Goal: Information Seeking & Learning: Learn about a topic

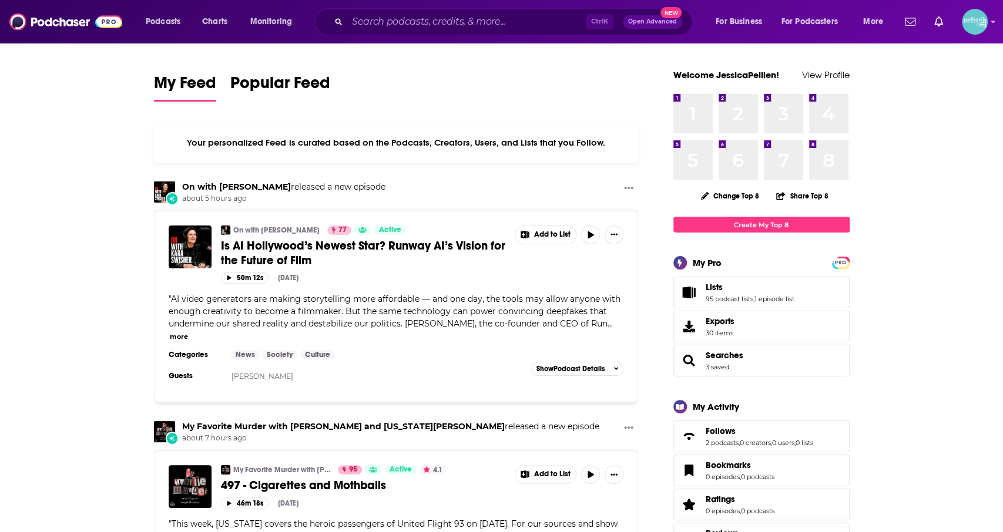
click at [701, 285] on span "Lists 95 podcast lists , 1 episode list" at bounding box center [762, 293] width 176 height 32
click at [715, 290] on span "Lists" at bounding box center [714, 287] width 17 height 11
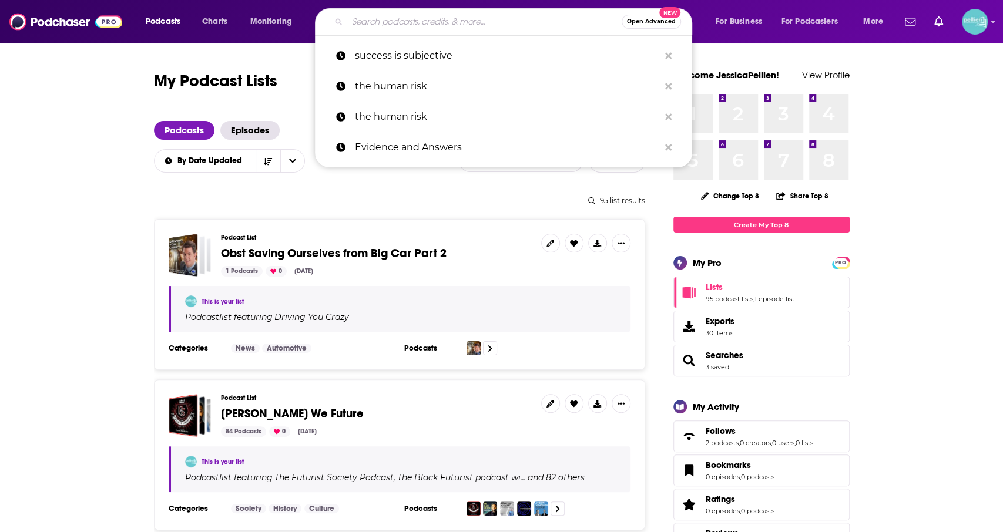
click at [402, 21] on input "Search podcasts, credits, & more..." at bounding box center [484, 21] width 274 height 19
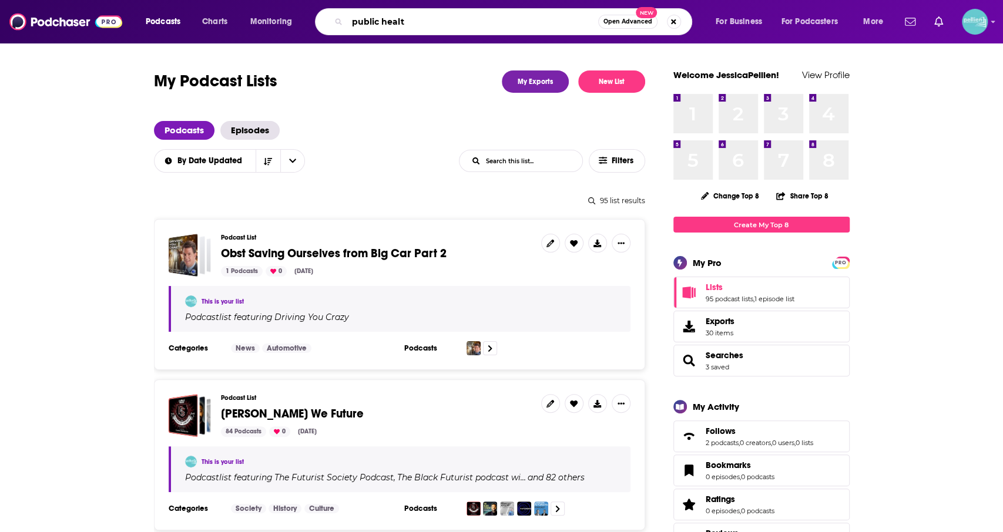
type input "public health"
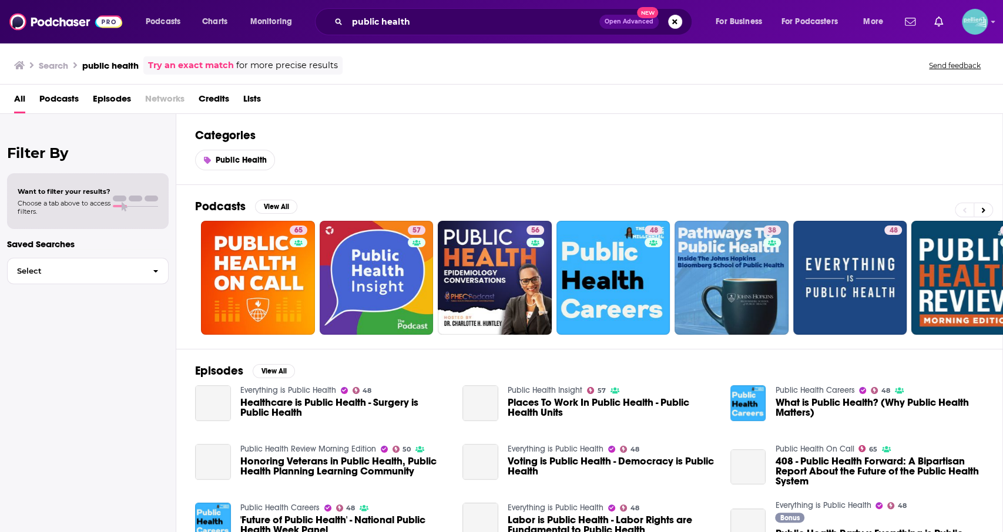
click at [62, 101] on span "Podcasts" at bounding box center [58, 101] width 39 height 24
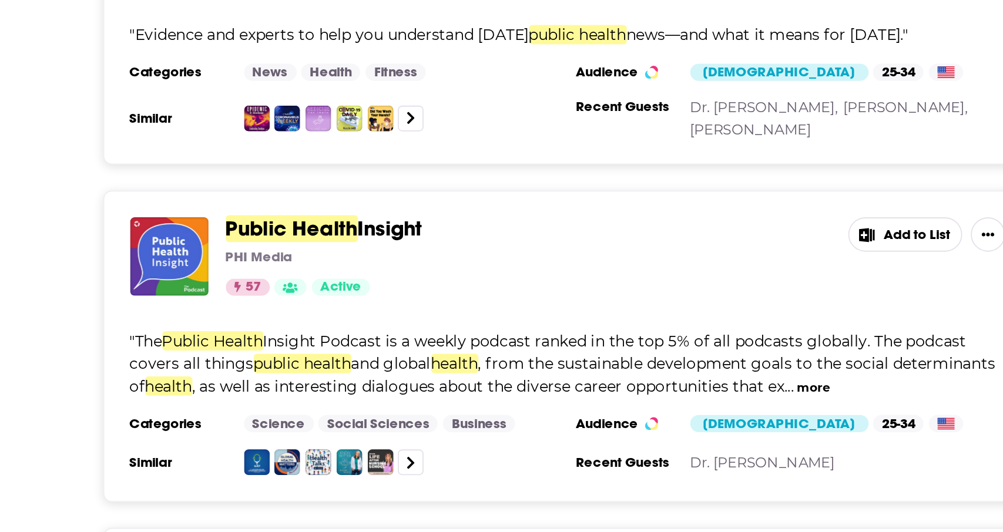
scroll to position [62, 0]
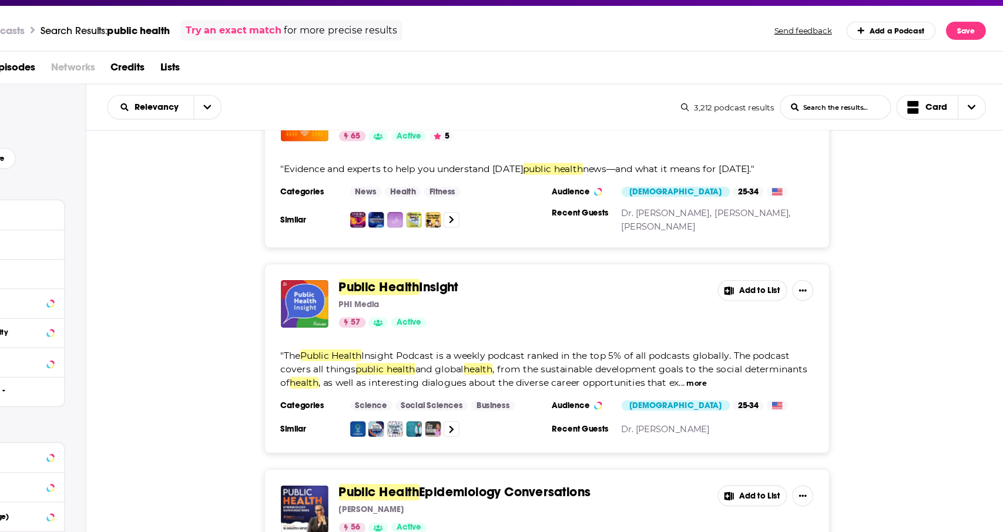
click at [734, 379] on button "more" at bounding box center [725, 383] width 18 height 10
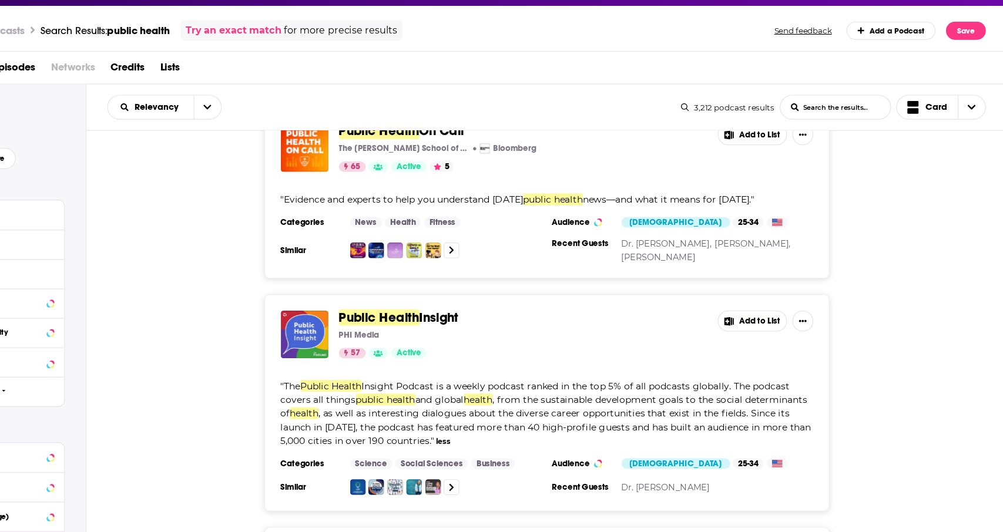
scroll to position [0, 0]
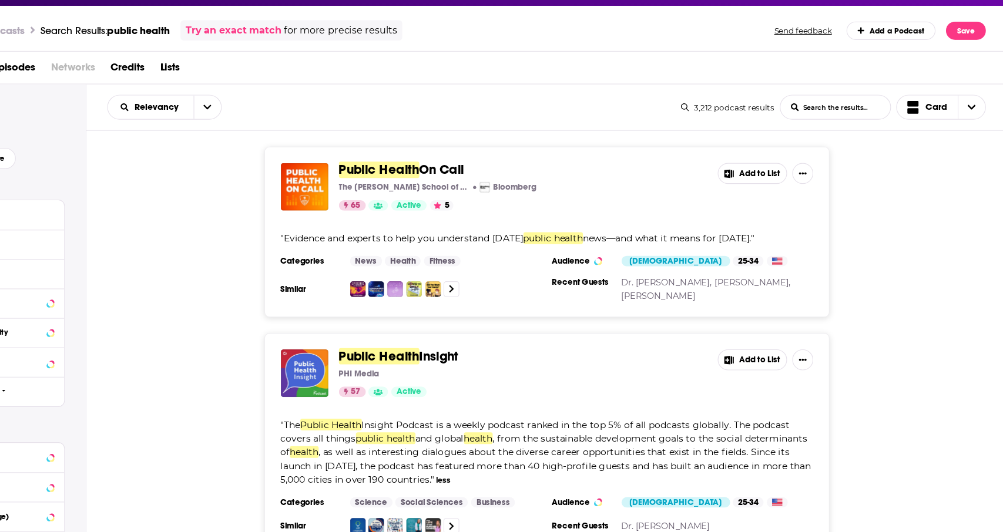
click at [775, 199] on button "Add to List" at bounding box center [775, 194] width 62 height 19
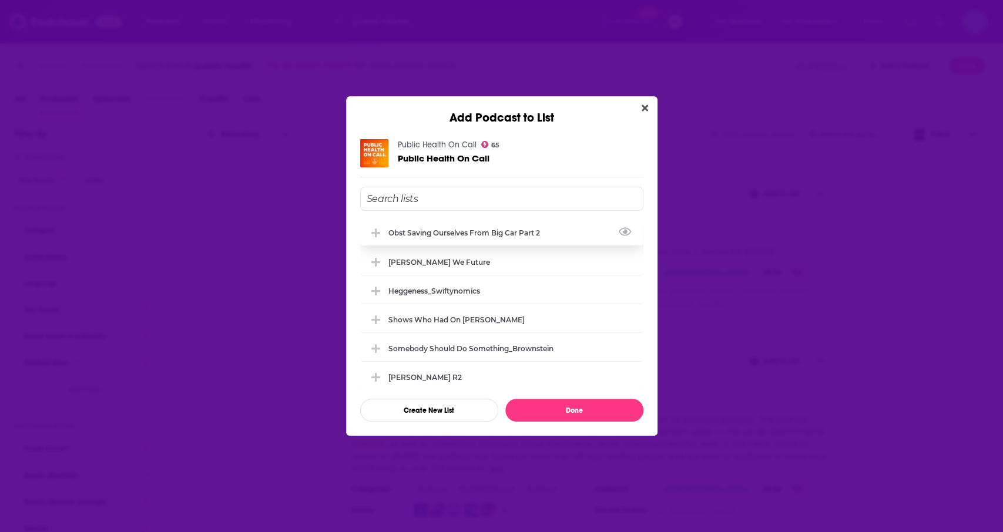
click at [513, 239] on div "Obst Saving Ourselves from Big Car Part 2" at bounding box center [501, 233] width 283 height 26
click at [585, 418] on button "Done" at bounding box center [574, 410] width 138 height 23
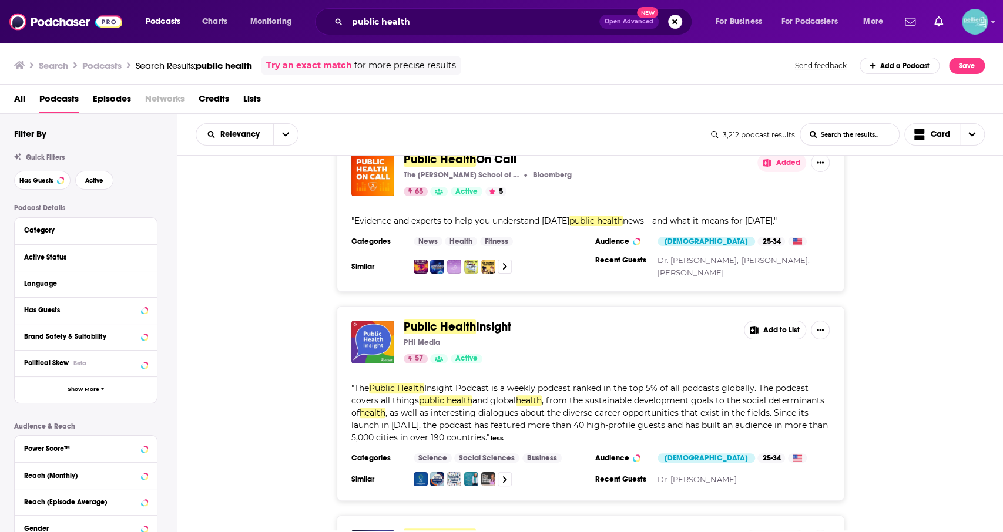
scroll to position [31, 0]
click at [758, 331] on icon at bounding box center [754, 331] width 8 height 8
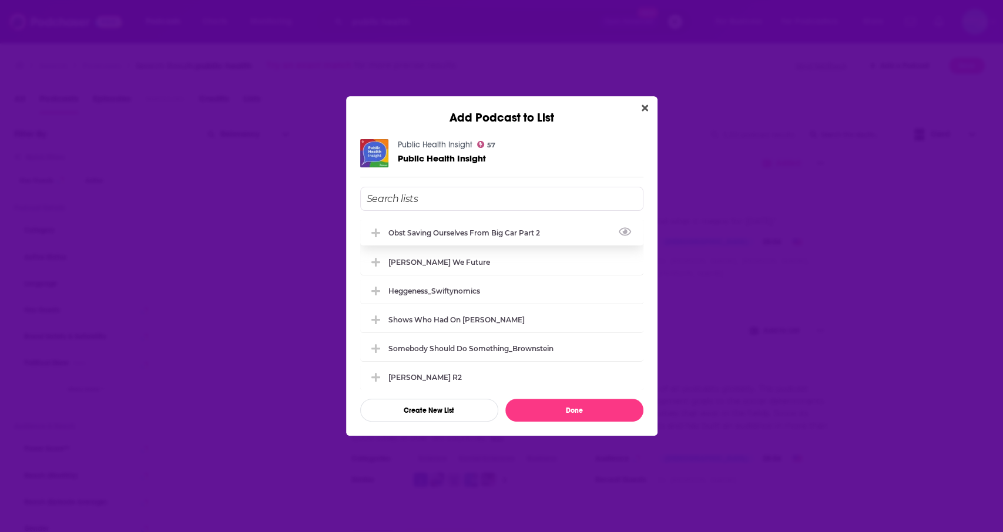
click at [585, 236] on div "Obst Saving Ourselves from Big Car Part 2" at bounding box center [501, 233] width 283 height 26
click at [546, 408] on button "Done" at bounding box center [574, 410] width 138 height 23
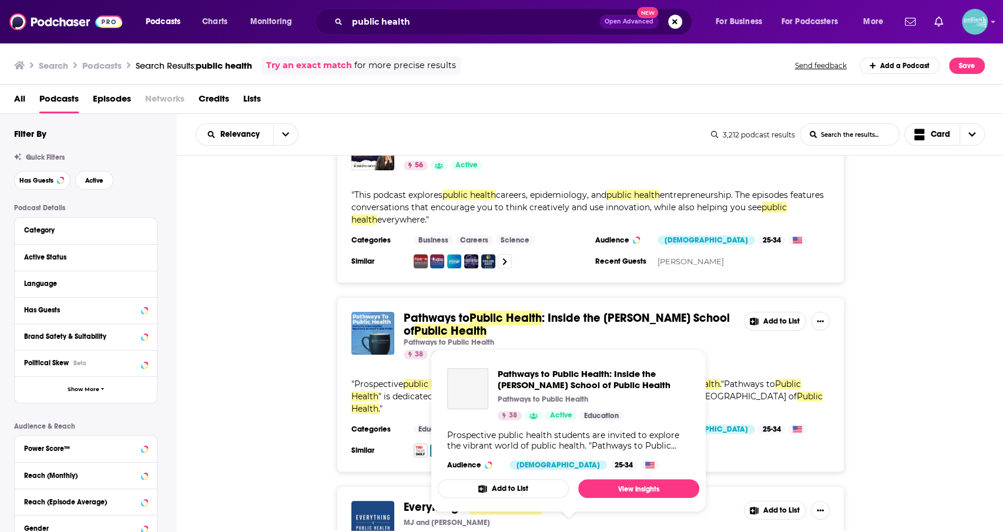
scroll to position [435, 0]
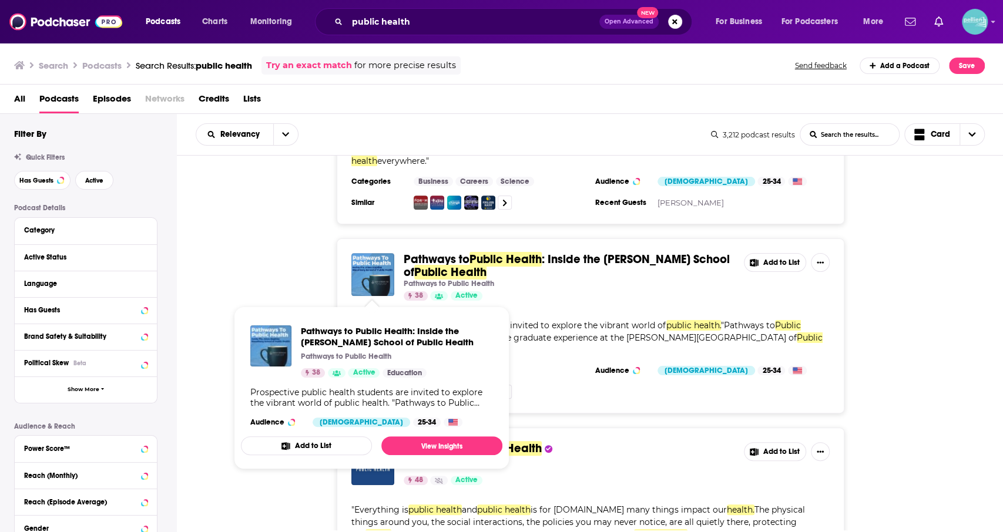
click at [274, 265] on div "Pathways to Public Health : Inside the [PERSON_NAME] School of Public Health Pa…" at bounding box center [590, 326] width 827 height 175
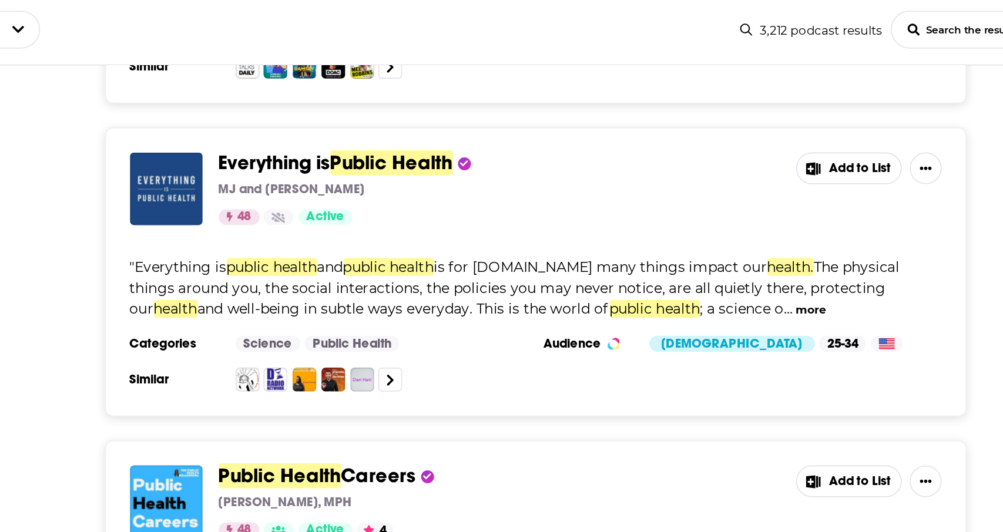
scroll to position [728, 0]
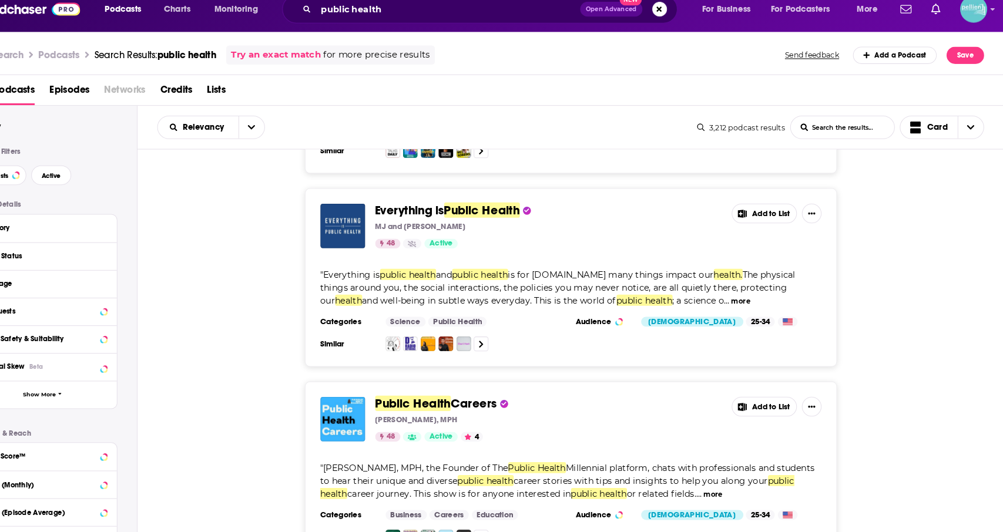
click at [743, 298] on button "more" at bounding box center [752, 301] width 18 height 10
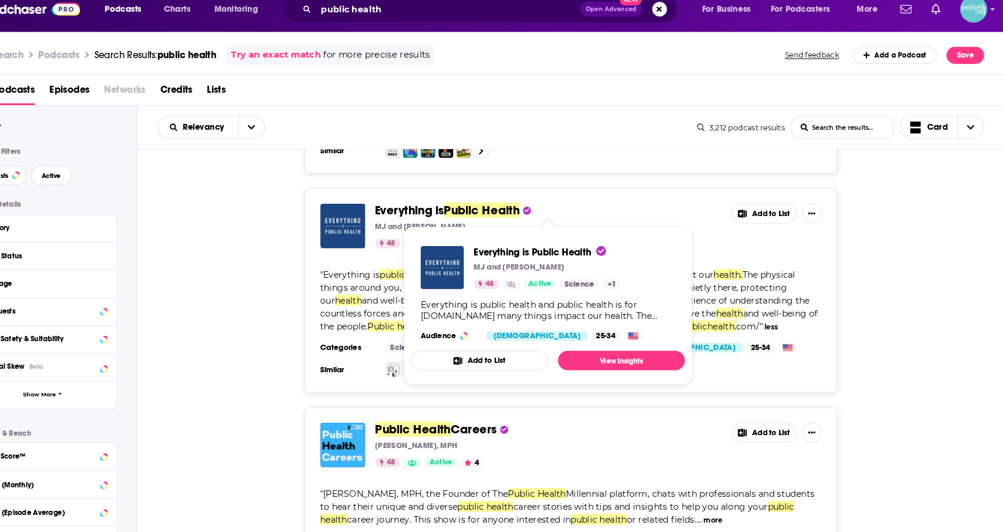
click at [458, 212] on span "Everything is" at bounding box center [437, 213] width 66 height 15
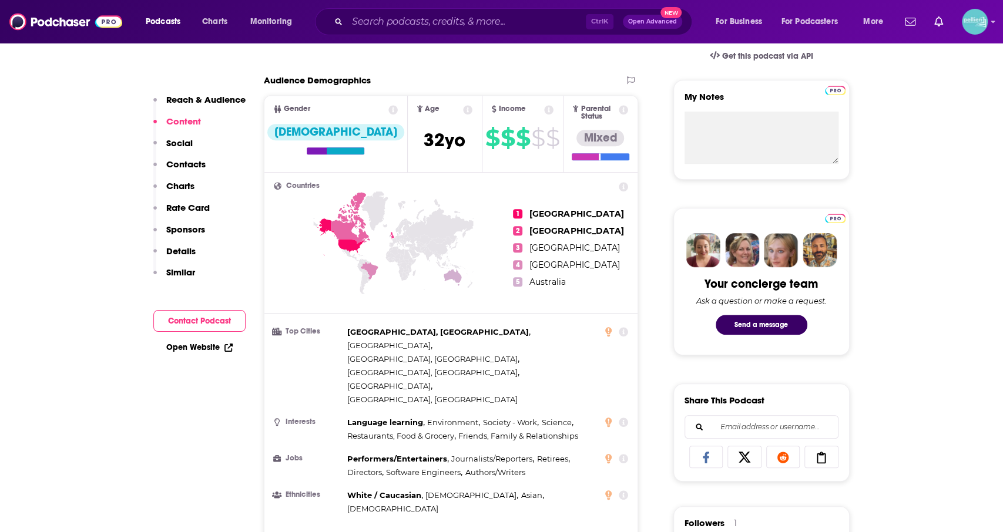
scroll to position [319, 0]
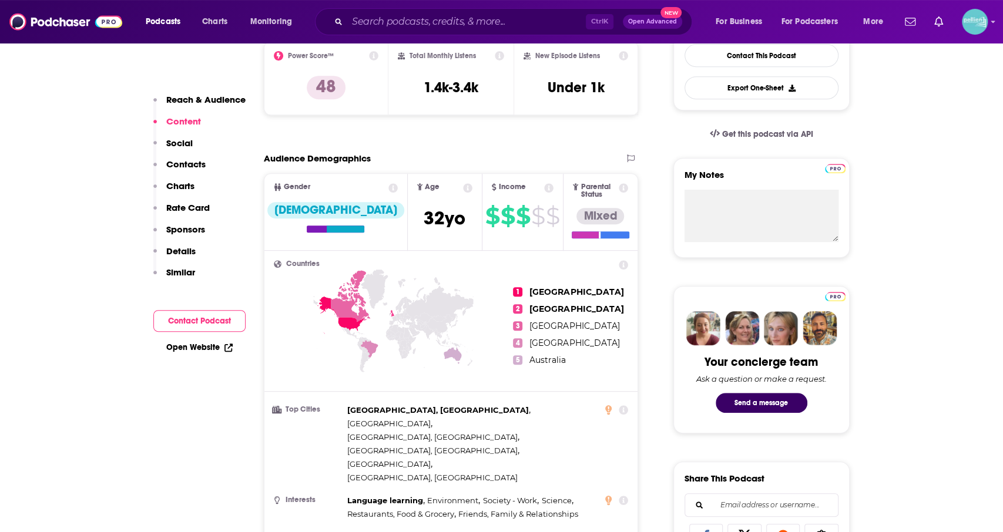
click at [216, 96] on p "Reach & Audience" at bounding box center [205, 99] width 79 height 11
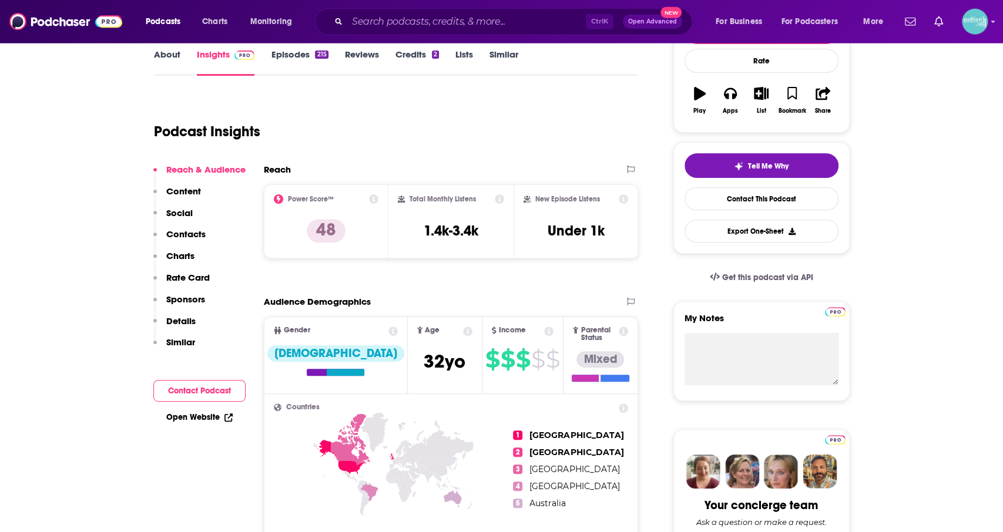
scroll to position [56, 0]
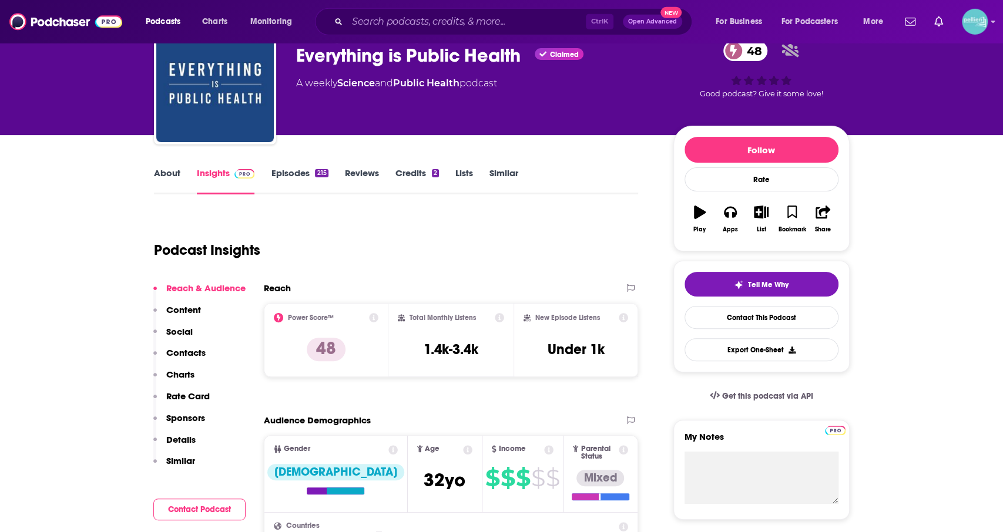
click at [289, 182] on link "Episodes 215" at bounding box center [299, 181] width 57 height 27
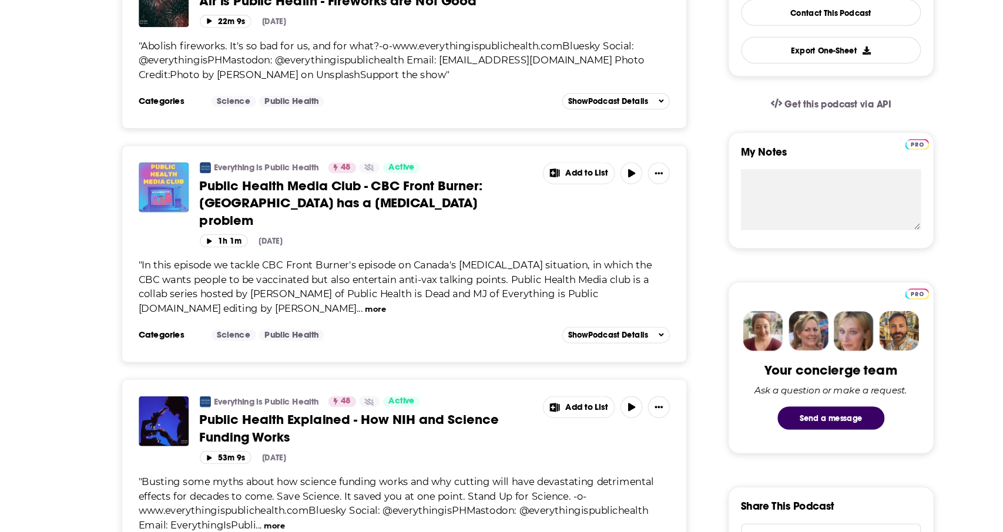
scroll to position [309, 0]
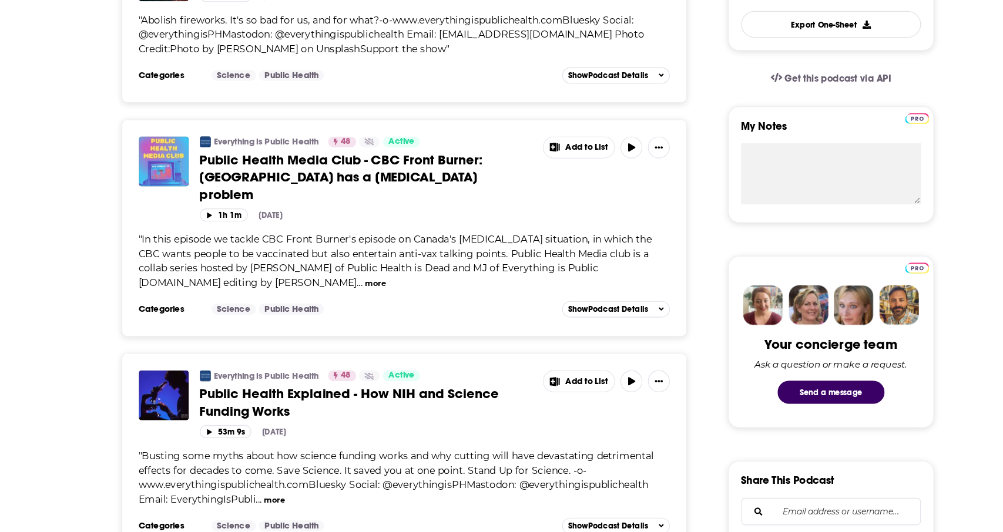
click at [283, 500] on button "more" at bounding box center [285, 505] width 18 height 10
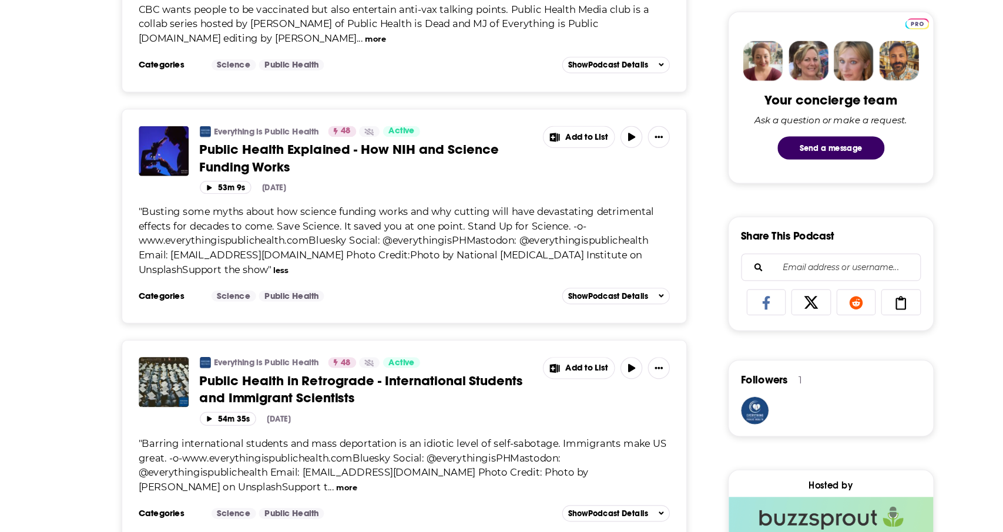
scroll to position [528, 0]
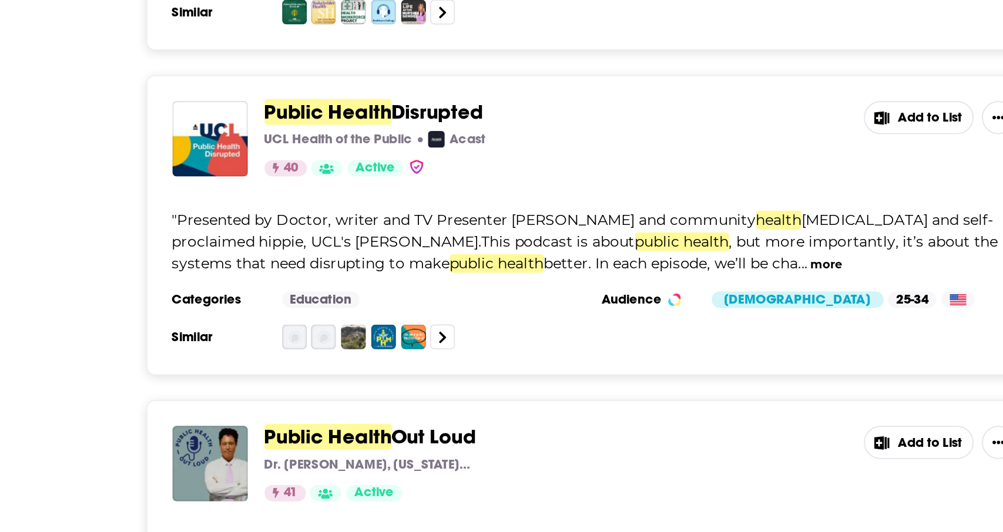
scroll to position [1032, 0]
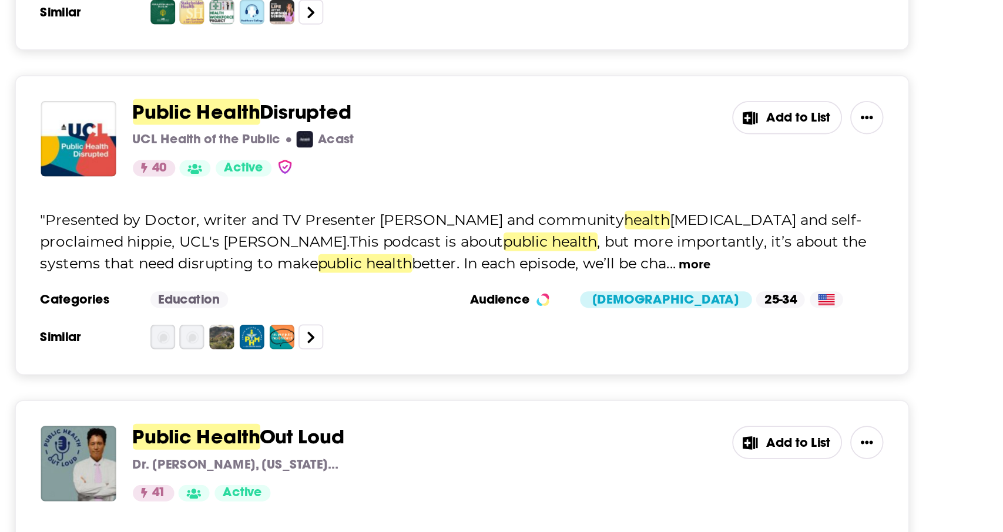
click at [761, 322] on span "" Presented by Doctor, writer and TV Presenter [PERSON_NAME] and community heal…" at bounding box center [585, 311] width 469 height 35
click at [732, 321] on button "more" at bounding box center [723, 325] width 18 height 10
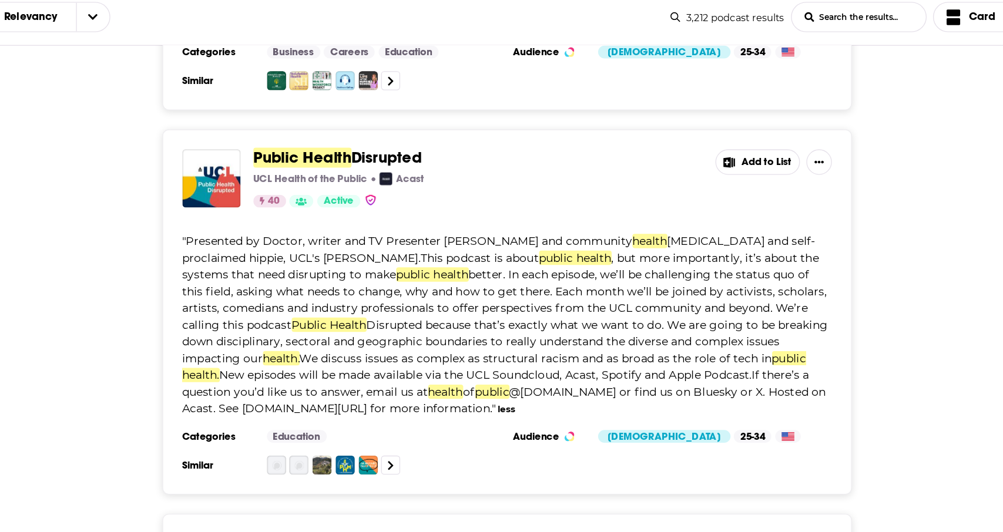
click at [757, 243] on button "Add to List" at bounding box center [775, 241] width 62 height 19
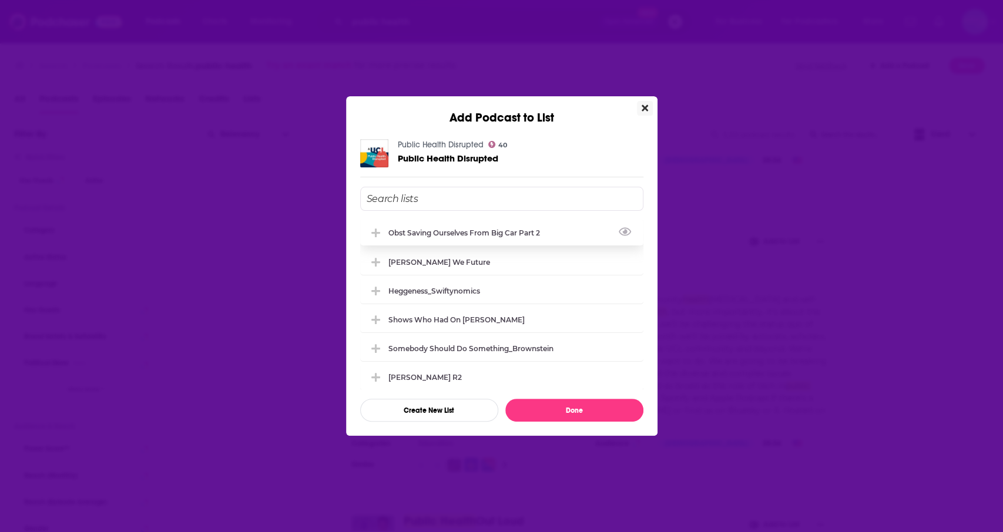
click at [505, 227] on div "Obst Saving Ourselves from Big Car Part 2" at bounding box center [501, 233] width 283 height 26
click at [560, 410] on button "Done" at bounding box center [574, 410] width 138 height 23
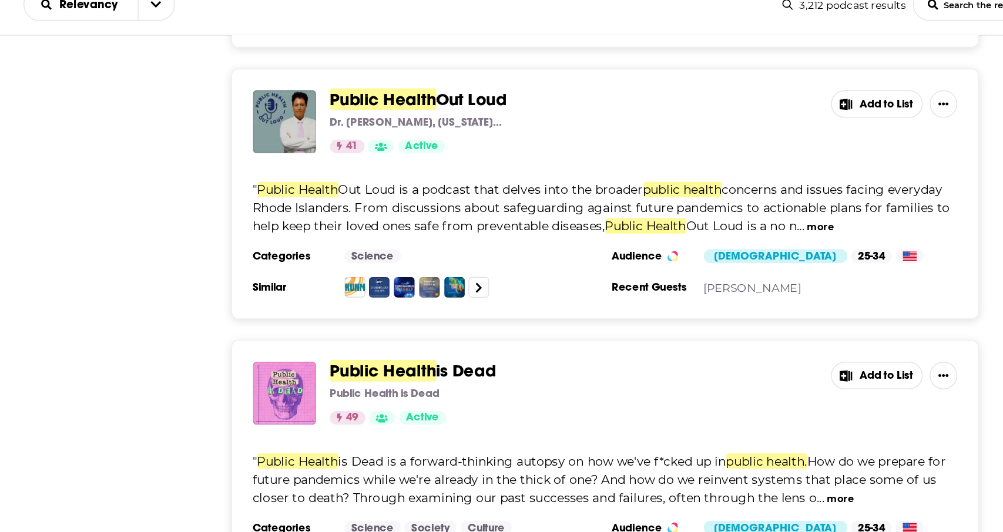
scroll to position [1355, 0]
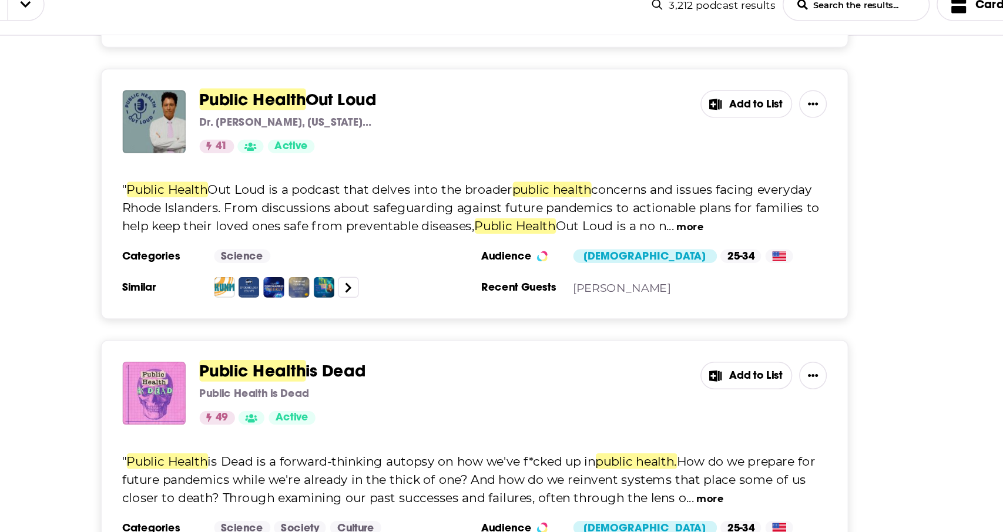
click at [739, 281] on button "more" at bounding box center [737, 286] width 18 height 10
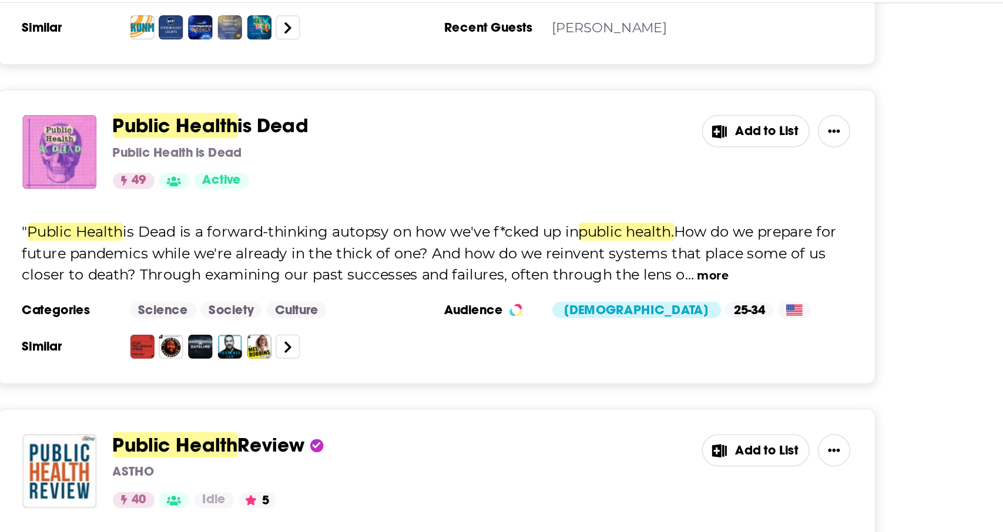
scroll to position [1549, 0]
click at [747, 308] on button "more" at bounding box center [750, 313] width 18 height 10
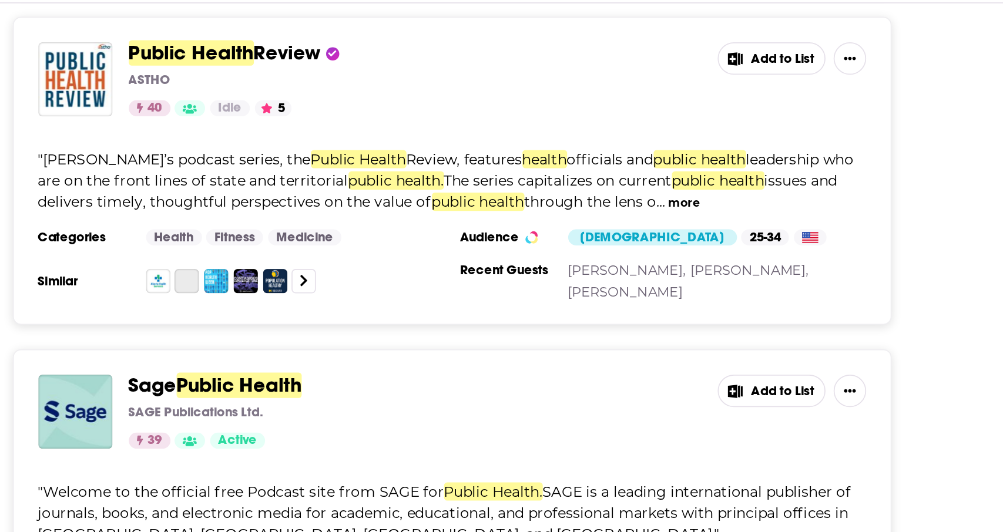
scroll to position [1836, 0]
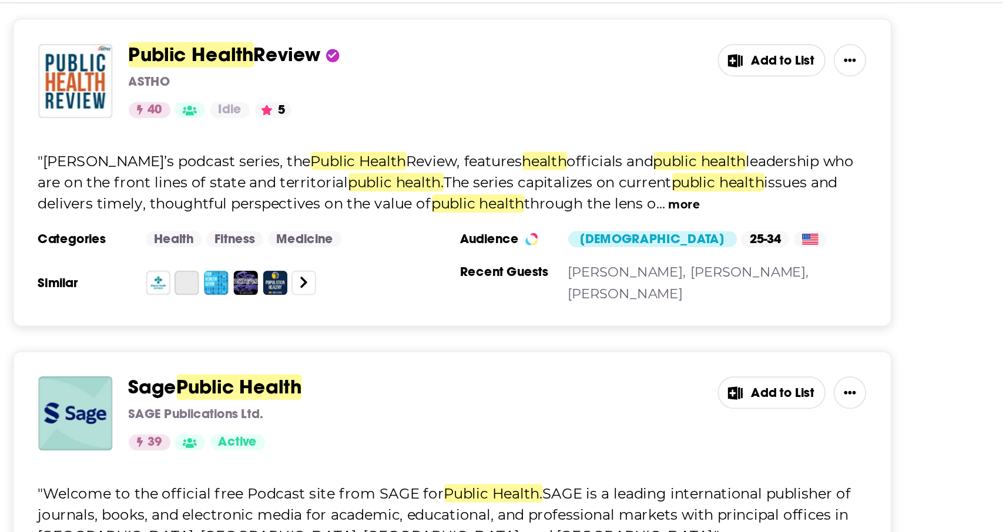
click at [715, 267] on button "more" at bounding box center [724, 272] width 18 height 10
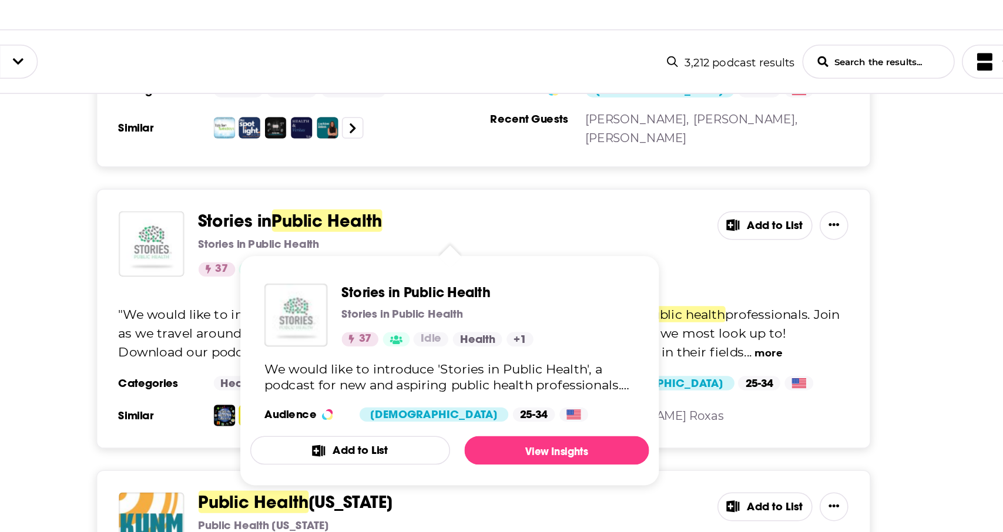
scroll to position [2532, 0]
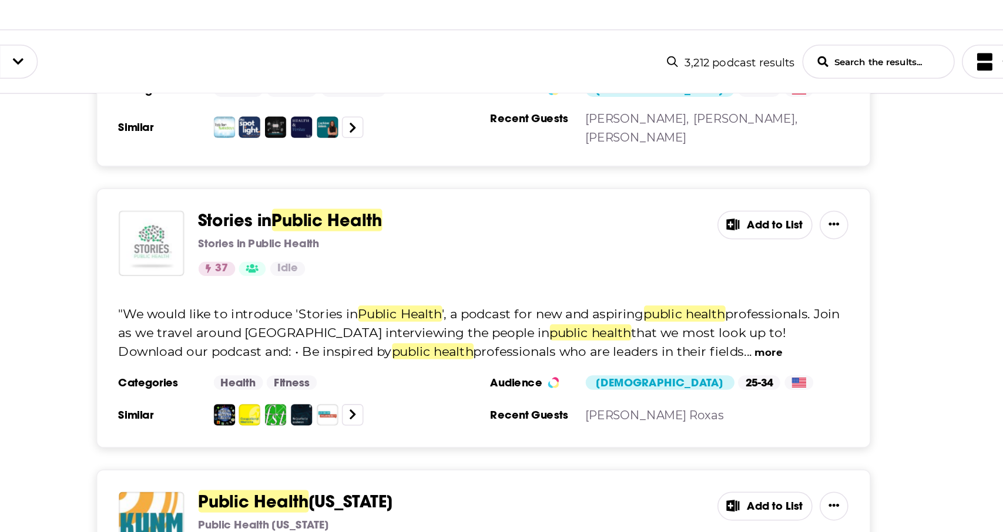
click at [403, 314] on span "that we most look up to! Download our podcast and: • Be inspired by" at bounding box center [570, 318] width 438 height 23
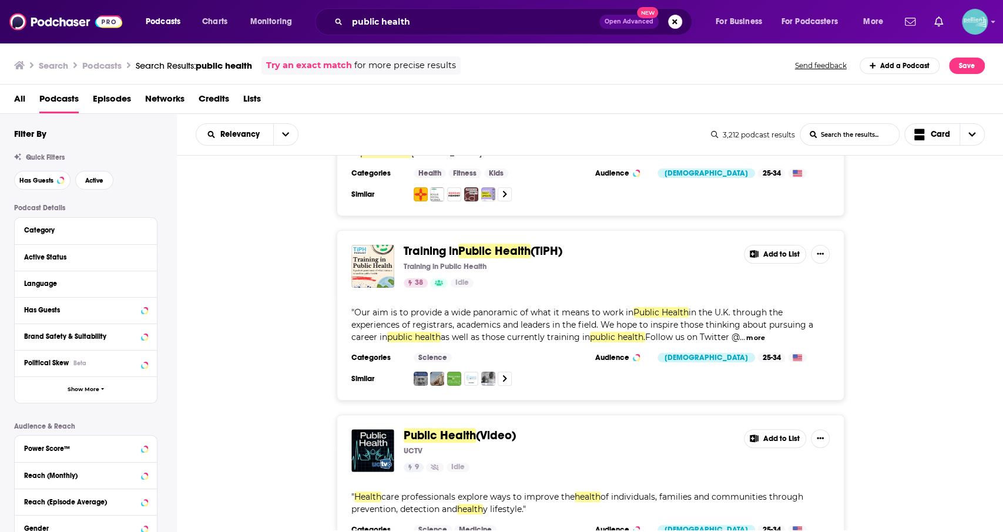
scroll to position [2898, 0]
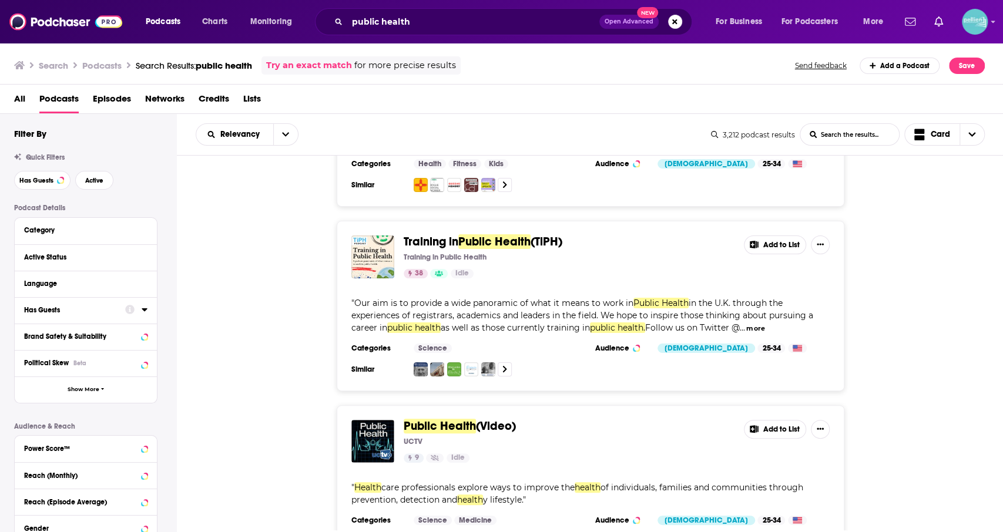
click at [105, 317] on button "Has Guests" at bounding box center [74, 310] width 101 height 15
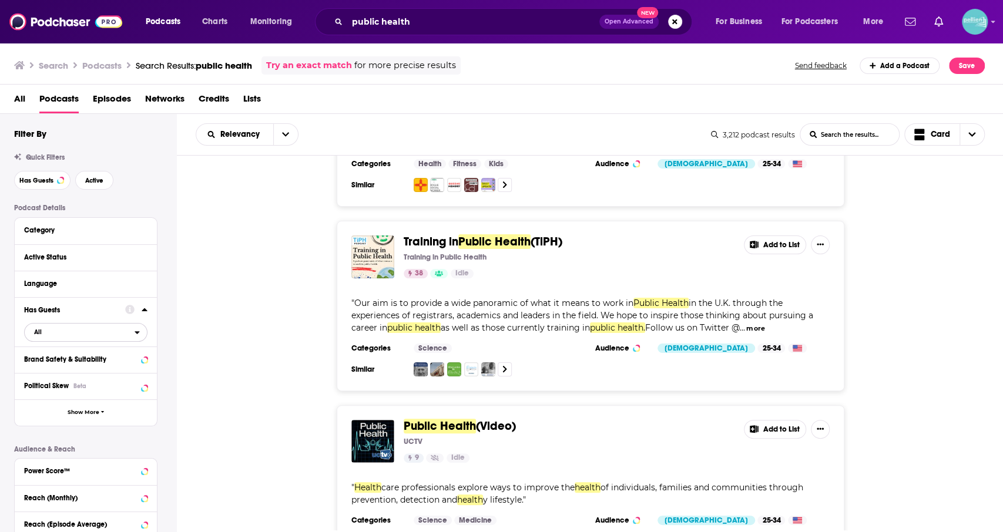
click at [59, 331] on span "All" at bounding box center [80, 331] width 110 height 15
click at [116, 374] on div "Has guests 1k" at bounding box center [90, 370] width 132 height 19
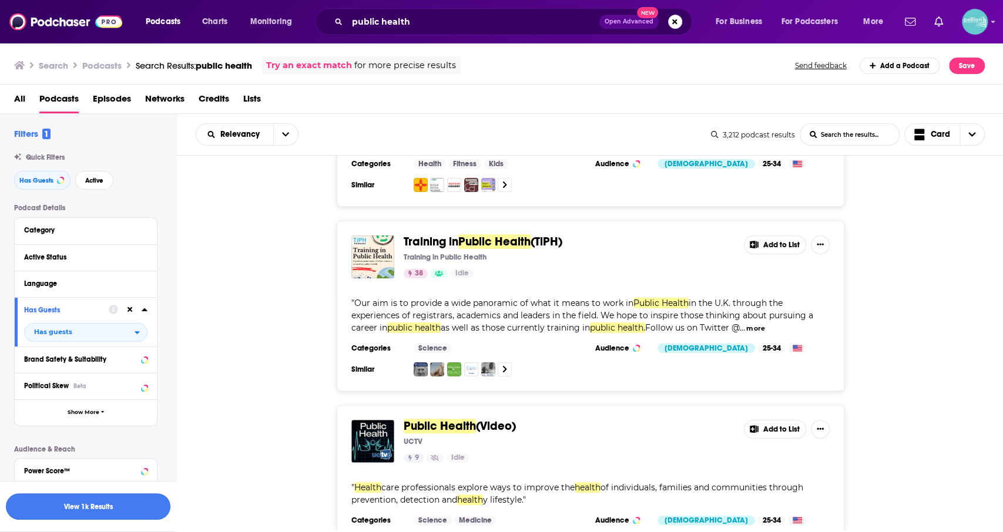
click at [142, 510] on button "View 1k Results" at bounding box center [88, 507] width 165 height 26
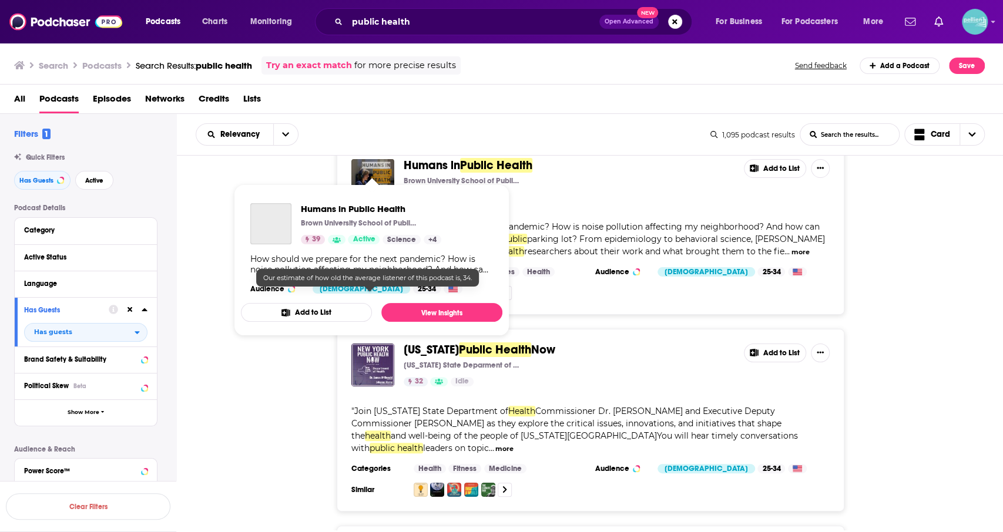
scroll to position [2623, 0]
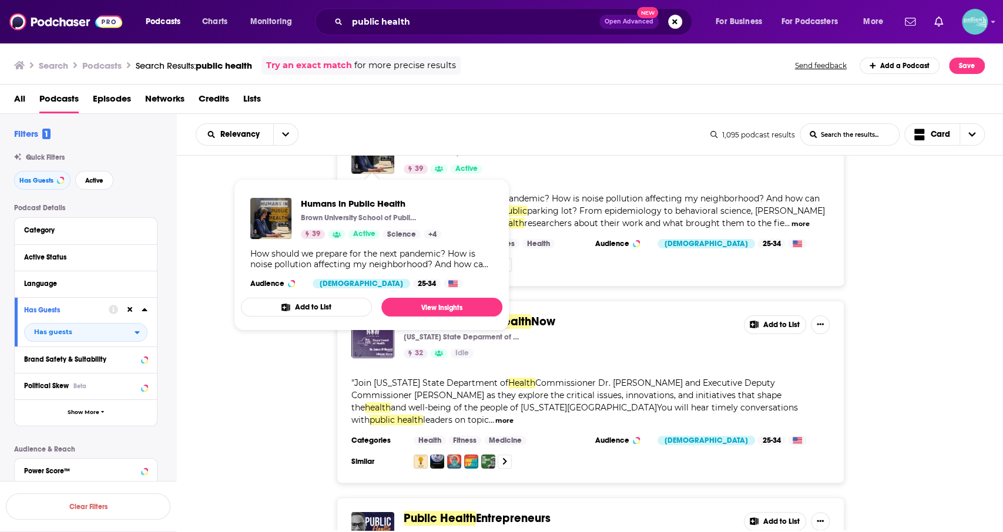
click at [216, 279] on div "Humans in [GEOGRAPHIC_DATA] 39 Active Add to List " How should we prepare for t…" at bounding box center [590, 201] width 827 height 170
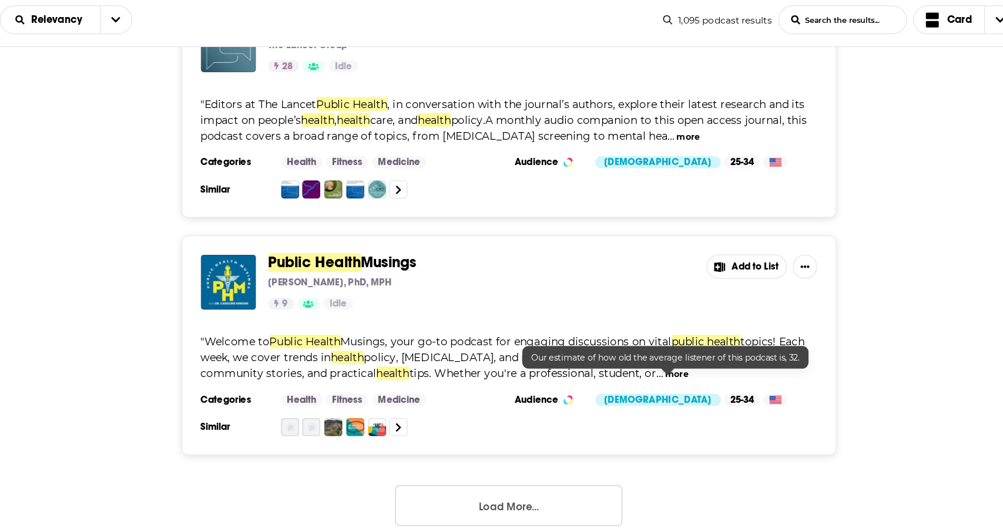
scroll to position [0, 0]
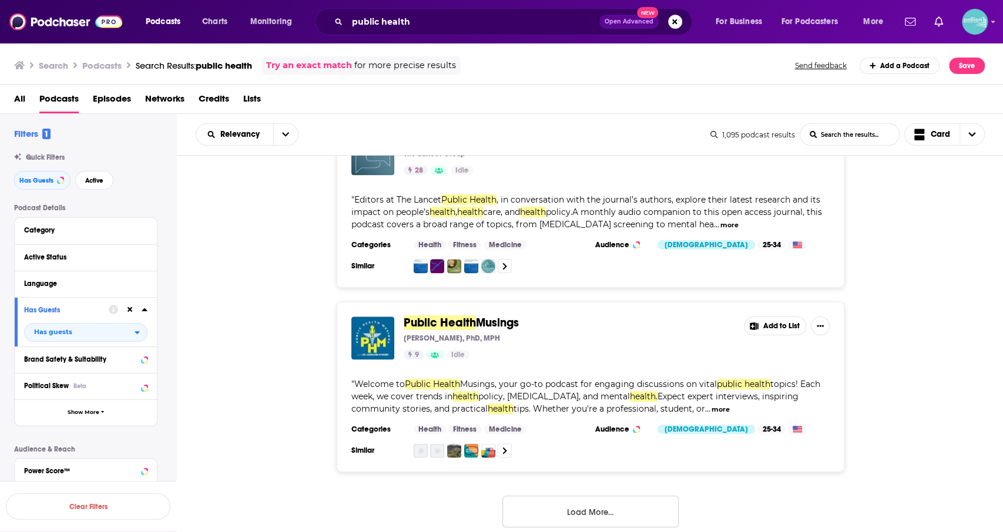
click at [599, 496] on button "Load More..." at bounding box center [591, 512] width 176 height 32
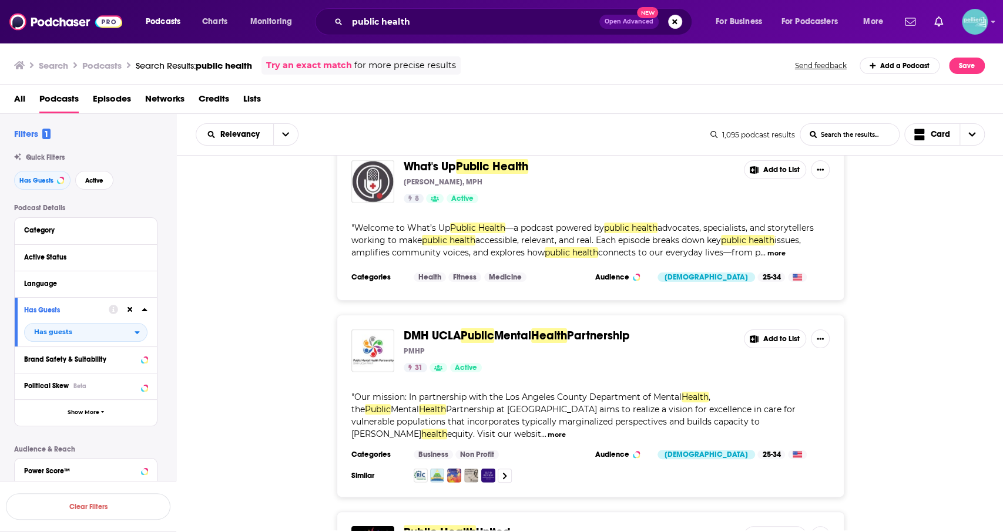
scroll to position [4987, 0]
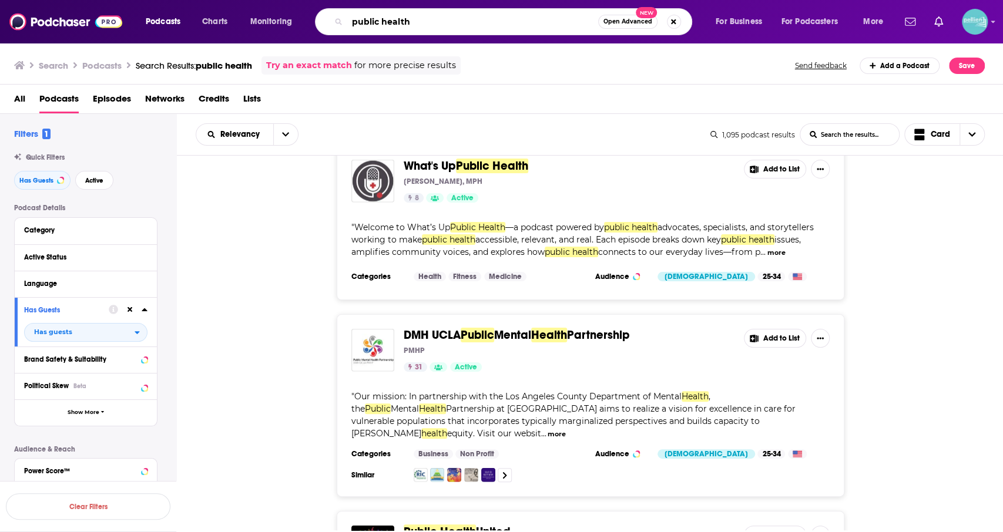
click at [378, 21] on input "public health" at bounding box center [472, 21] width 251 height 19
type input "environmental health"
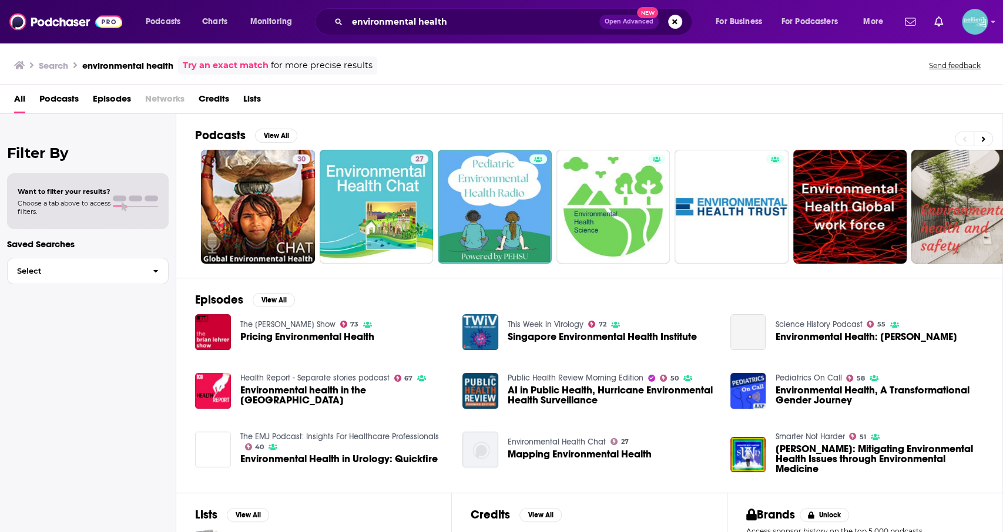
click at [60, 106] on span "Podcasts" at bounding box center [58, 101] width 39 height 24
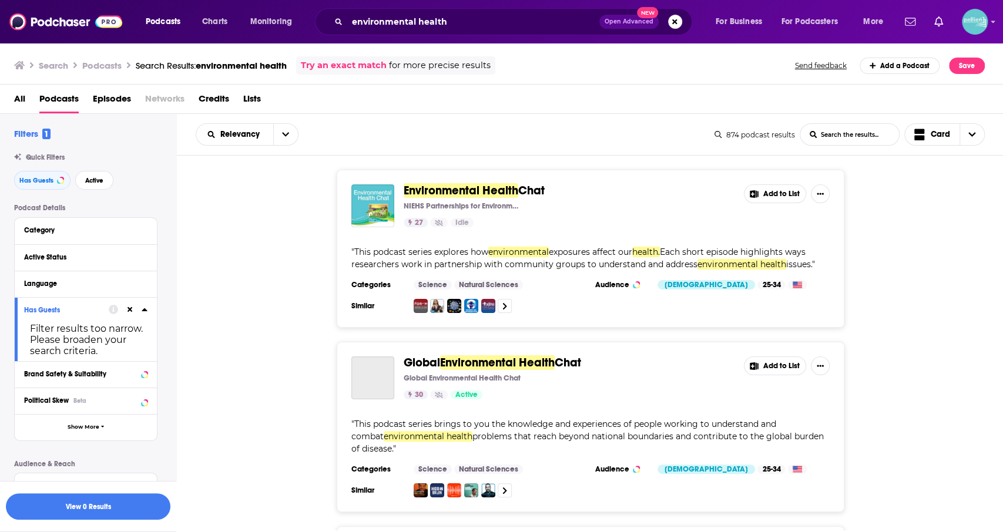
scroll to position [11, 0]
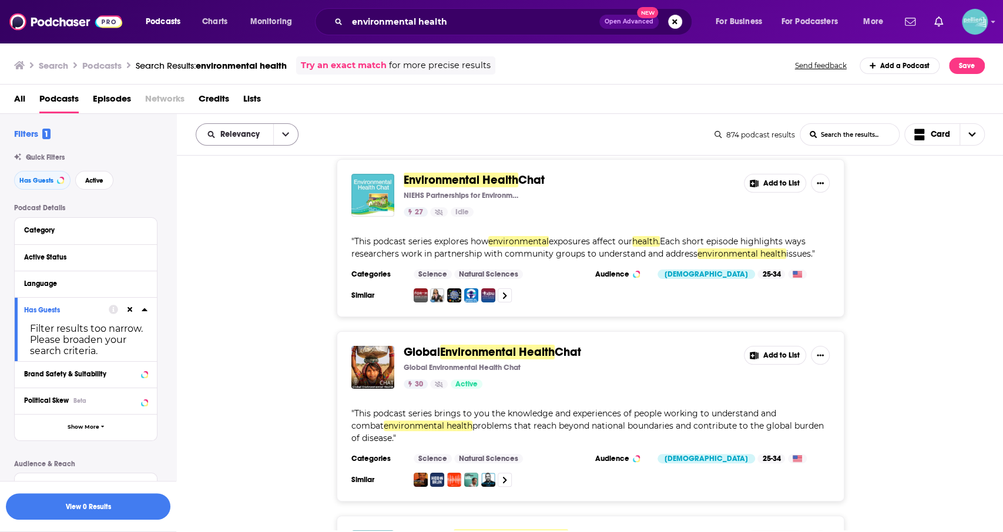
click at [296, 138] on button "open menu" at bounding box center [285, 134] width 25 height 21
click at [267, 233] on span "Power Score" at bounding box center [254, 235] width 69 height 6
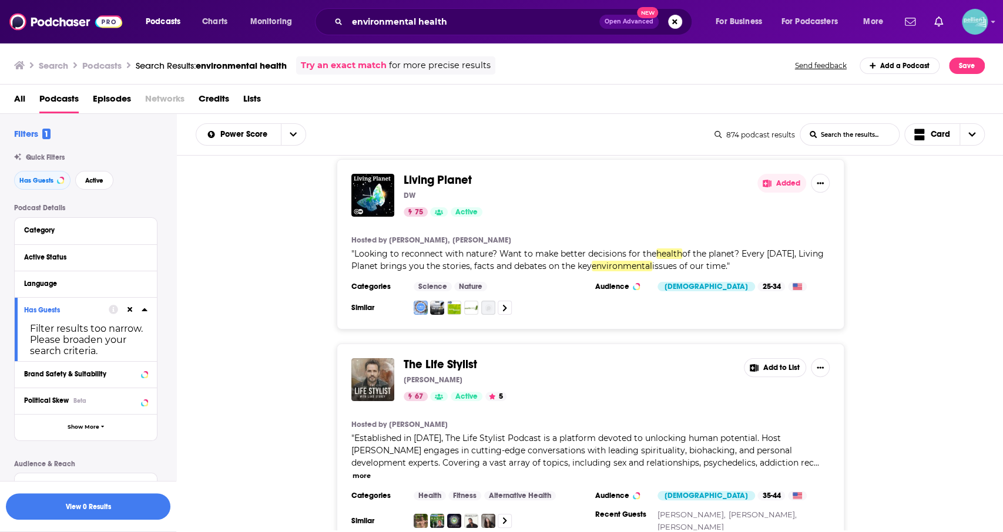
click at [775, 182] on button "Added" at bounding box center [782, 183] width 49 height 19
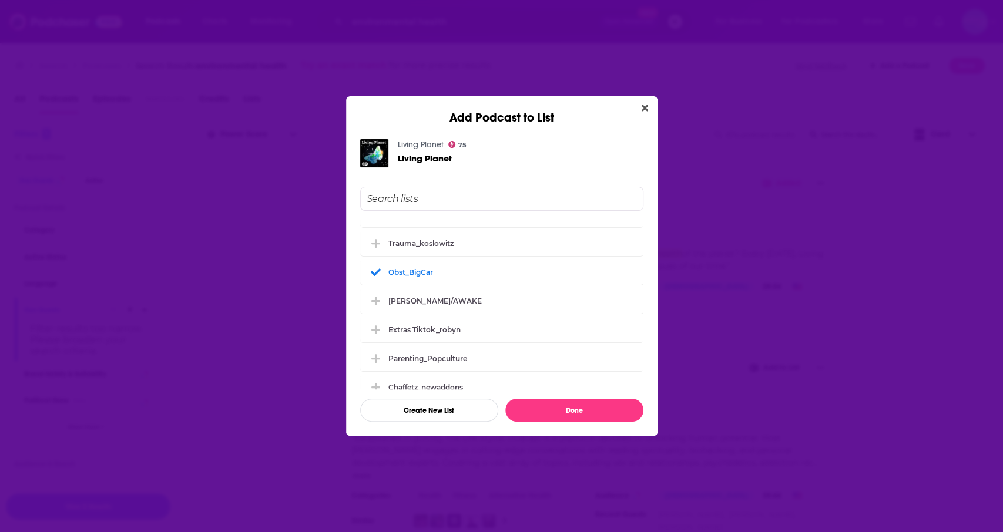
scroll to position [422, 0]
click at [645, 104] on button "Close" at bounding box center [645, 108] width 16 height 15
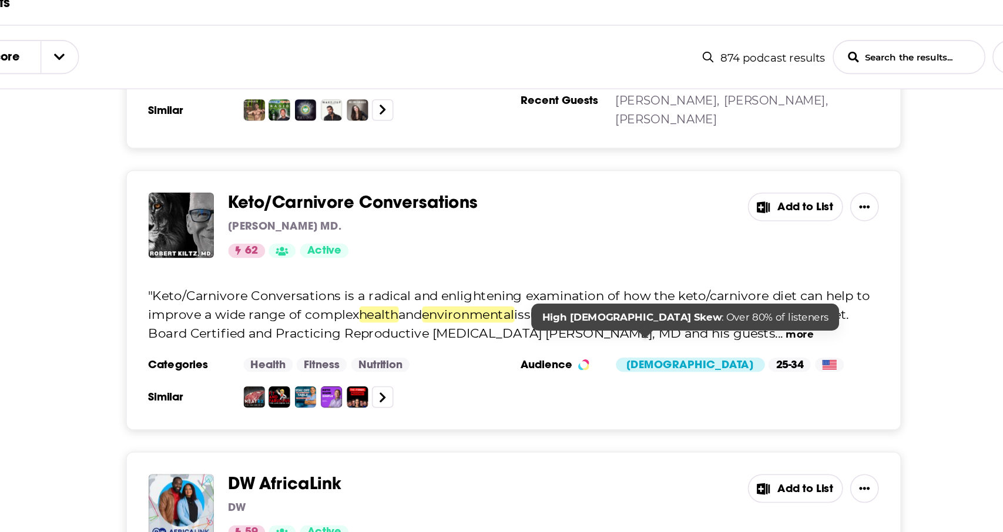
scroll to position [363, 0]
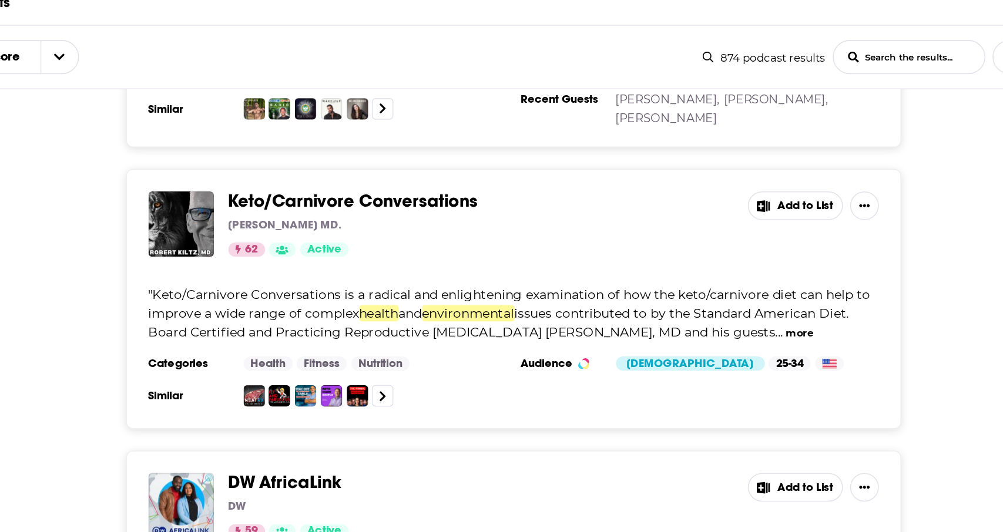
click at [769, 311] on button "more" at bounding box center [778, 316] width 18 height 10
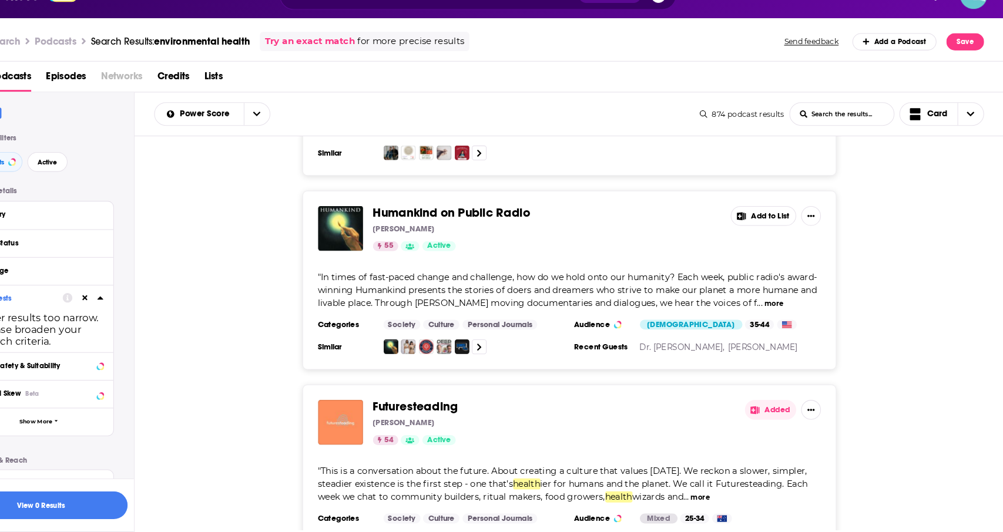
scroll to position [0, 0]
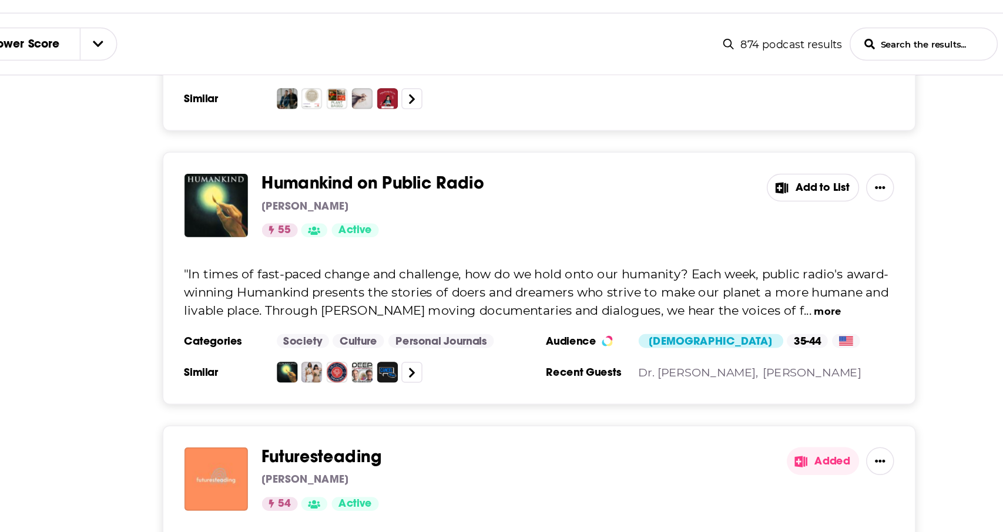
click at [793, 310] on button "more" at bounding box center [785, 315] width 18 height 10
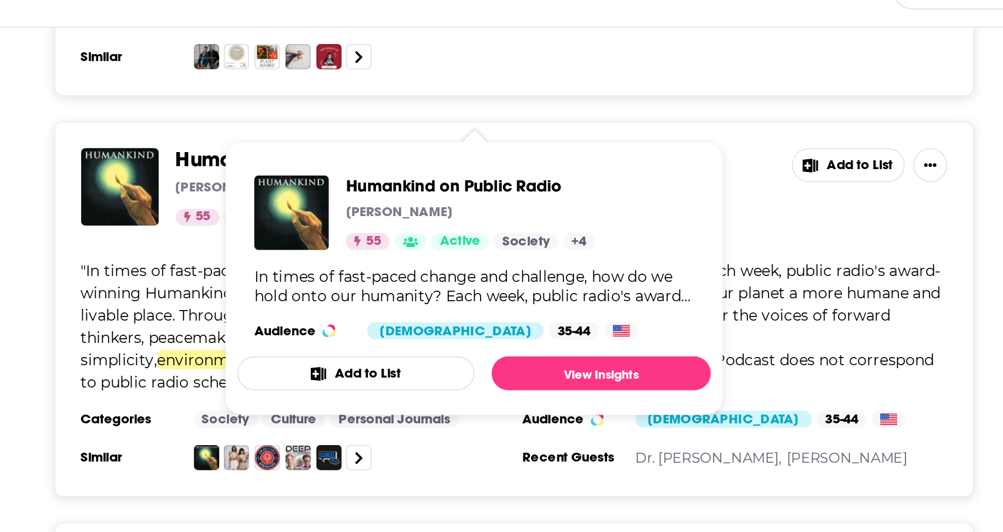
click at [507, 221] on span "Humankind on Public Radio" at bounding box center [479, 228] width 150 height 15
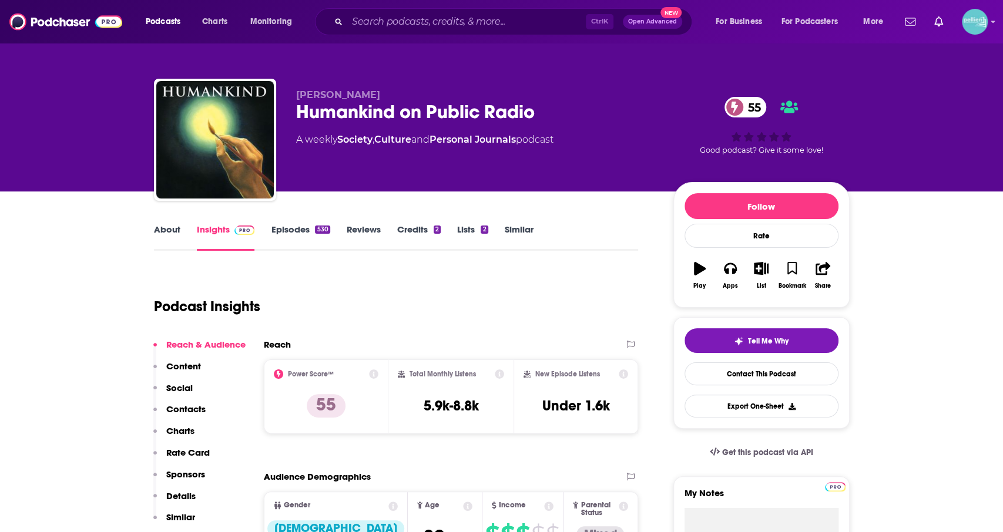
click at [172, 233] on link "About" at bounding box center [167, 237] width 26 height 27
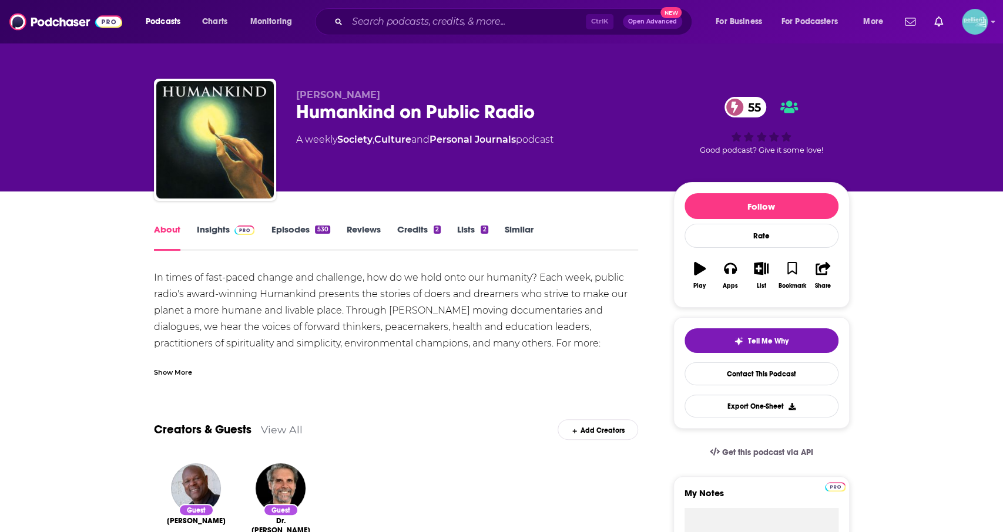
click at [178, 374] on div "Show More" at bounding box center [173, 371] width 38 height 11
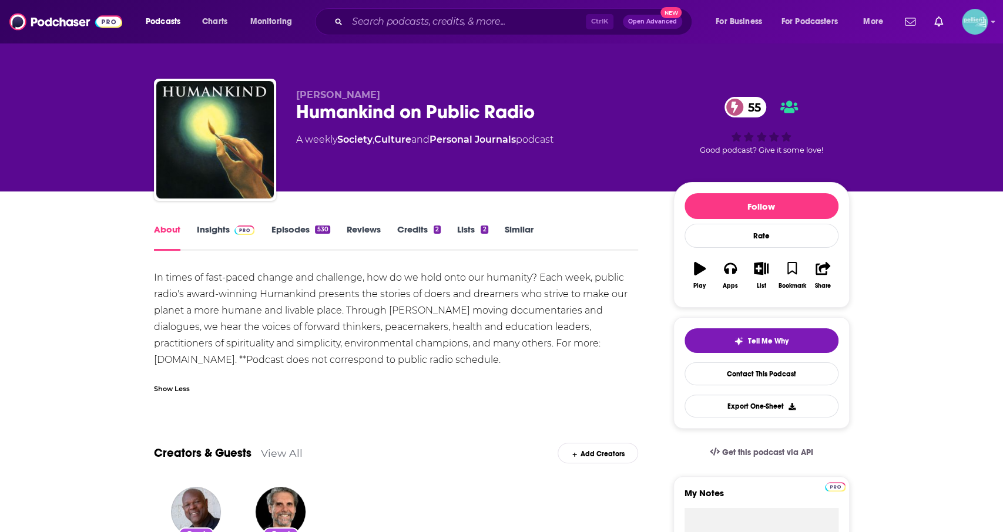
scroll to position [1, 0]
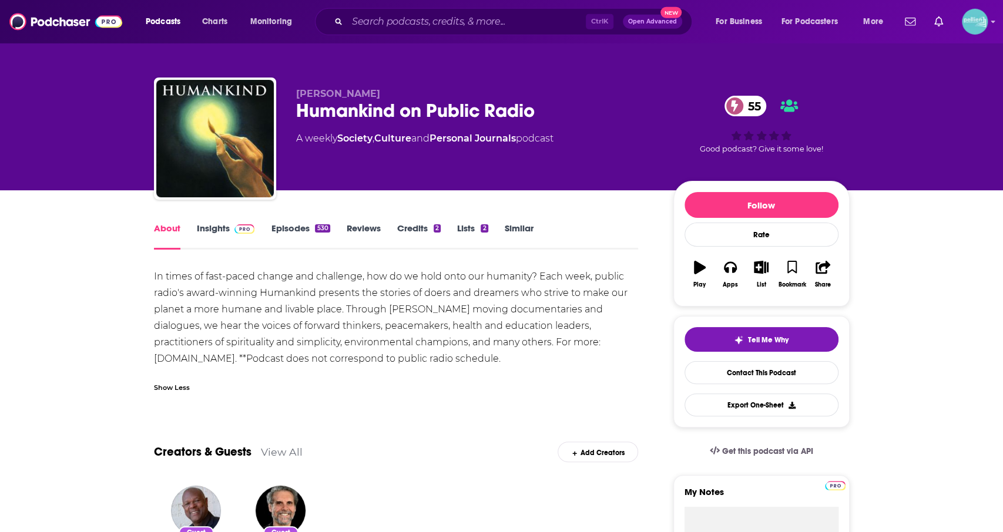
click at [301, 236] on link "Episodes 530" at bounding box center [300, 236] width 59 height 27
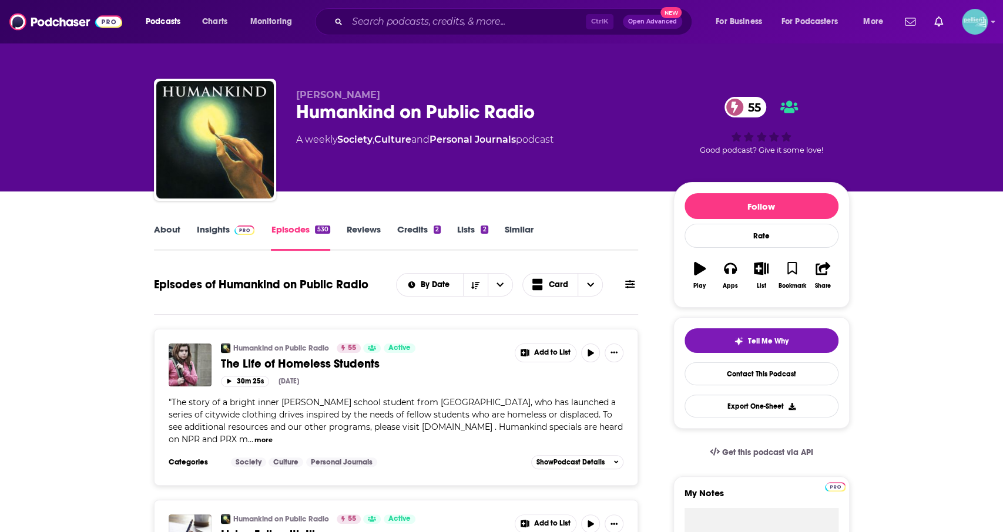
click at [166, 232] on link "About" at bounding box center [167, 237] width 26 height 27
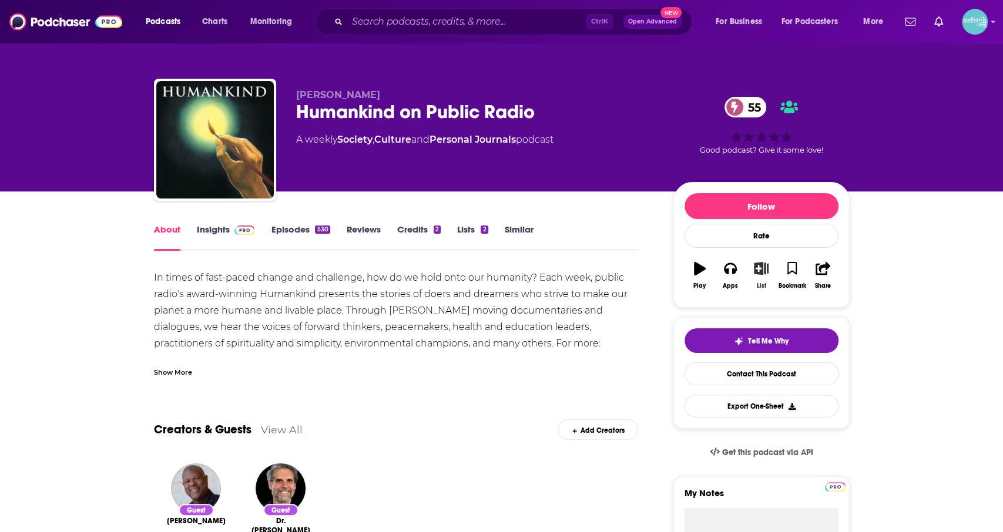
click at [752, 275] on button "List" at bounding box center [761, 275] width 31 height 42
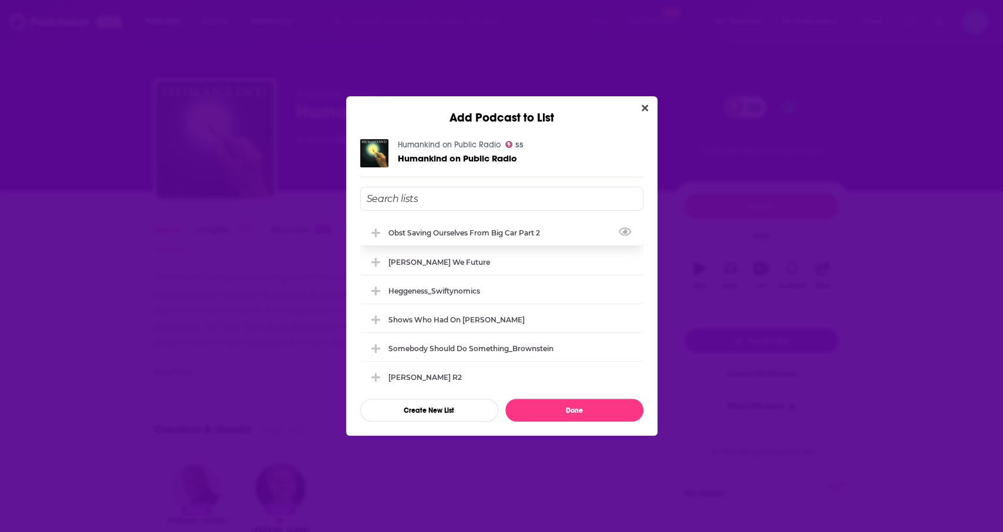
click at [517, 237] on div "Obst Saving Ourselves from Big Car Part 2" at bounding box center [501, 233] width 283 height 26
click at [571, 413] on button "Done" at bounding box center [574, 410] width 138 height 23
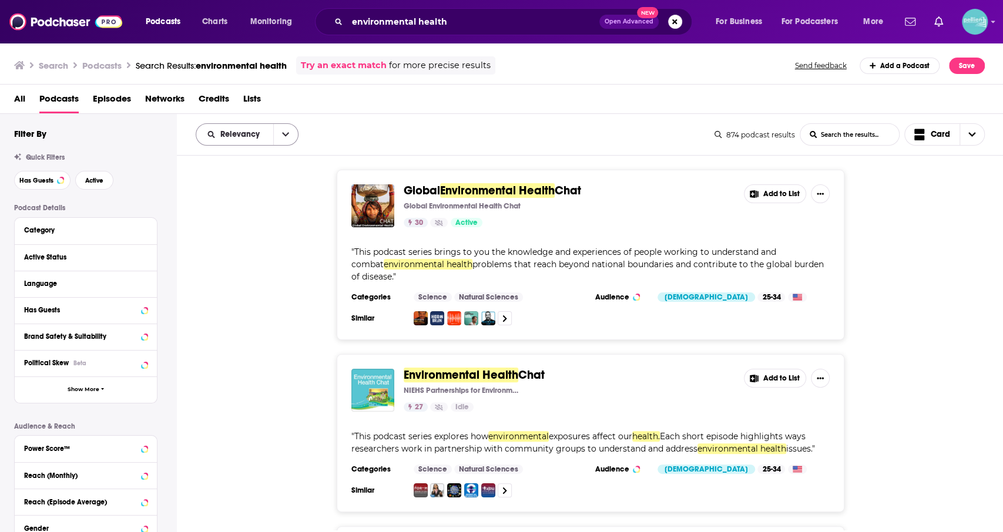
click at [262, 130] on div "Relevancy" at bounding box center [247, 134] width 103 height 22
click at [284, 139] on button "open menu" at bounding box center [285, 134] width 25 height 21
click at [252, 235] on span "Power Score" at bounding box center [254, 235] width 69 height 6
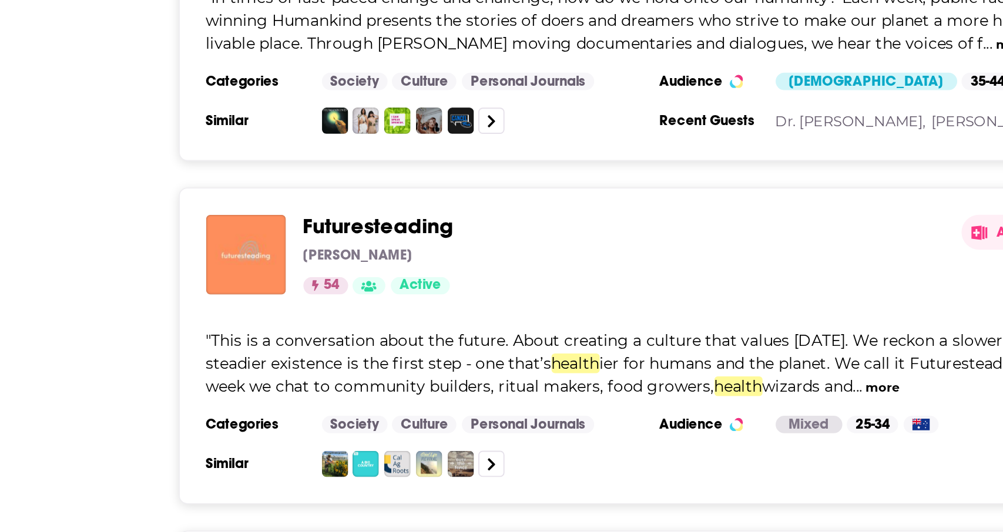
scroll to position [1228, 0]
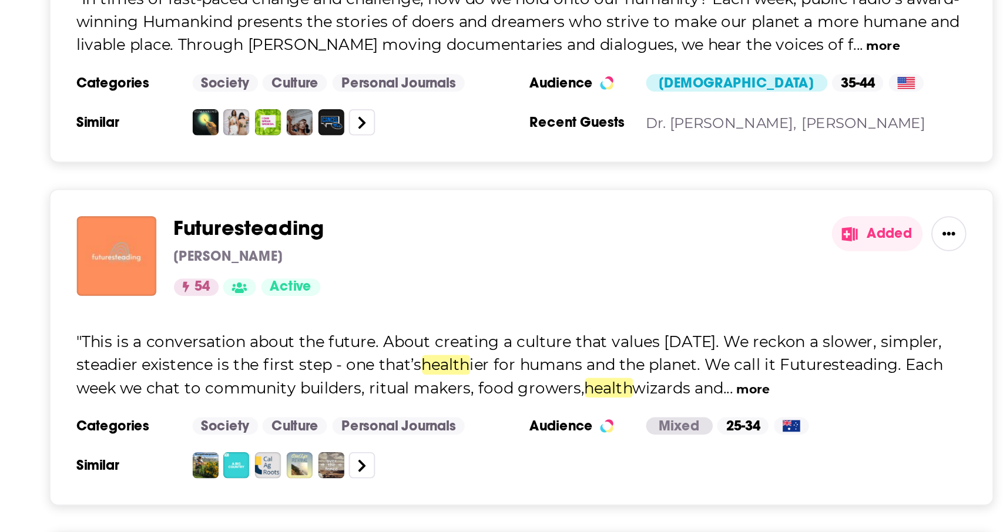
click at [716, 376] on button "more" at bounding box center [715, 381] width 18 height 10
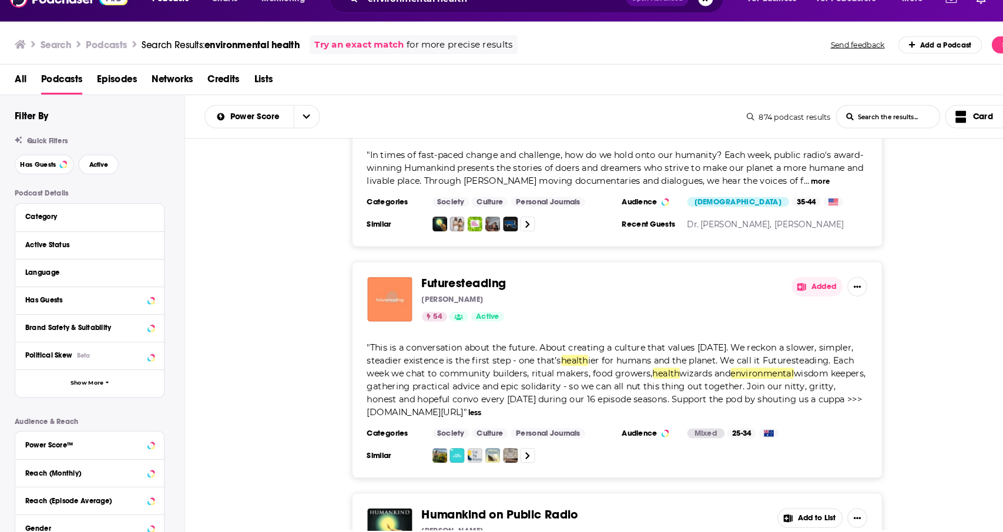
click at [779, 288] on button "Added" at bounding box center [782, 297] width 49 height 19
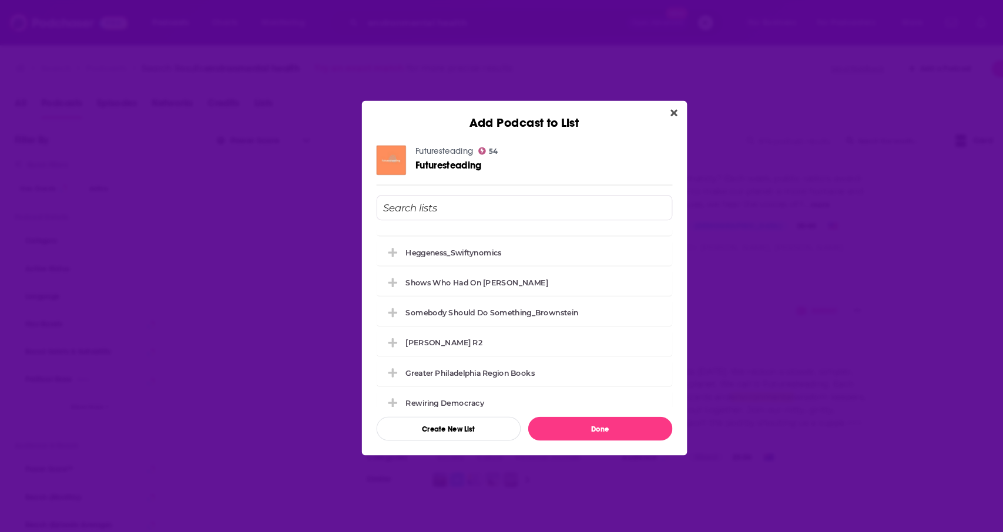
scroll to position [0, 0]
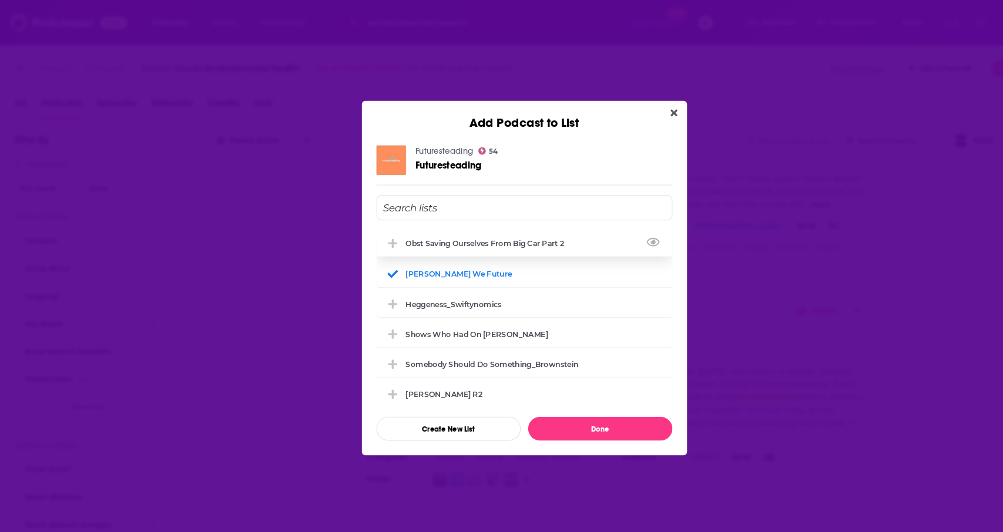
click at [544, 235] on button "View Link" at bounding box center [543, 235] width 7 height 1
click at [448, 227] on div "Obst Saving Ourselves from Big Car Part 2" at bounding box center [501, 233] width 283 height 26
click at [577, 412] on button "Done" at bounding box center [574, 410] width 138 height 23
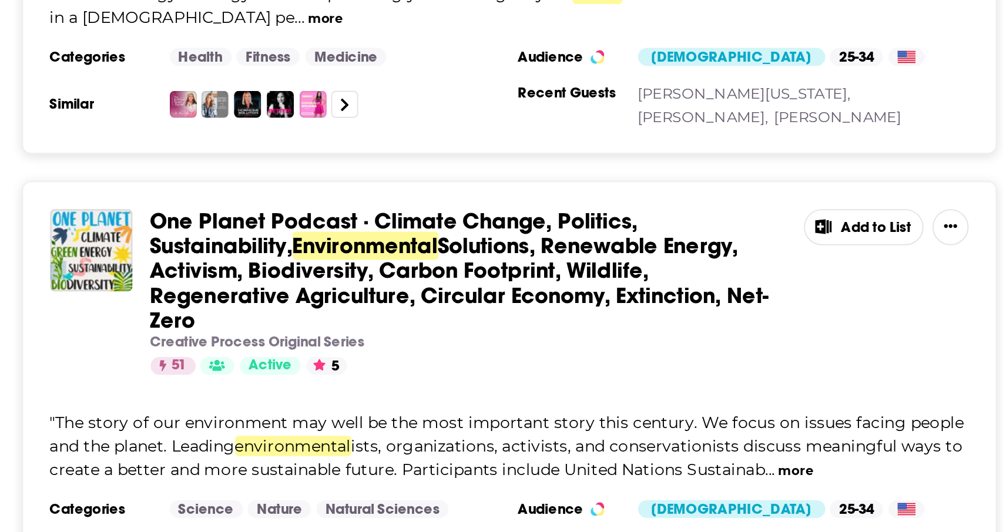
scroll to position [1856, 0]
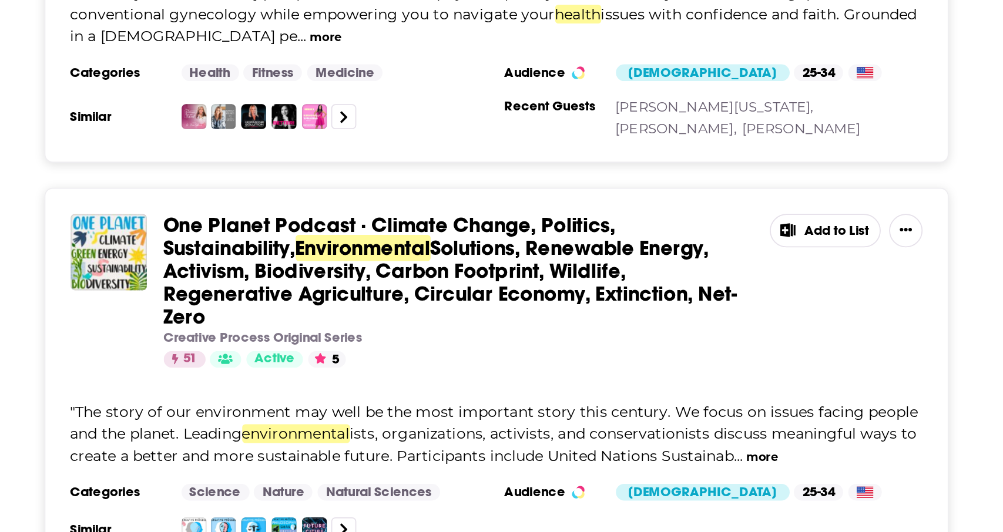
click at [736, 415] on button "more" at bounding box center [740, 420] width 18 height 10
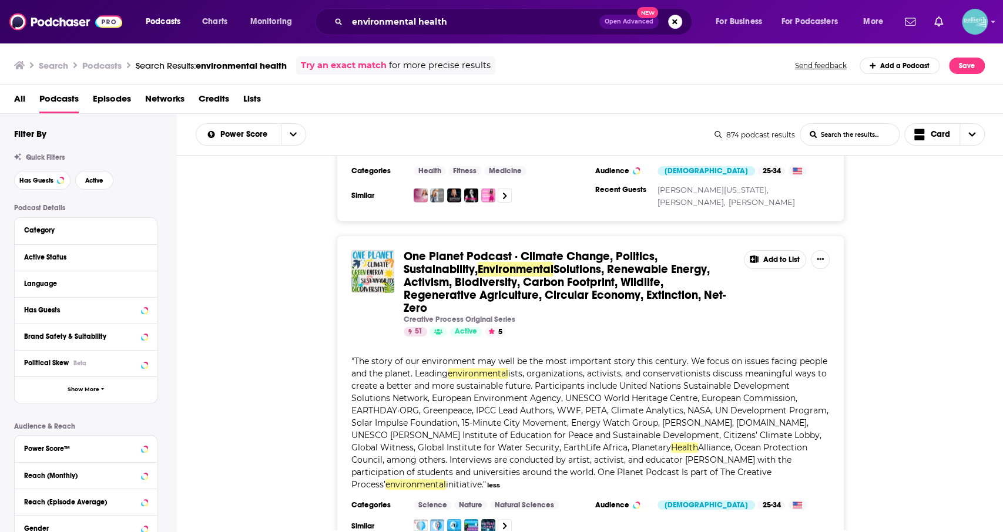
scroll to position [1888, 0]
click at [772, 251] on button "Add to List" at bounding box center [775, 260] width 62 height 19
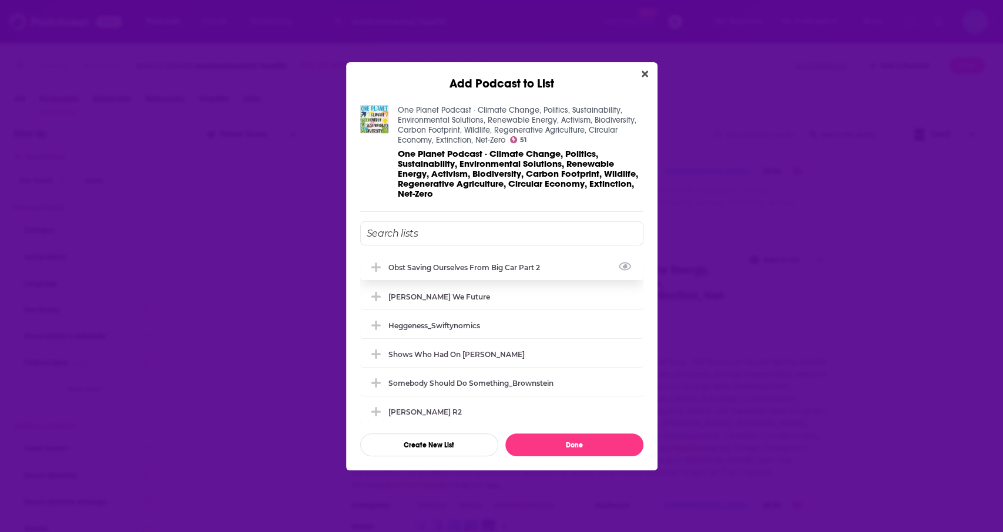
click at [544, 264] on div "Obst Saving Ourselves from Big Car Part 2" at bounding box center [467, 267] width 159 height 9
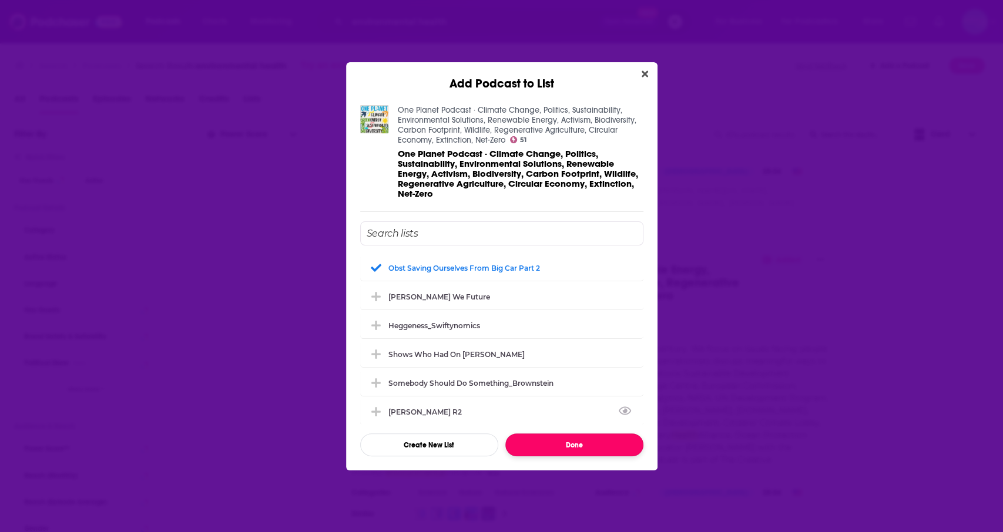
click at [572, 447] on button "Done" at bounding box center [574, 445] width 138 height 23
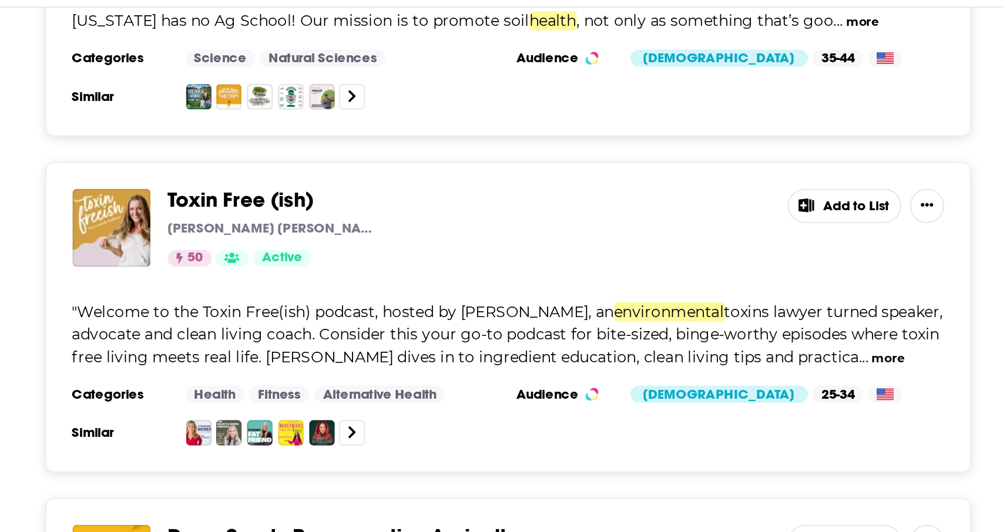
scroll to position [2575, 0]
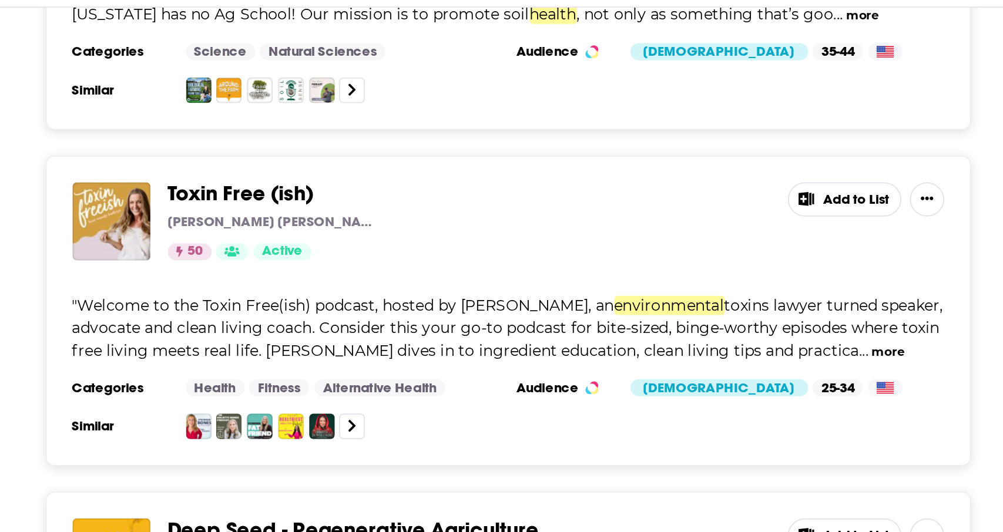
click at [790, 340] on button "more" at bounding box center [799, 345] width 18 height 10
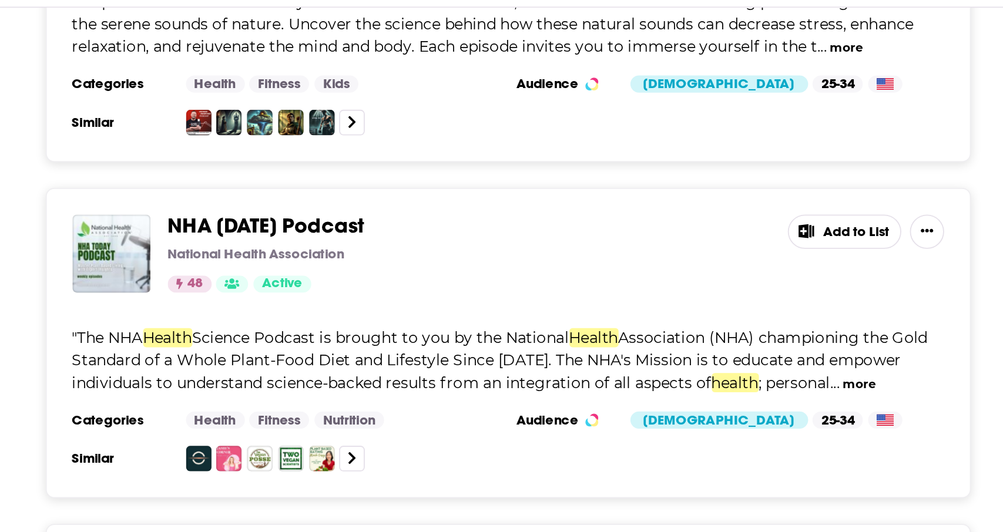
scroll to position [3506, 0]
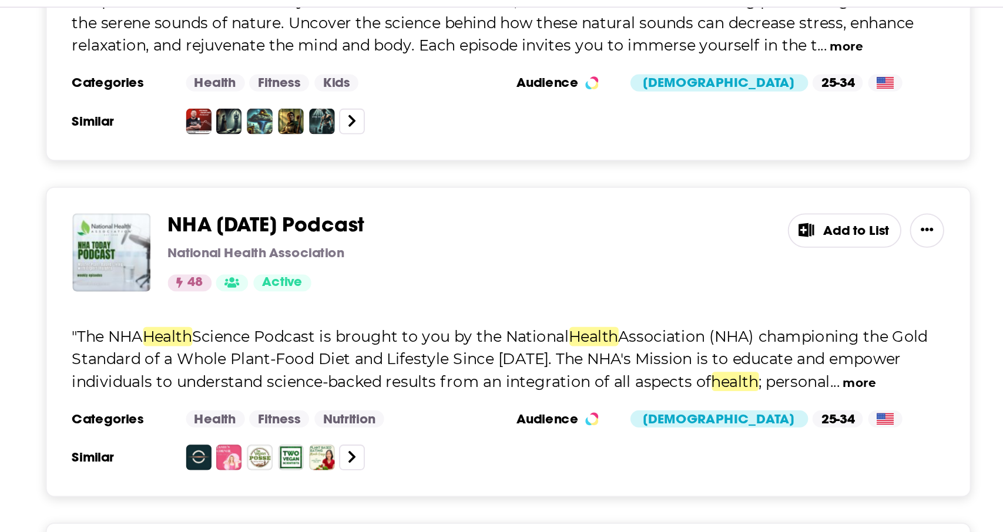
click at [781, 357] on button "more" at bounding box center [783, 362] width 18 height 10
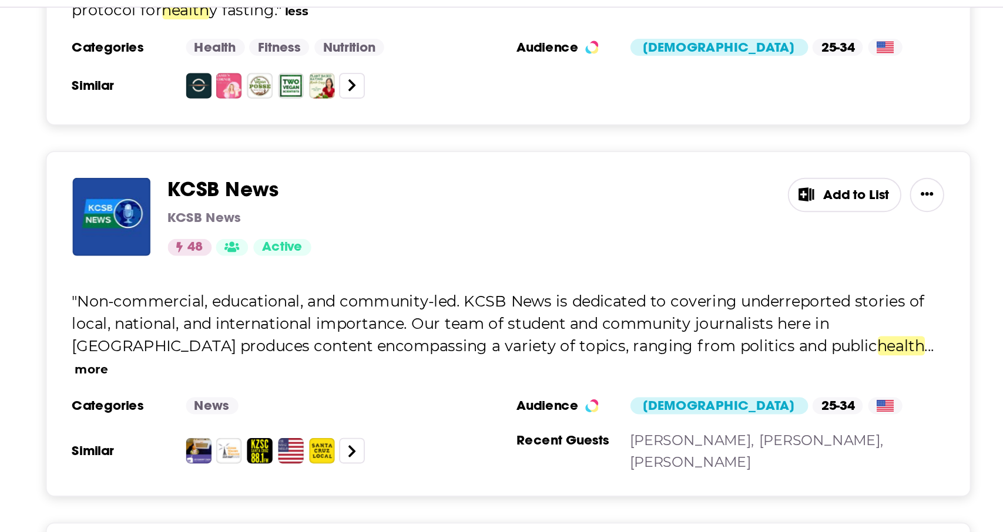
scroll to position [3765, 0]
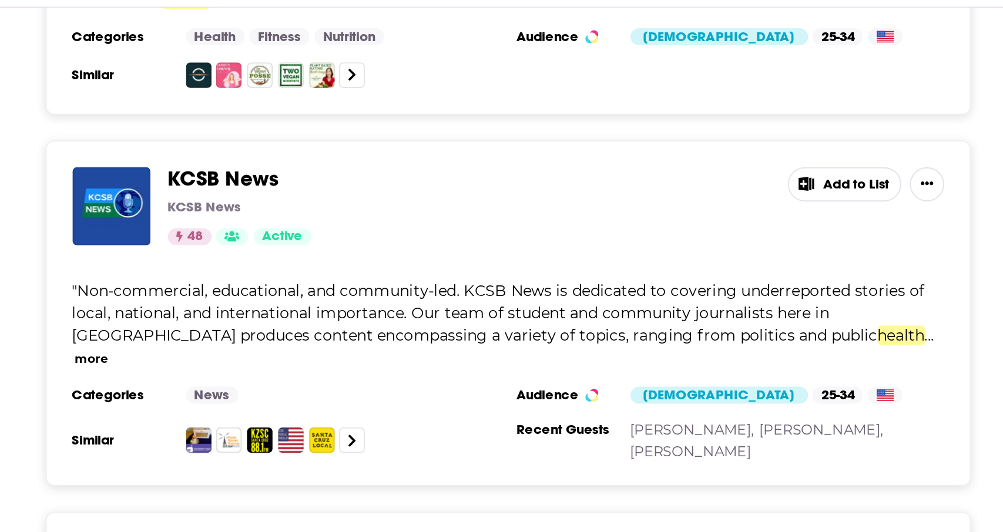
click at [371, 344] on button "more" at bounding box center [362, 349] width 18 height 10
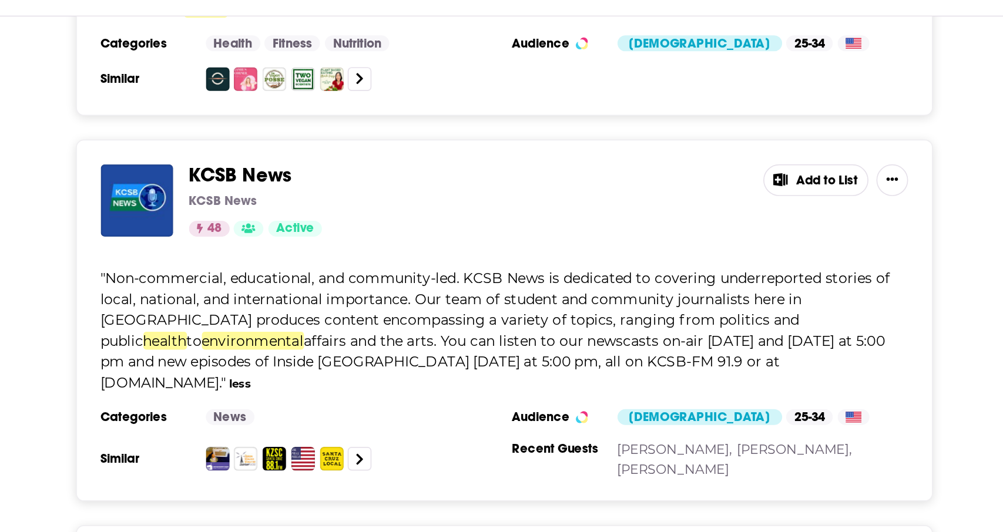
click at [754, 249] on icon at bounding box center [754, 253] width 8 height 8
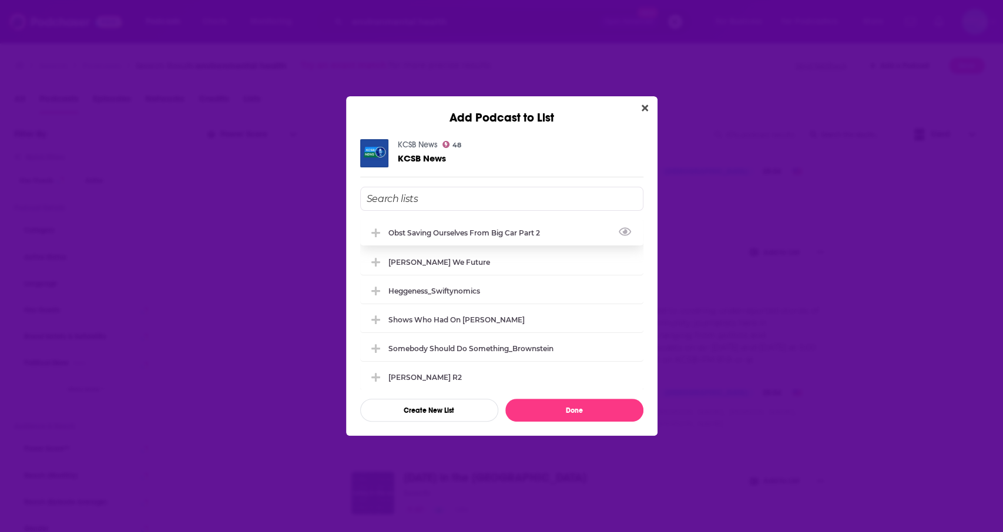
click at [507, 235] on div "Obst Saving Ourselves from Big Car Part 2" at bounding box center [467, 233] width 159 height 9
click at [613, 405] on button "Done" at bounding box center [574, 410] width 138 height 23
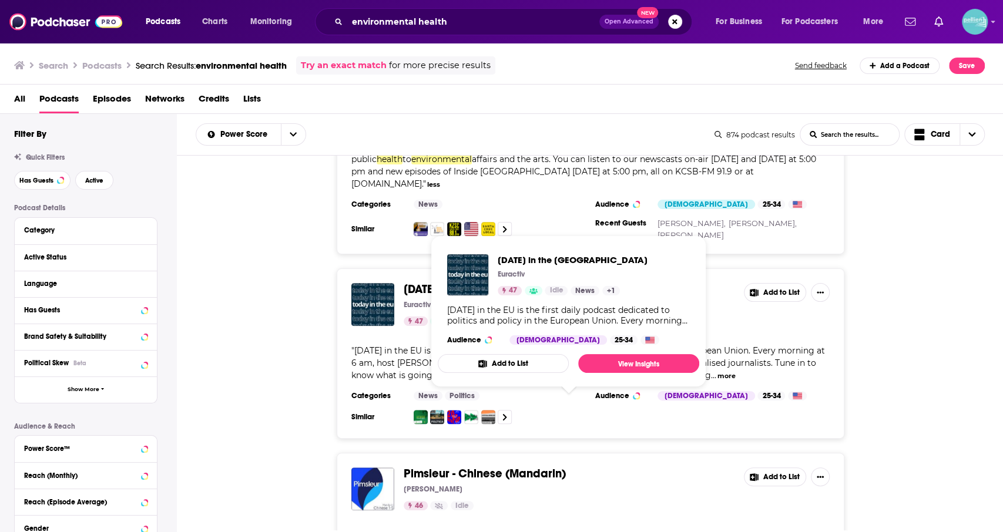
scroll to position [3955, 0]
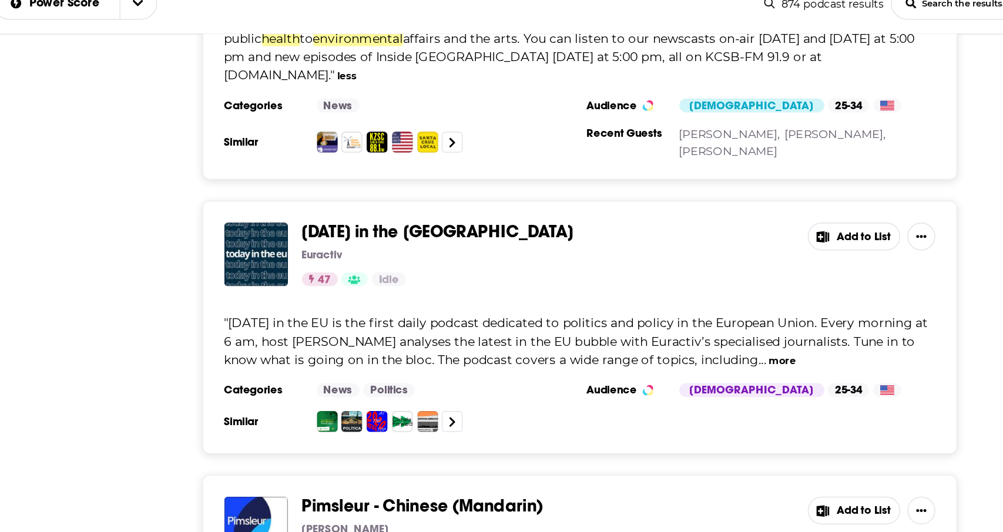
click at [758, 344] on div "" [DATE] in the EU is the first daily podcast dedicated to politics and policy …" at bounding box center [590, 362] width 478 height 37
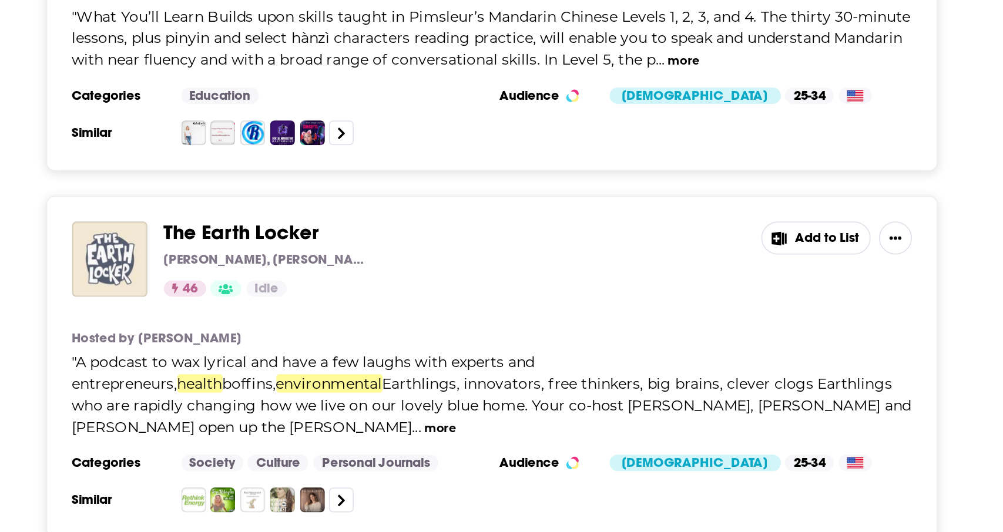
scroll to position [4323, 0]
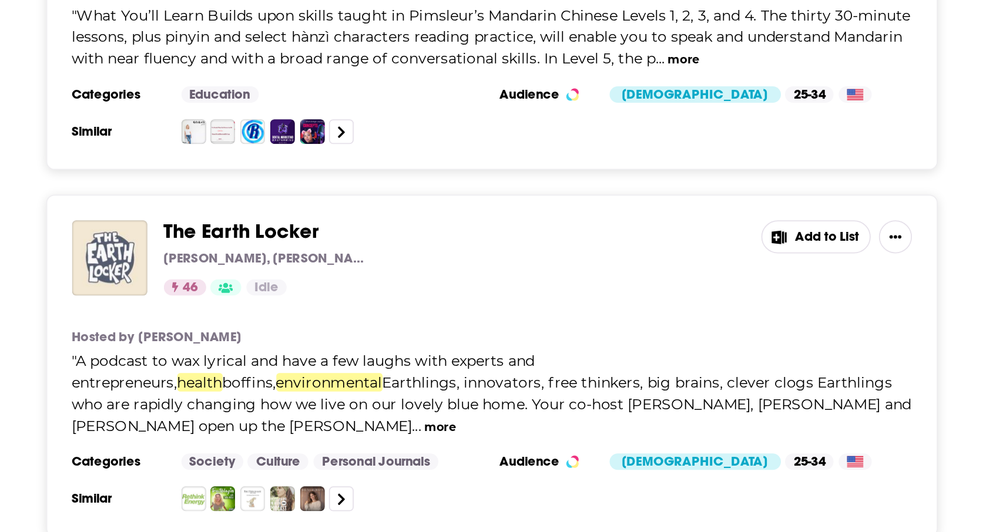
click at [570, 396] on button "more" at bounding box center [561, 401] width 18 height 10
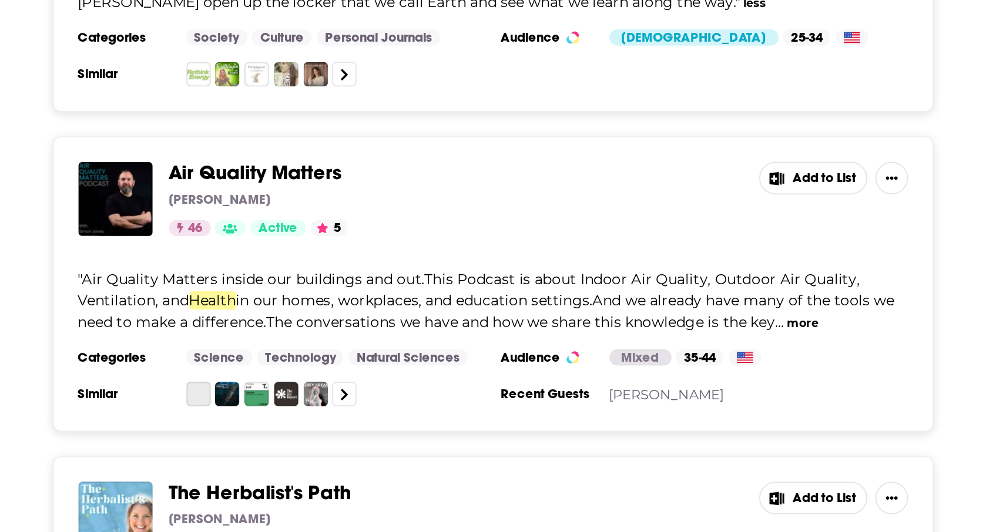
scroll to position [4567, 0]
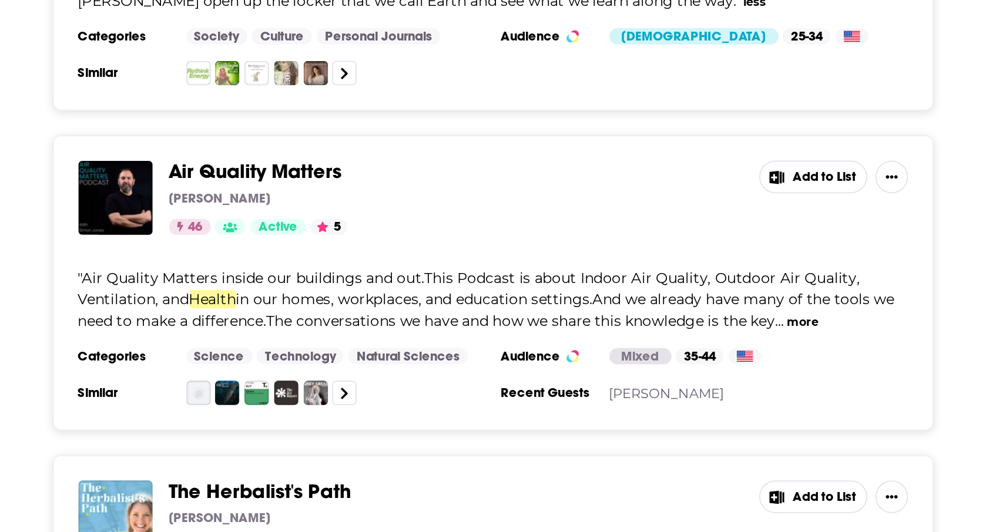
click at [762, 337] on button "more" at bounding box center [769, 342] width 18 height 10
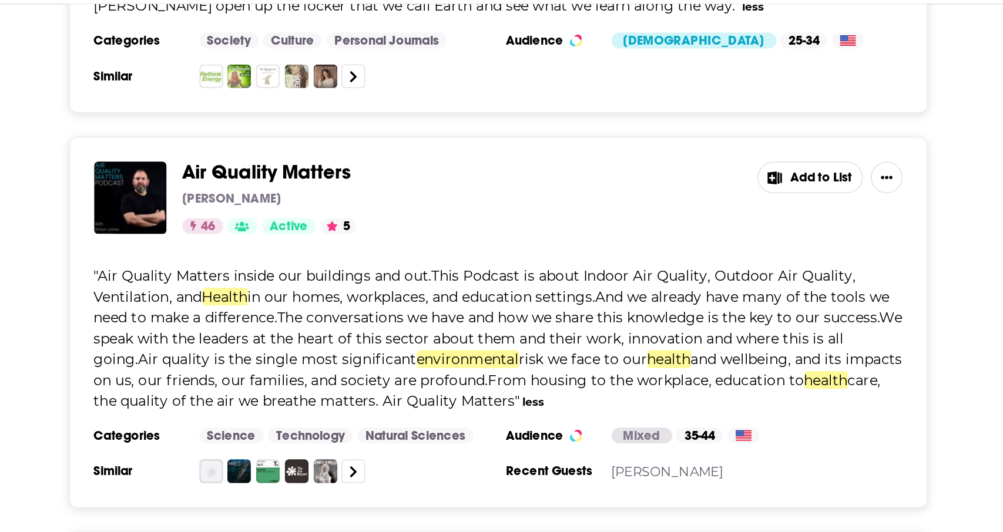
click at [775, 249] on button "Add to List" at bounding box center [775, 258] width 62 height 19
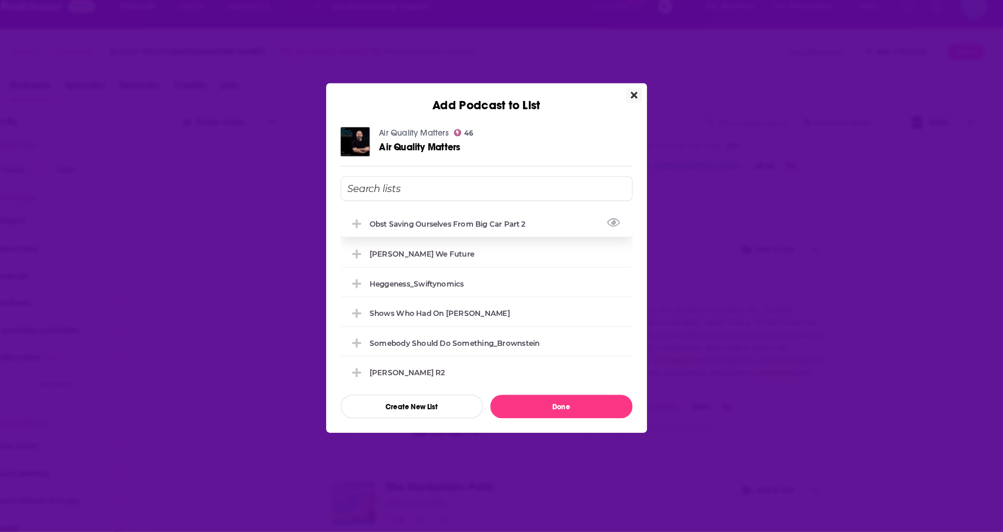
click at [481, 228] on div "Obst Saving Ourselves from Big Car Part 2" at bounding box center [501, 233] width 283 height 26
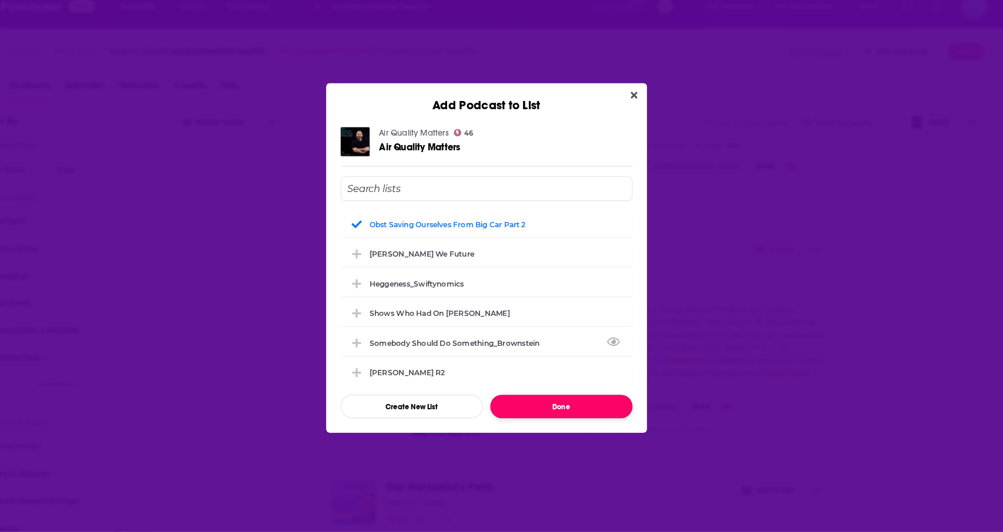
click at [575, 418] on button "Done" at bounding box center [574, 410] width 138 height 23
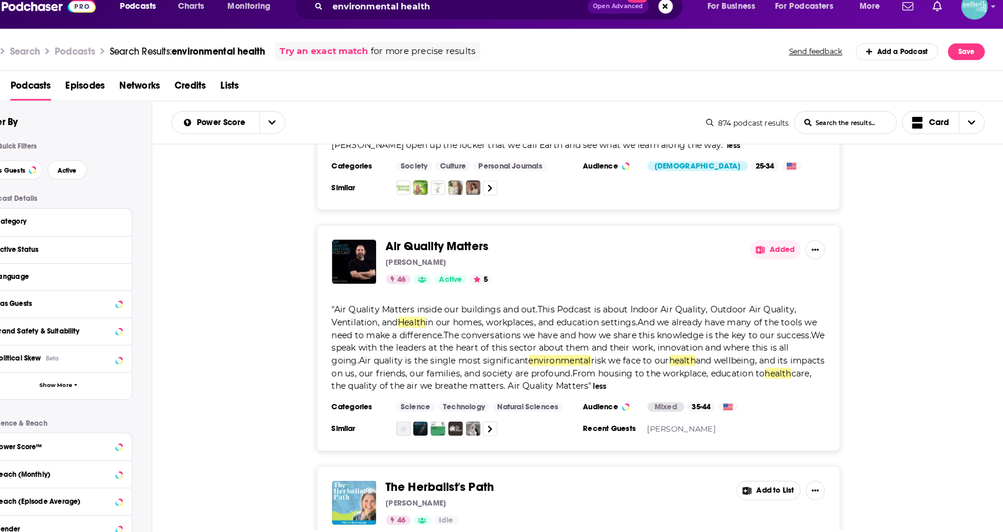
click at [285, 349] on div "Air Quality Matters [PERSON_NAME] 46 Active 5 Added " Air Quality Matters insid…" at bounding box center [590, 344] width 827 height 220
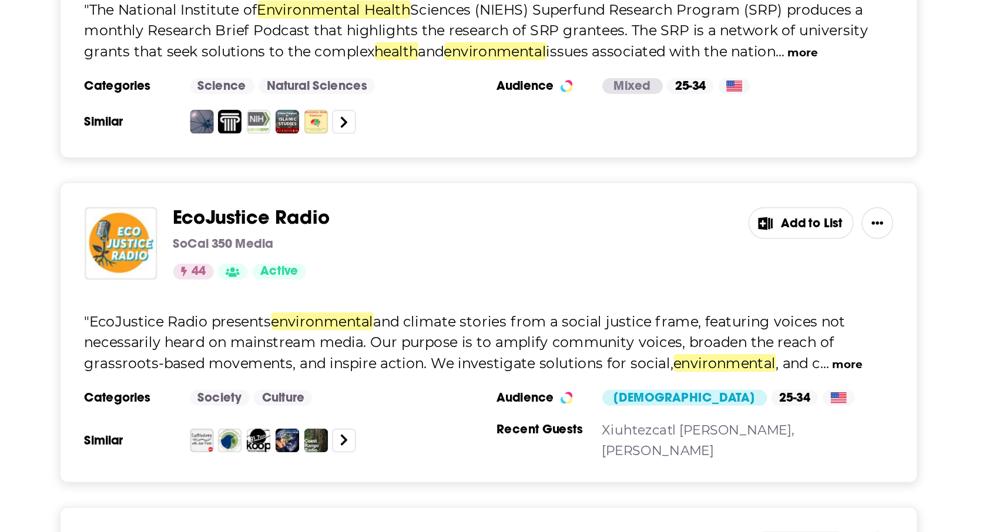
scroll to position [5693, 0]
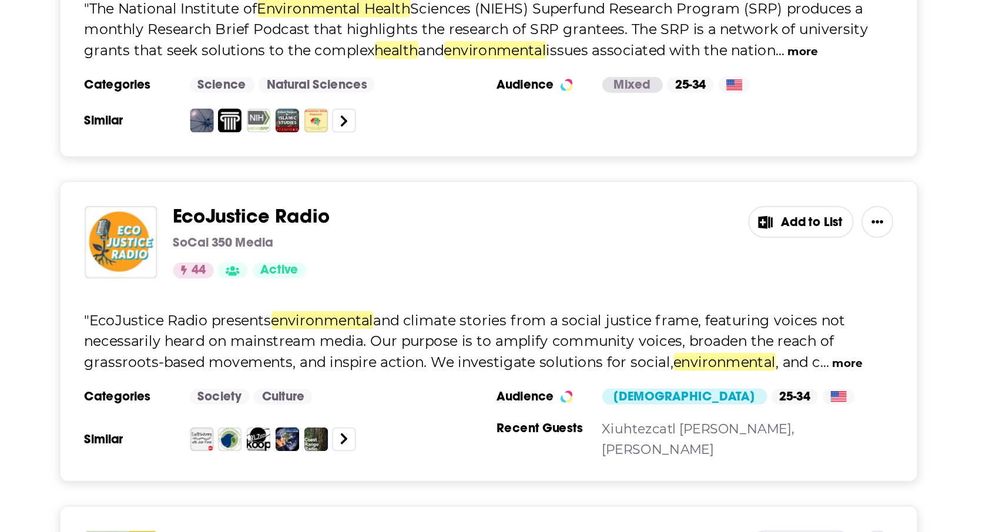
click at [797, 397] on button "more" at bounding box center [802, 402] width 18 height 10
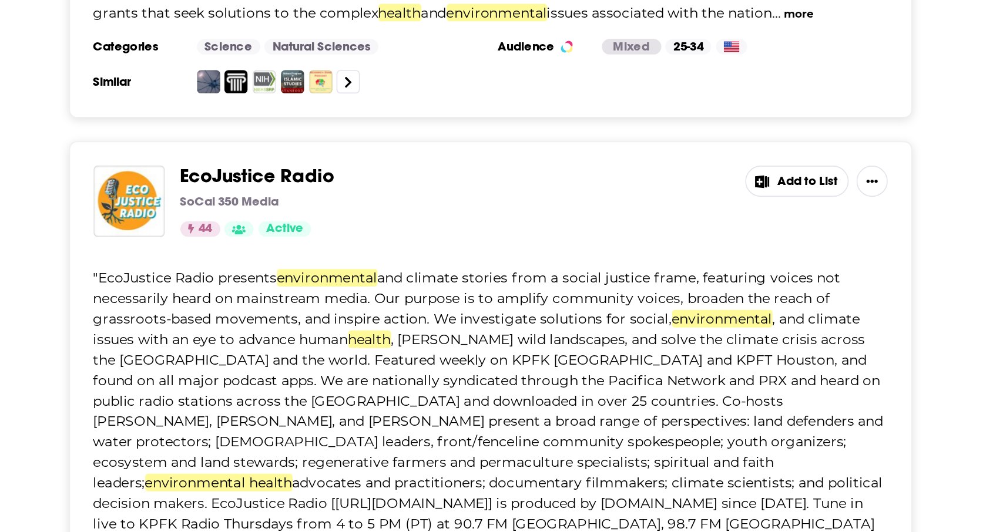
scroll to position [0, 0]
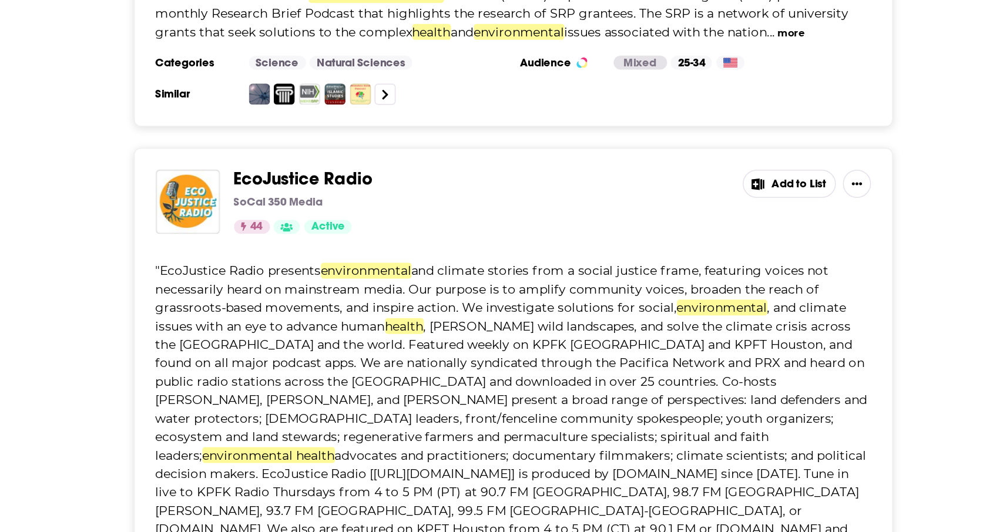
click at [769, 284] on button "Add to List" at bounding box center [775, 293] width 62 height 19
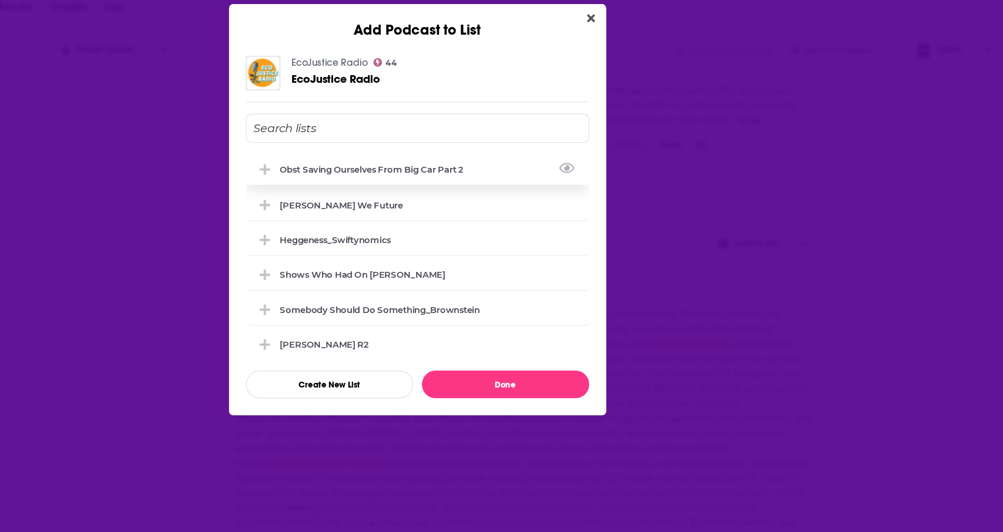
click at [555, 230] on div "Obst Saving Ourselves from Big Car Part 2" at bounding box center [501, 233] width 283 height 26
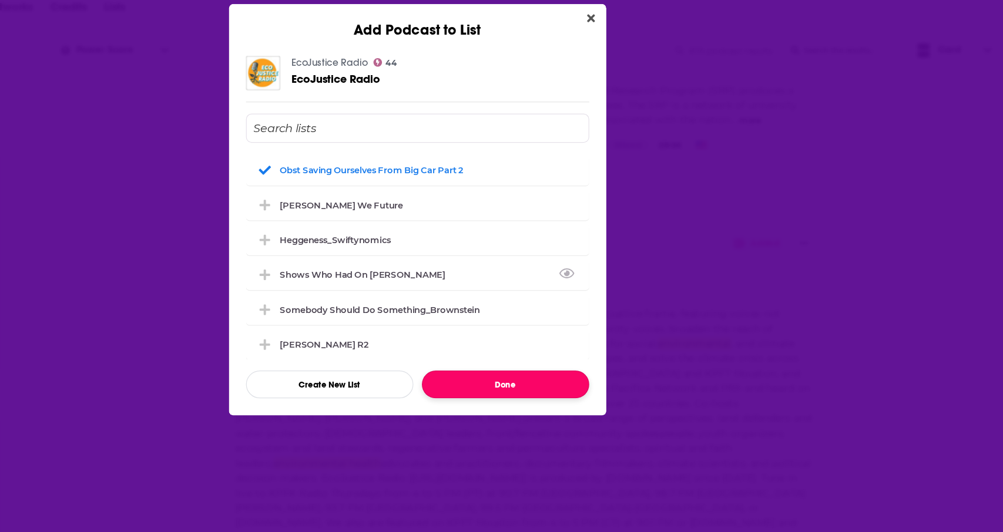
click at [586, 420] on button "Done" at bounding box center [574, 410] width 138 height 23
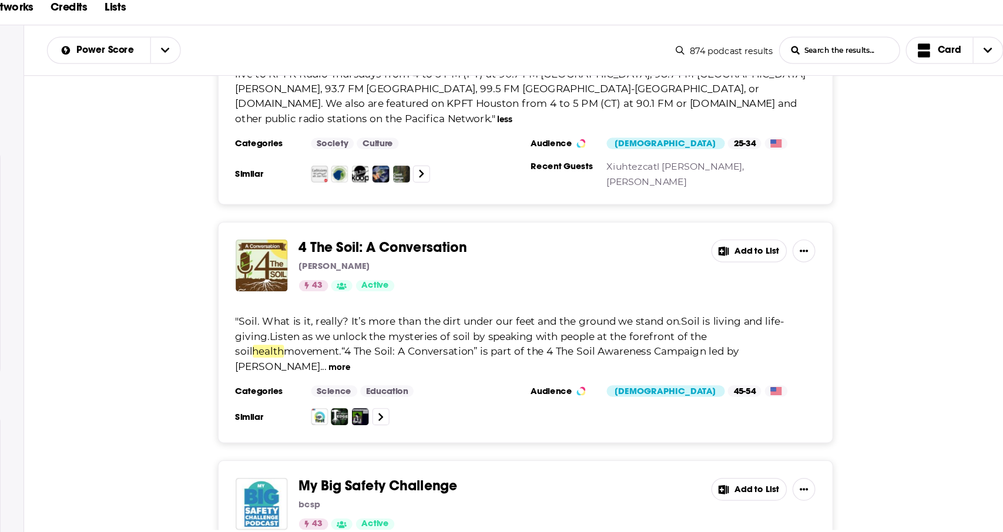
scroll to position [6096, 0]
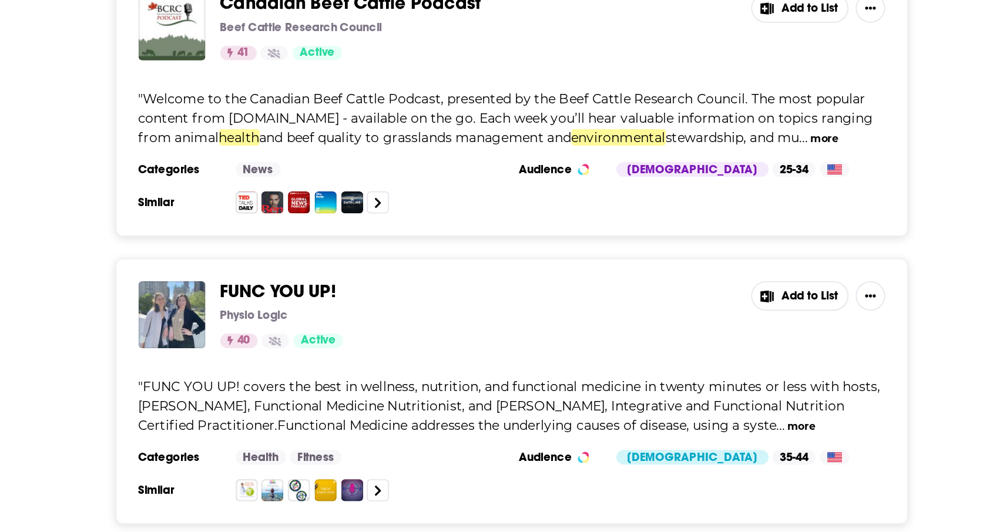
scroll to position [7365, 0]
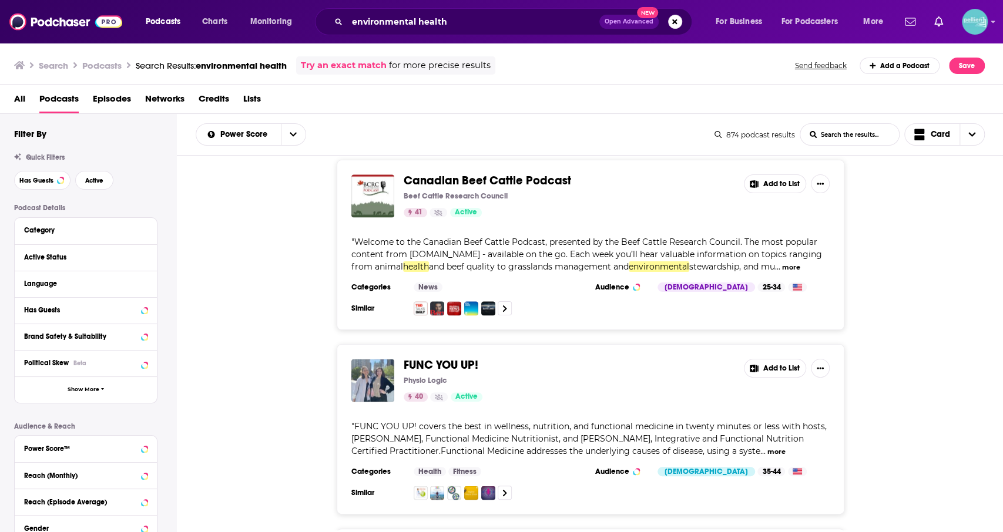
click at [130, 319] on div "Has Guests" at bounding box center [86, 310] width 142 height 26
click at [137, 314] on div at bounding box center [136, 310] width 22 height 15
click at [141, 315] on div at bounding box center [136, 310] width 22 height 15
click at [143, 311] on icon at bounding box center [145, 309] width 6 height 9
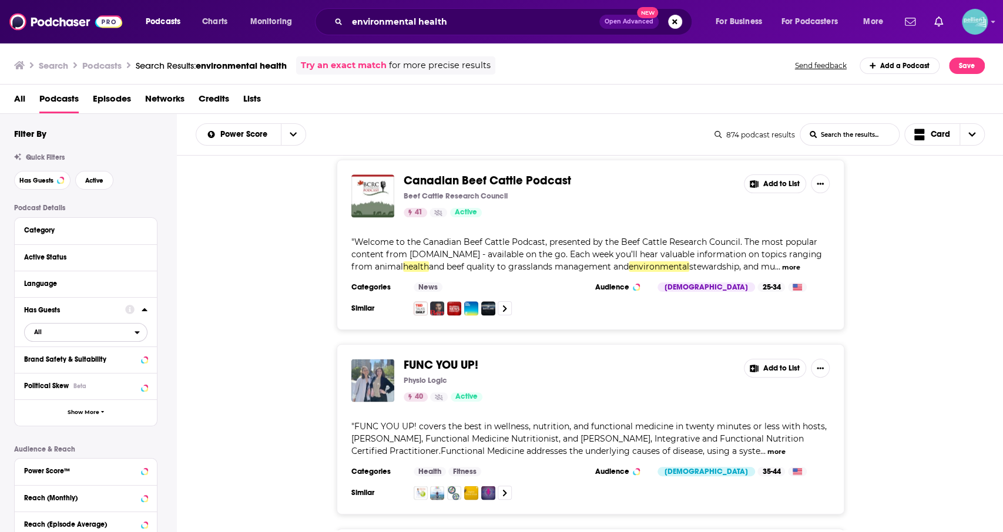
click at [101, 327] on span "All" at bounding box center [80, 331] width 110 height 15
click at [100, 379] on div "Has guests 295" at bounding box center [90, 370] width 132 height 19
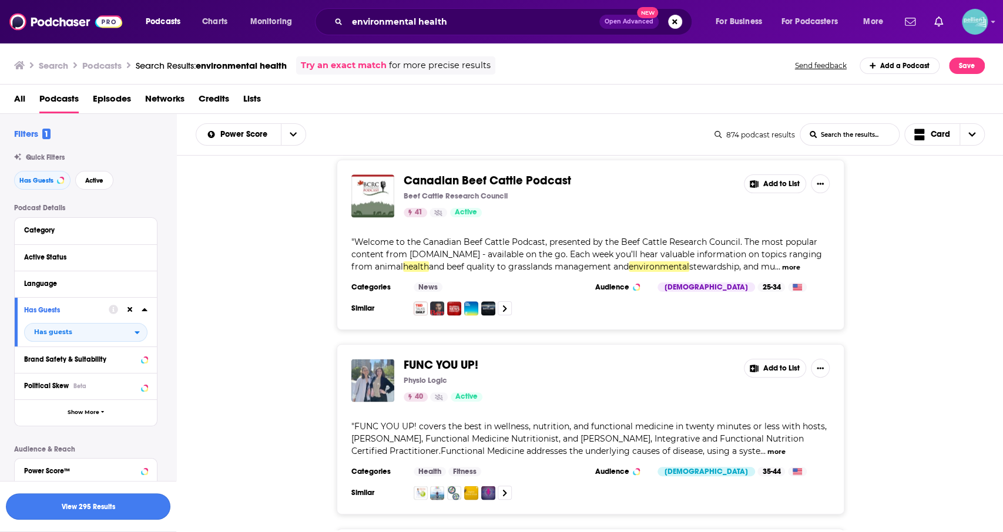
click at [113, 508] on button "View 295 Results" at bounding box center [88, 507] width 165 height 26
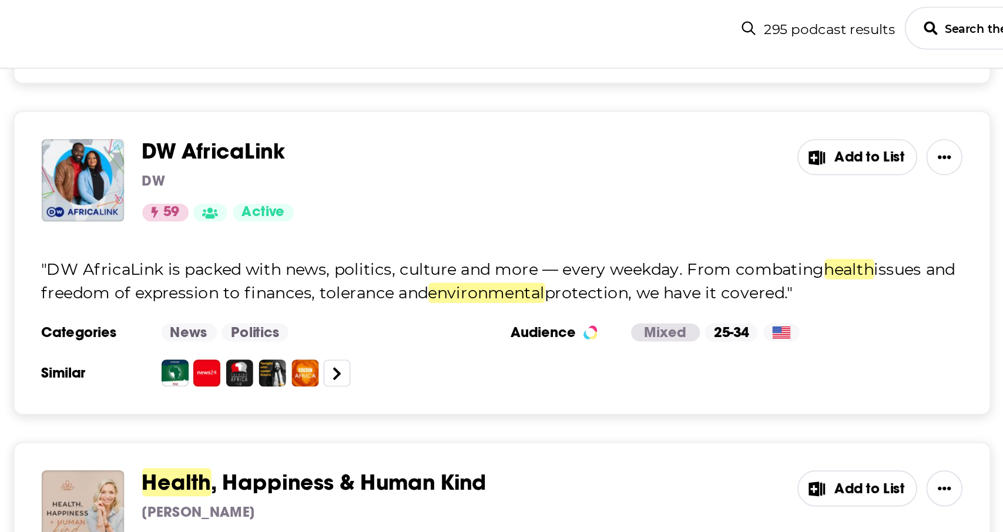
scroll to position [579, 0]
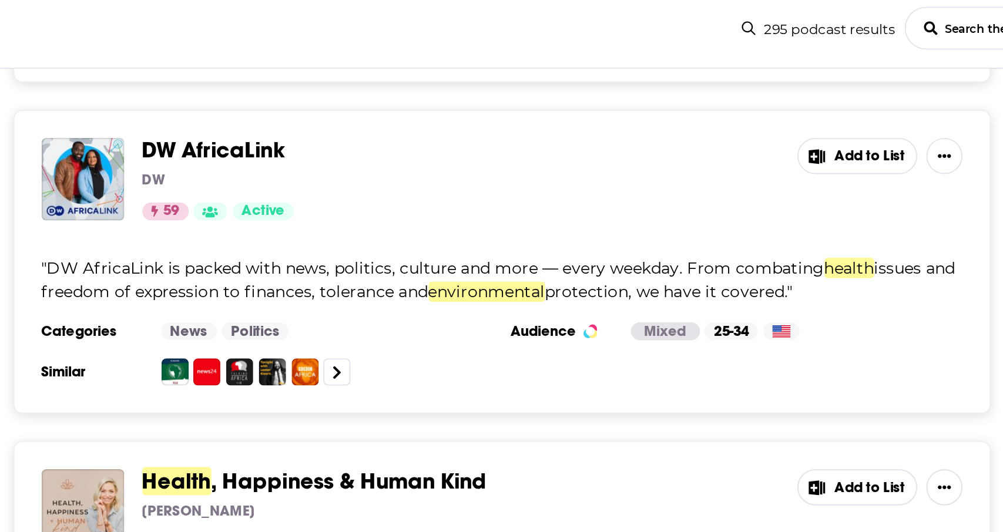
click at [459, 190] on span "DW AfricaLink" at bounding box center [441, 197] width 74 height 15
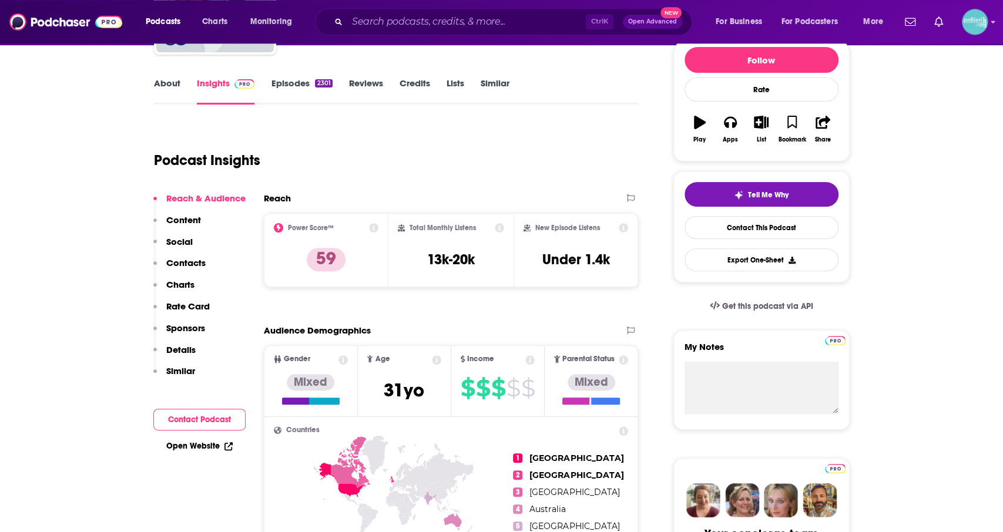
scroll to position [147, 0]
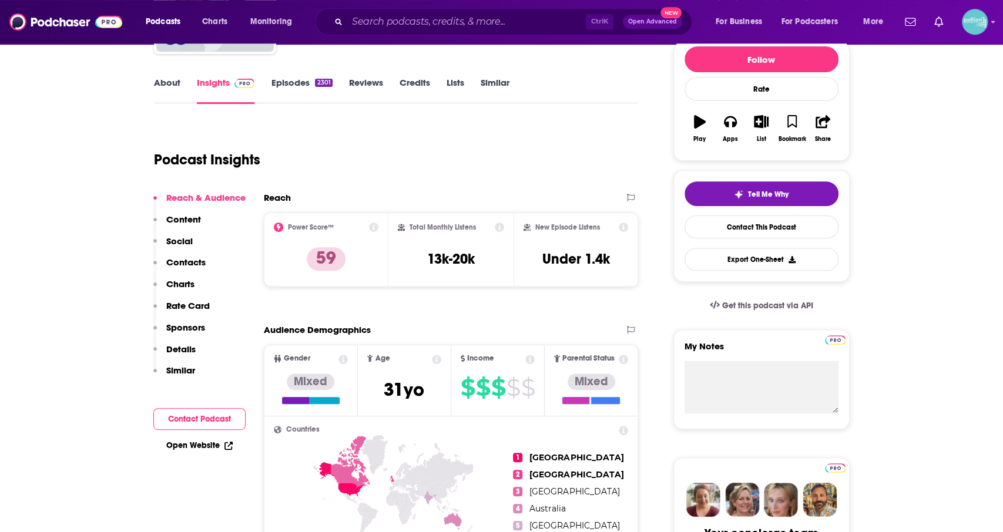
click at [294, 89] on link "Episodes 2301" at bounding box center [301, 90] width 61 height 27
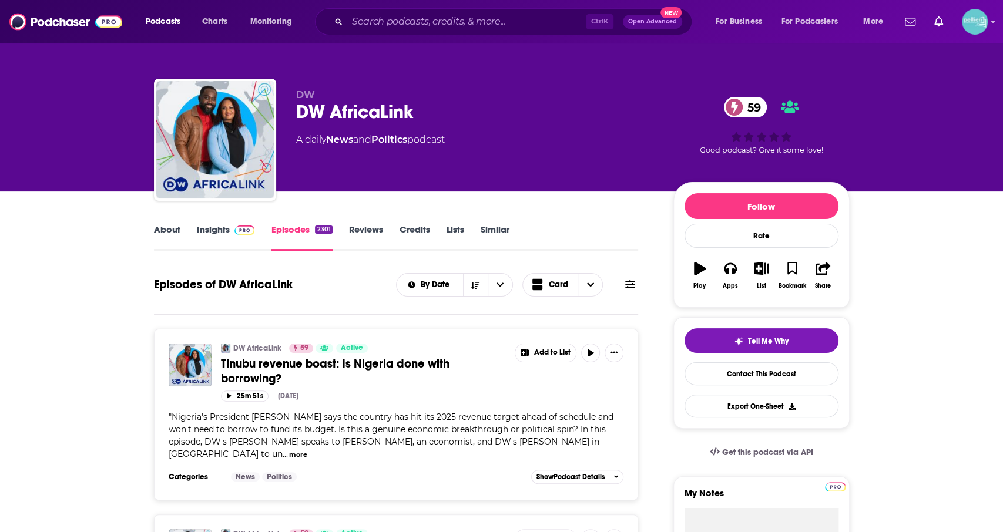
scroll to position [101, 0]
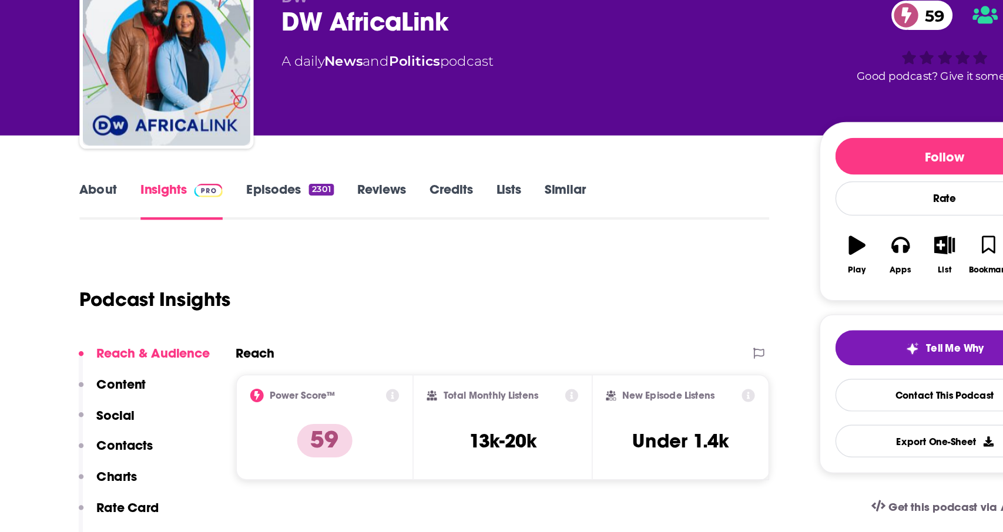
scroll to position [45, 0]
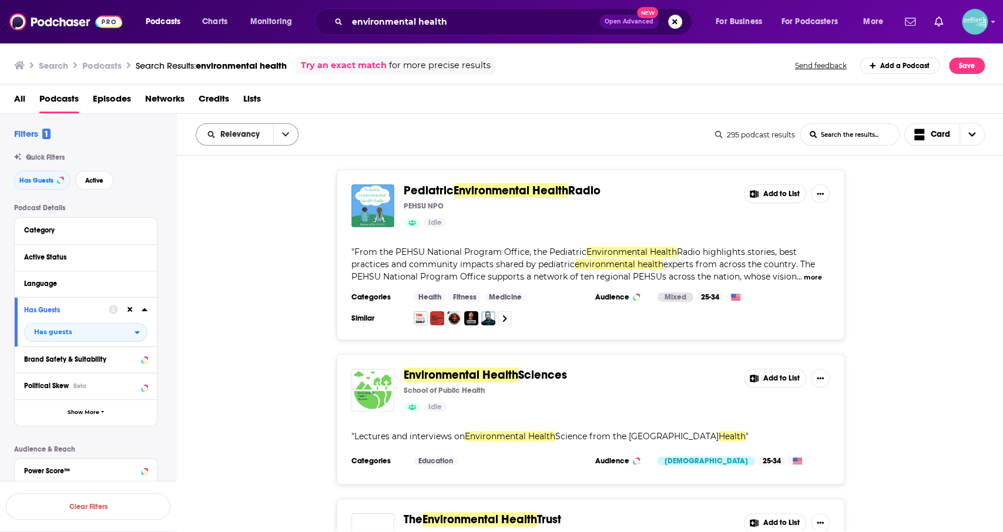
click at [294, 138] on button "open menu" at bounding box center [285, 134] width 25 height 21
click at [280, 229] on div "Power Score" at bounding box center [247, 235] width 103 height 20
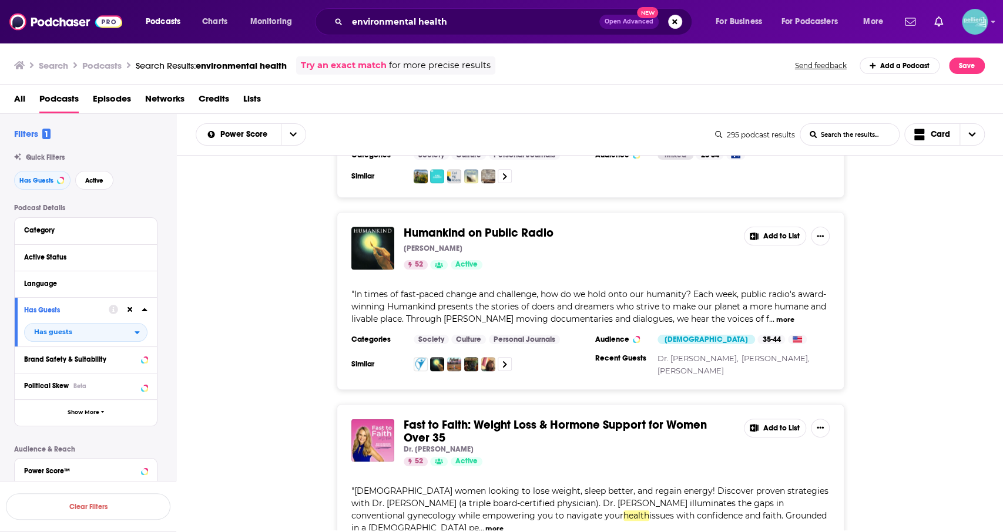
scroll to position [1291, 0]
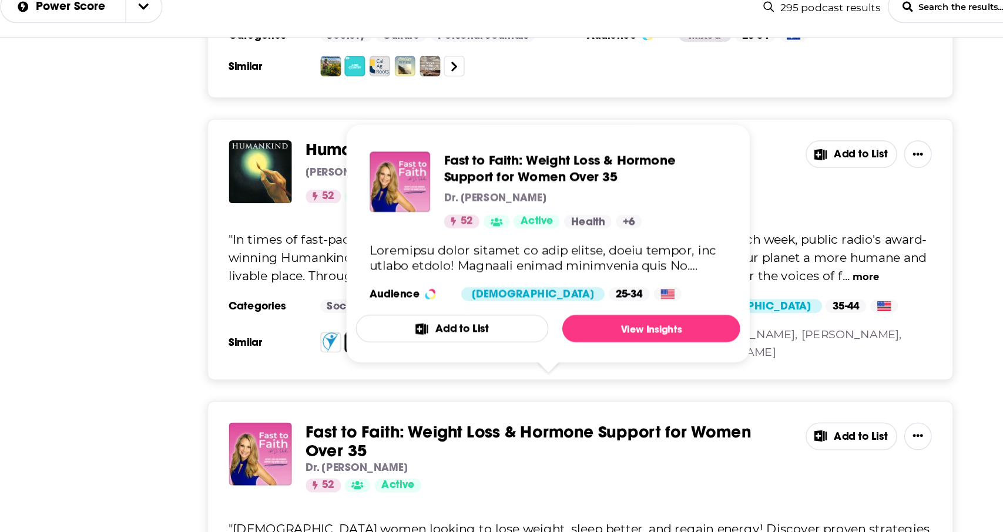
click at [283, 351] on div "Humankind on Public Radio [PERSON_NAME] 52 Active Add to List " In times of fas…" at bounding box center [590, 300] width 827 height 178
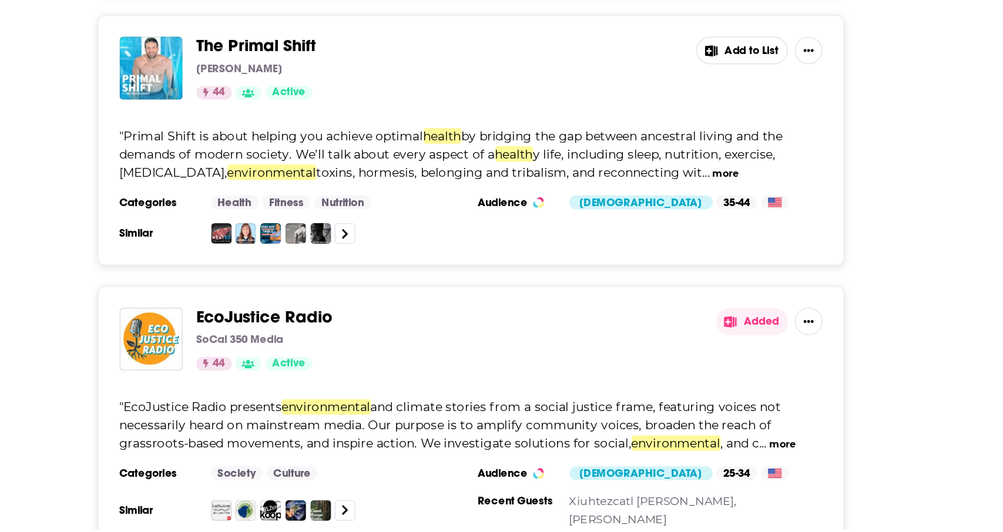
scroll to position [4399, 0]
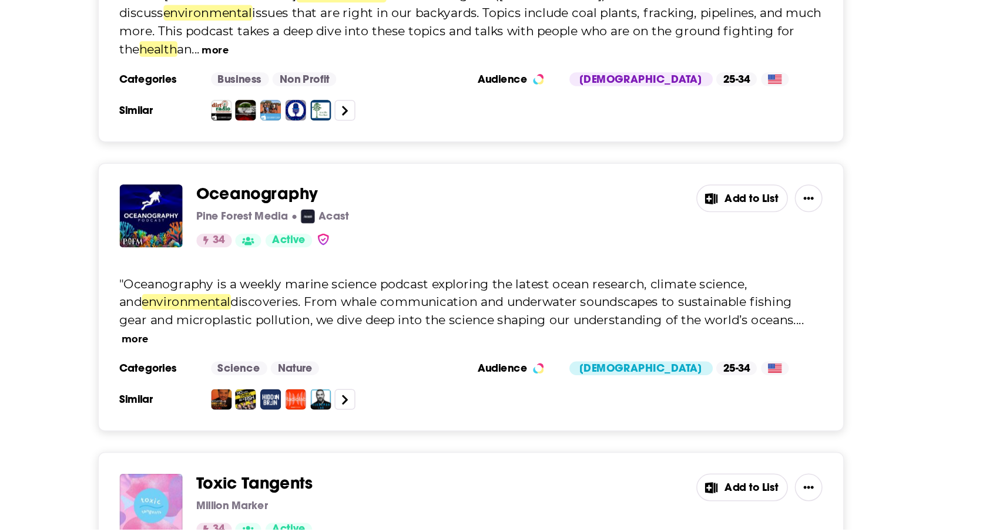
scroll to position [7725, 0]
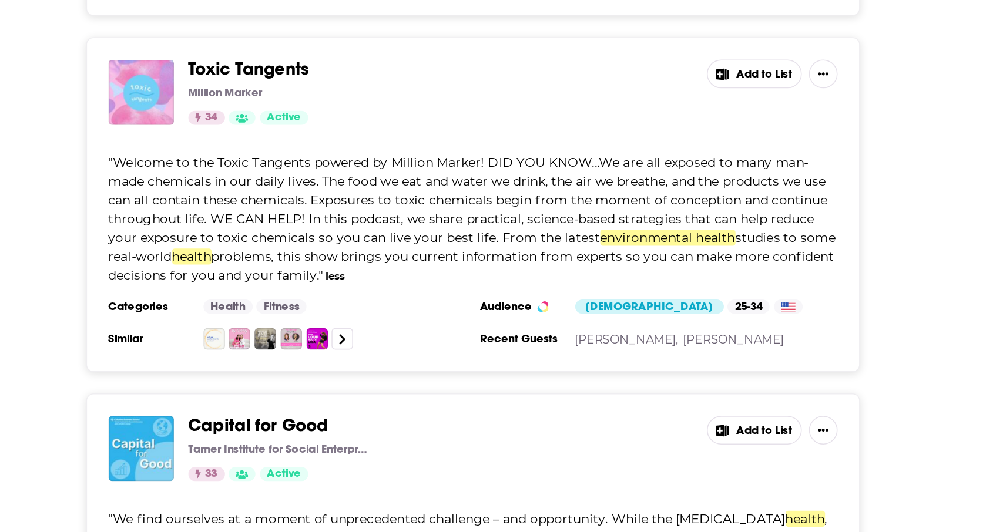
scroll to position [8001, 0]
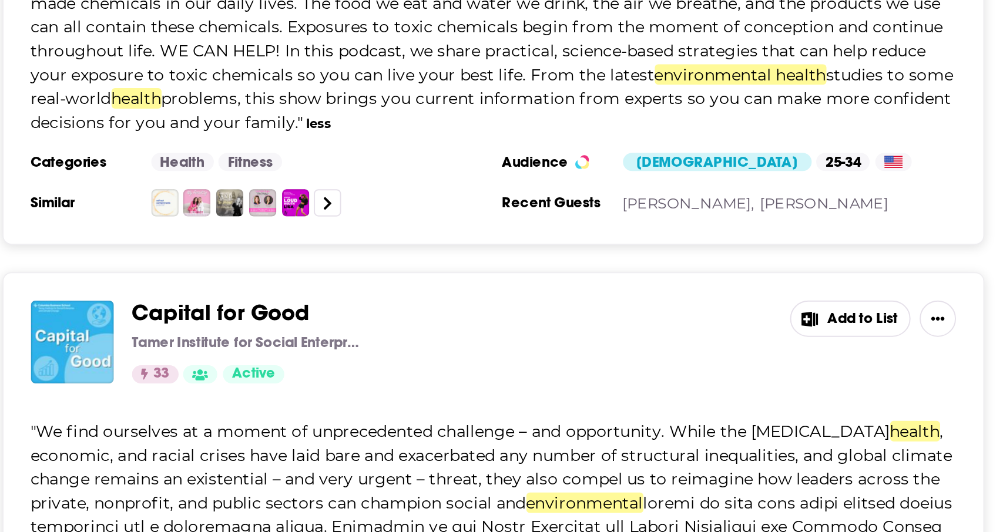
scroll to position [8074, 0]
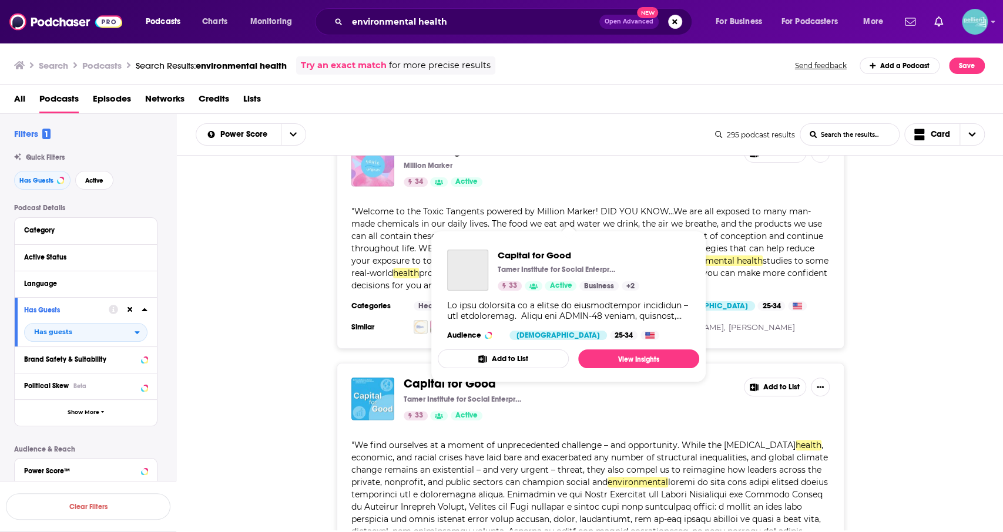
click at [455, 377] on span "Capital for Good" at bounding box center [450, 384] width 92 height 15
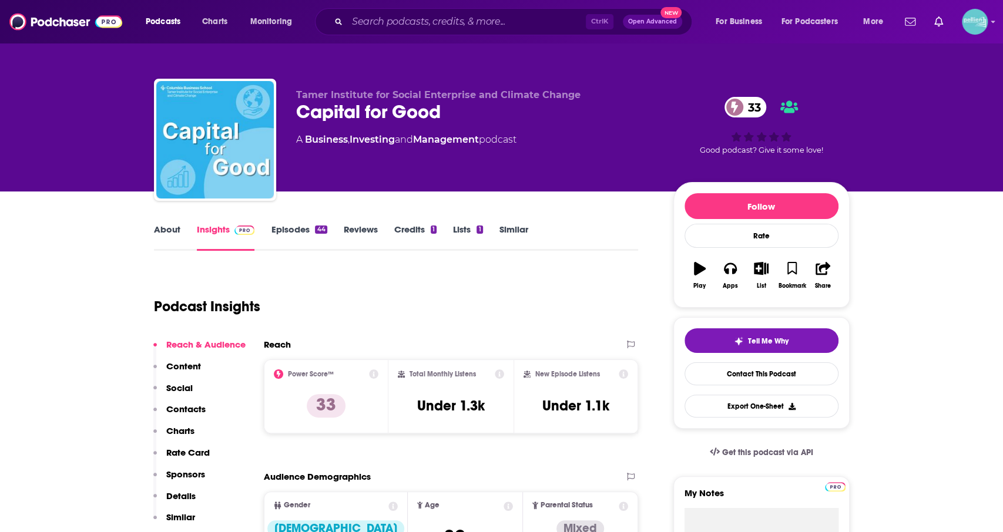
click at [311, 235] on link "Episodes 44" at bounding box center [299, 237] width 56 height 27
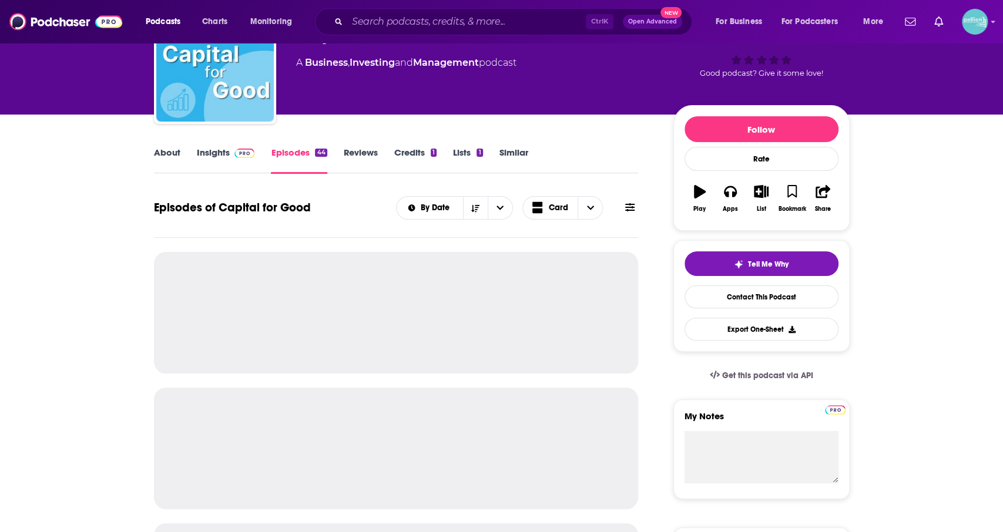
scroll to position [102, 0]
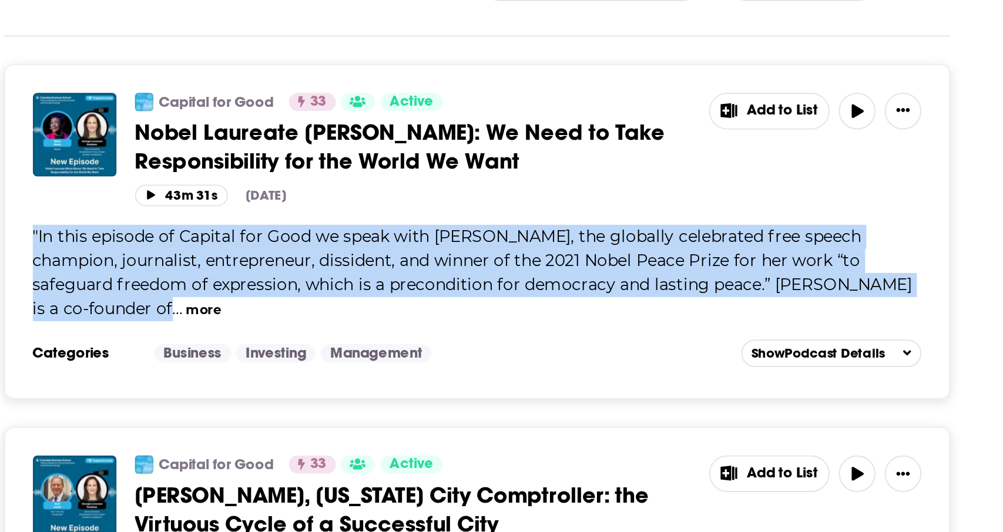
click at [187, 350] on div "" In this episode of Capital for Good we speak with [PERSON_NAME], the globally…" at bounding box center [396, 333] width 455 height 49
click at [247, 353] on button "more" at bounding box center [256, 353] width 18 height 10
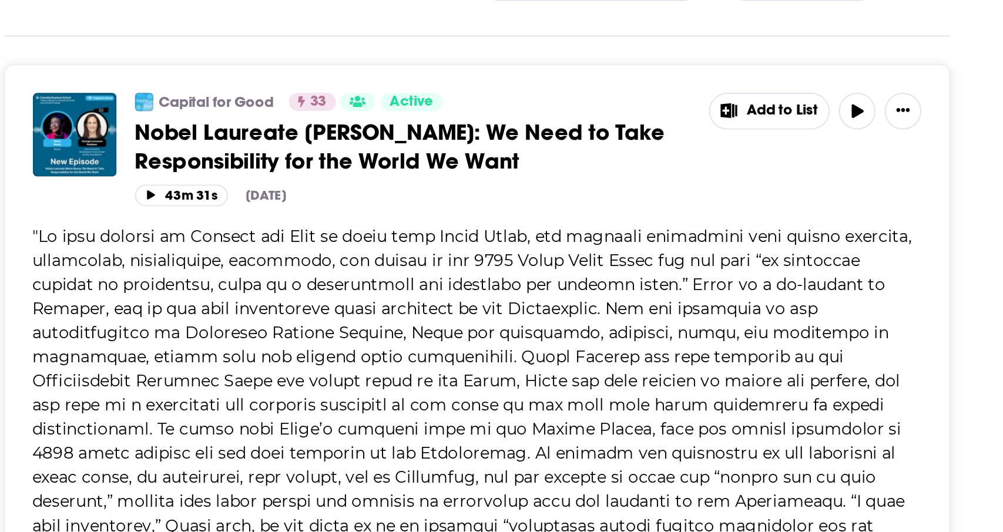
click at [217, 323] on span at bounding box center [396, 513] width 454 height 406
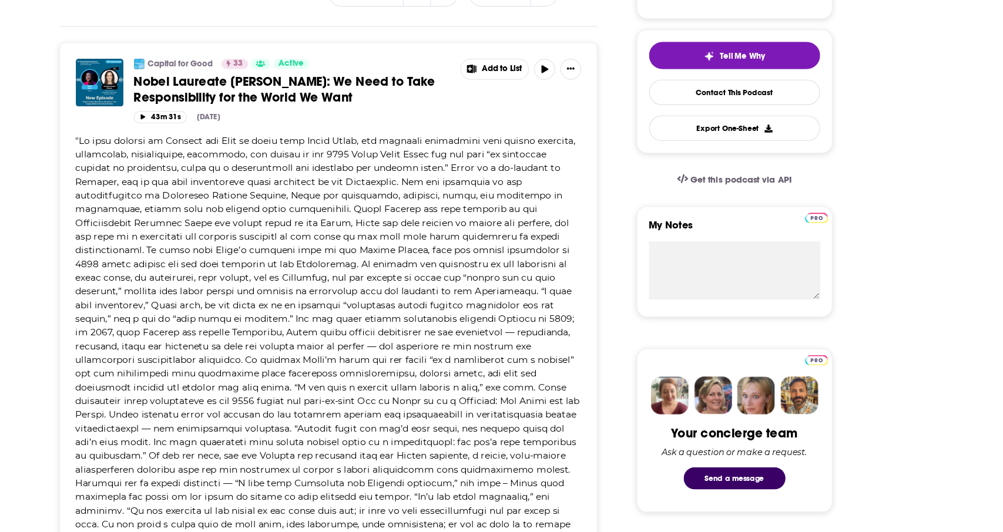
click at [312, 311] on span at bounding box center [396, 378] width 454 height 406
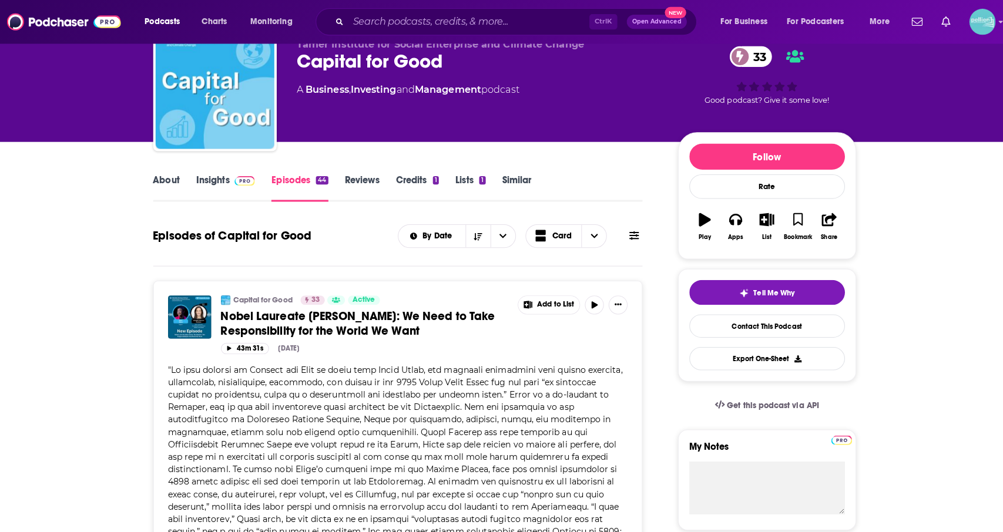
scroll to position [0, 0]
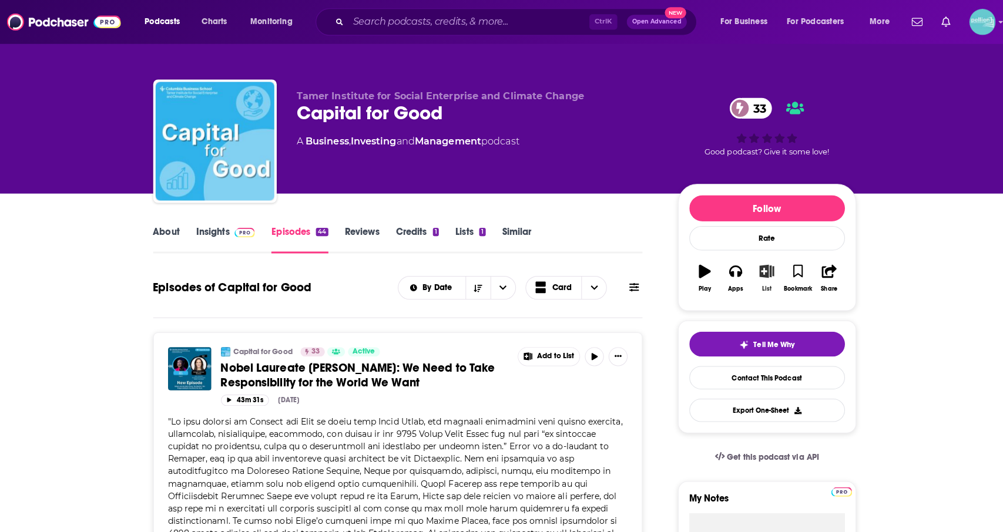
click at [761, 278] on button "List" at bounding box center [761, 275] width 31 height 42
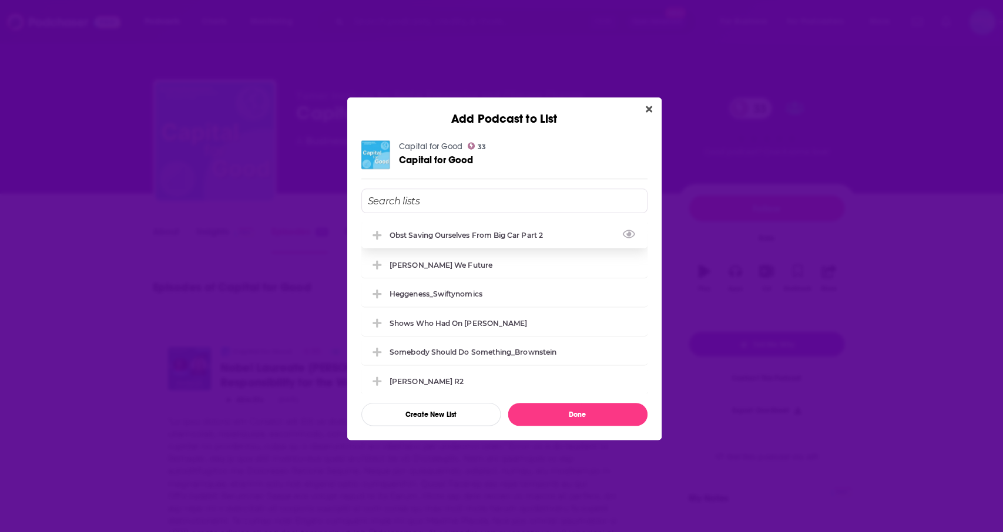
click at [512, 232] on div "Obst Saving Ourselves from Big Car Part 2" at bounding box center [467, 233] width 159 height 9
click at [548, 413] on button "Done" at bounding box center [574, 410] width 138 height 23
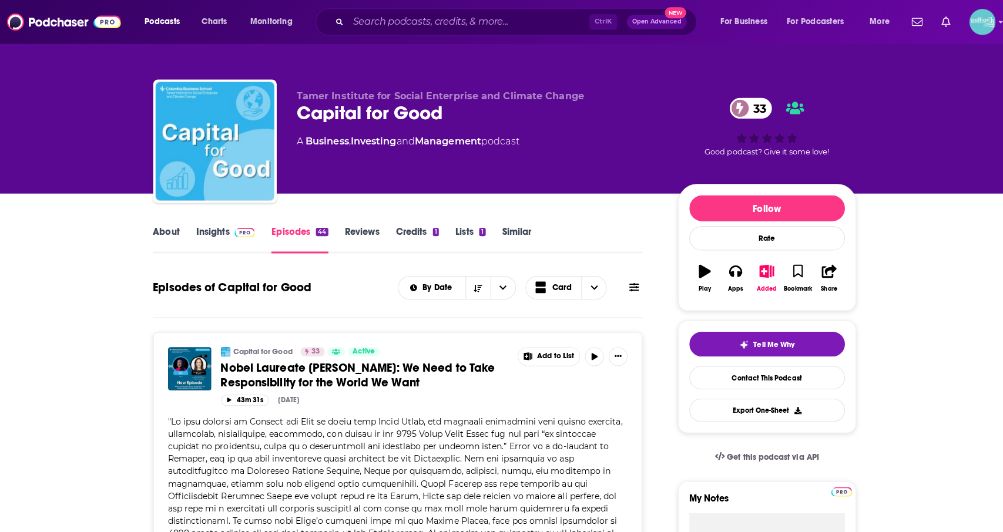
click at [158, 238] on link "About" at bounding box center [167, 237] width 26 height 27
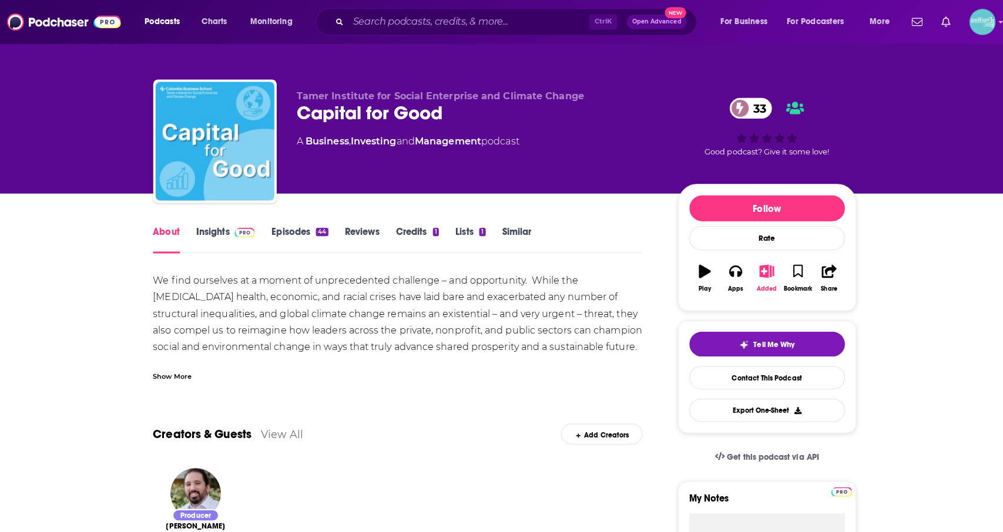
click at [759, 288] on div "Added" at bounding box center [762, 286] width 20 height 7
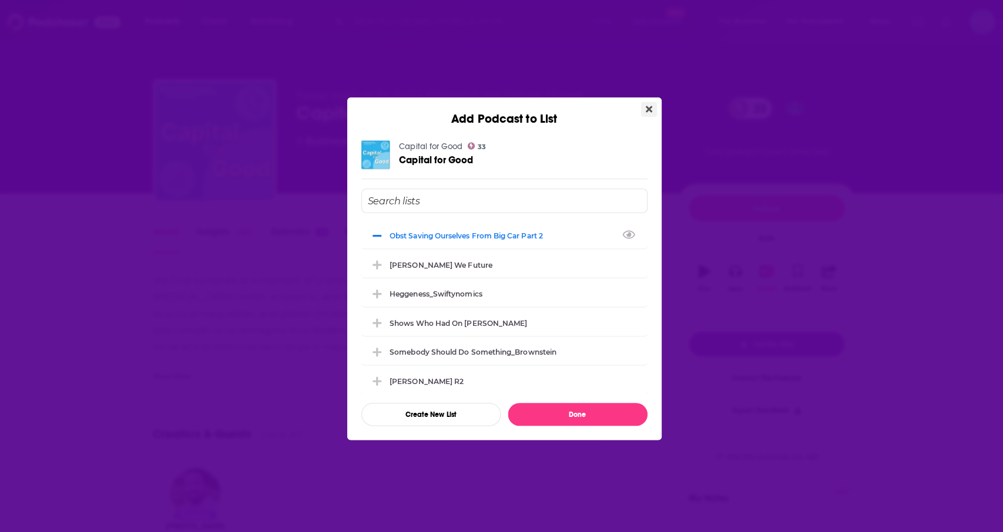
click at [652, 103] on button "Close" at bounding box center [645, 108] width 16 height 15
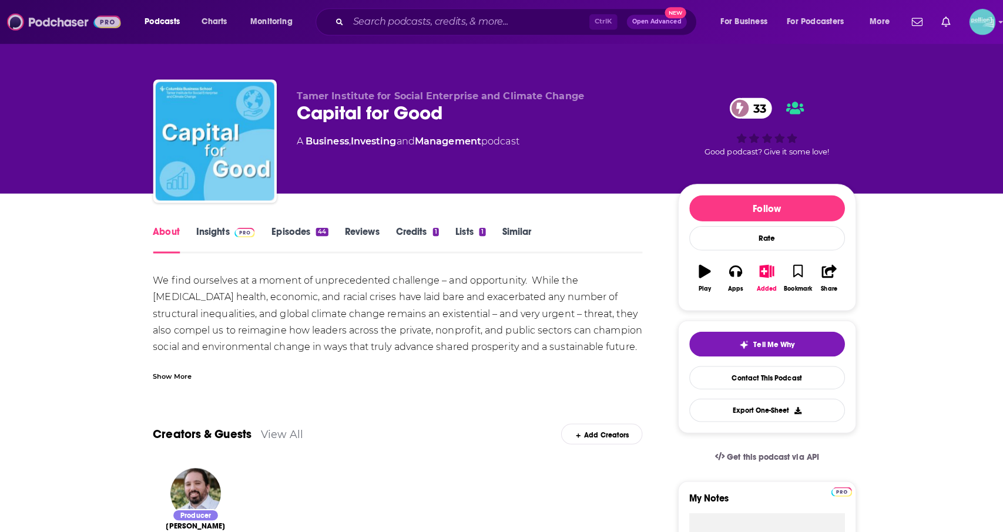
click at [63, 21] on img at bounding box center [65, 22] width 113 height 22
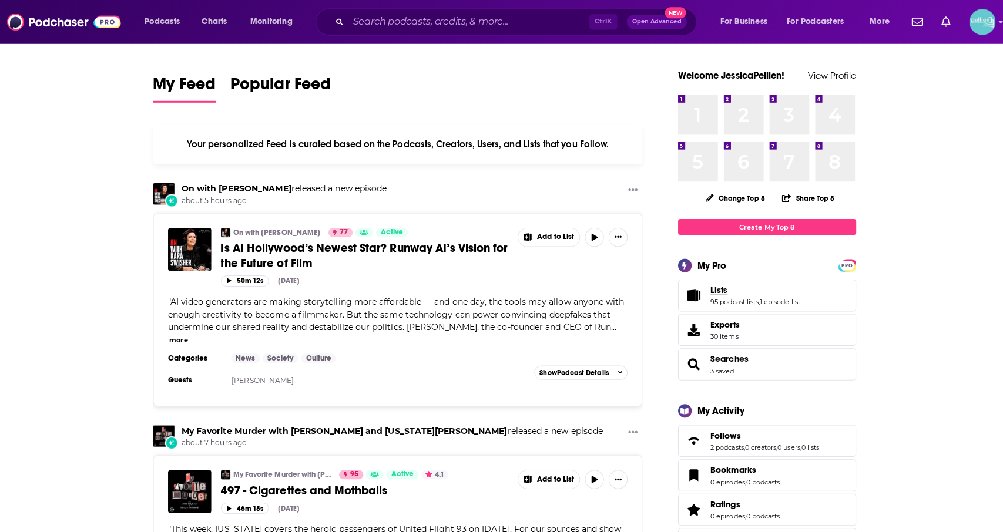
click at [711, 284] on span "Lists" at bounding box center [714, 287] width 17 height 11
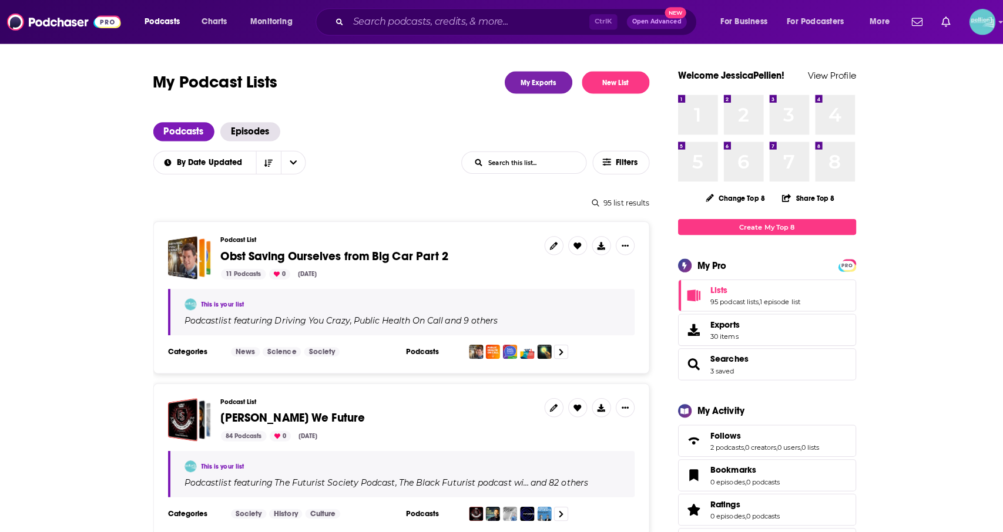
click at [408, 242] on div "Podcast List Obst Saving Ourselves from Big Car Part 2 11 Podcasts 0 [DATE]" at bounding box center [376, 255] width 311 height 43
click at [411, 243] on div "Podcast List Obst Saving Ourselves from Big Car Part 2 11 Podcasts 0 [DATE]" at bounding box center [376, 255] width 311 height 43
click at [414, 249] on span "Obst Saving Ourselves from Big Car Part 2" at bounding box center [334, 253] width 226 height 15
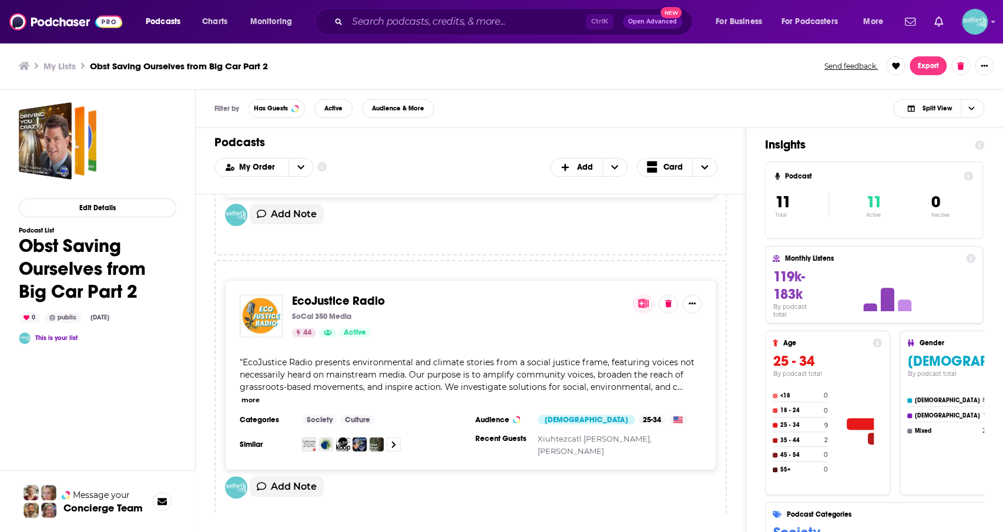
scroll to position [2279, 0]
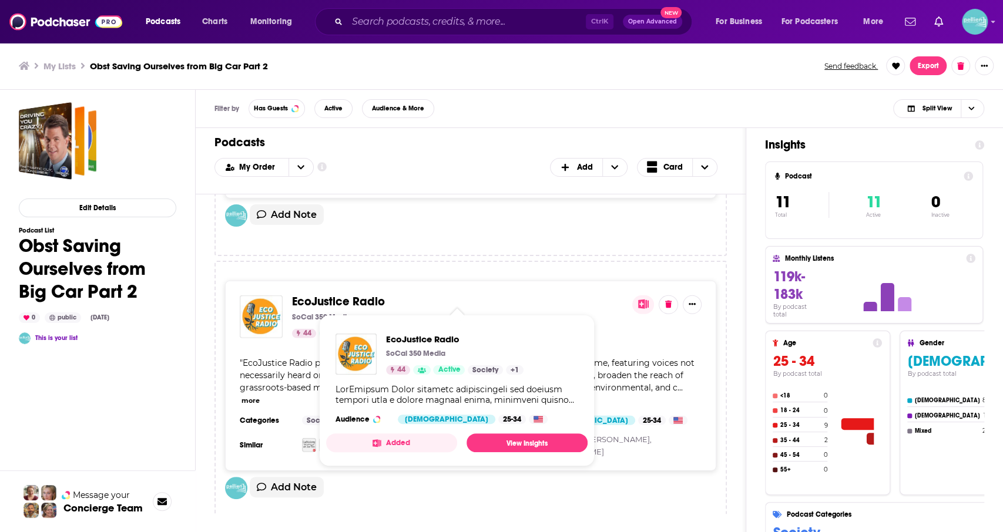
click at [351, 302] on span "EcoJustice Radio" at bounding box center [338, 301] width 93 height 15
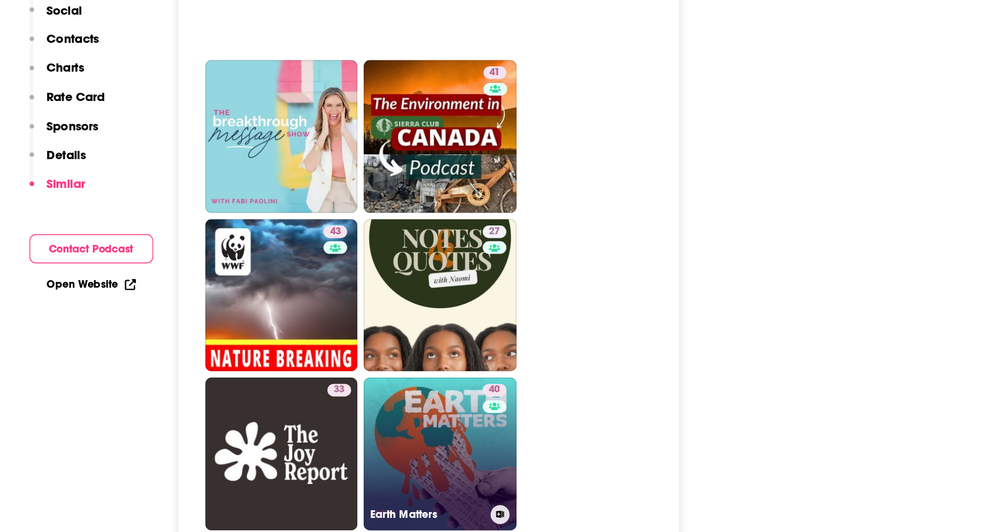
scroll to position [2367, 0]
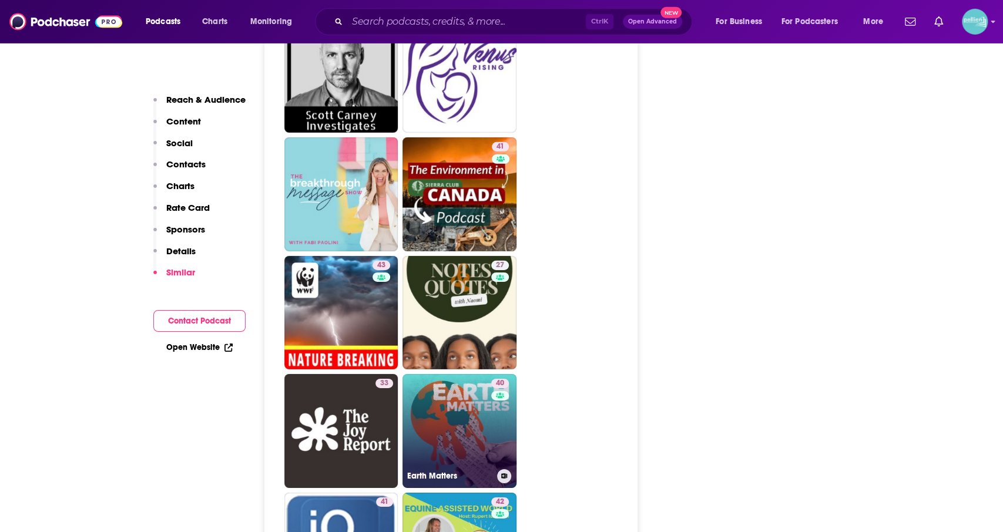
click at [474, 374] on link "40 Earth Matters" at bounding box center [460, 431] width 114 height 114
type input "[URL][DOMAIN_NAME]"
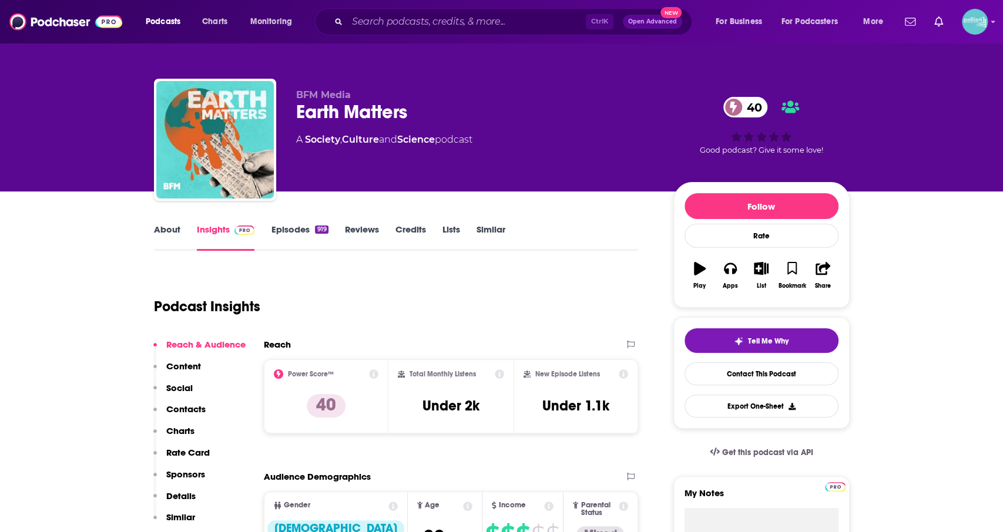
click at [171, 226] on link "About" at bounding box center [167, 237] width 26 height 27
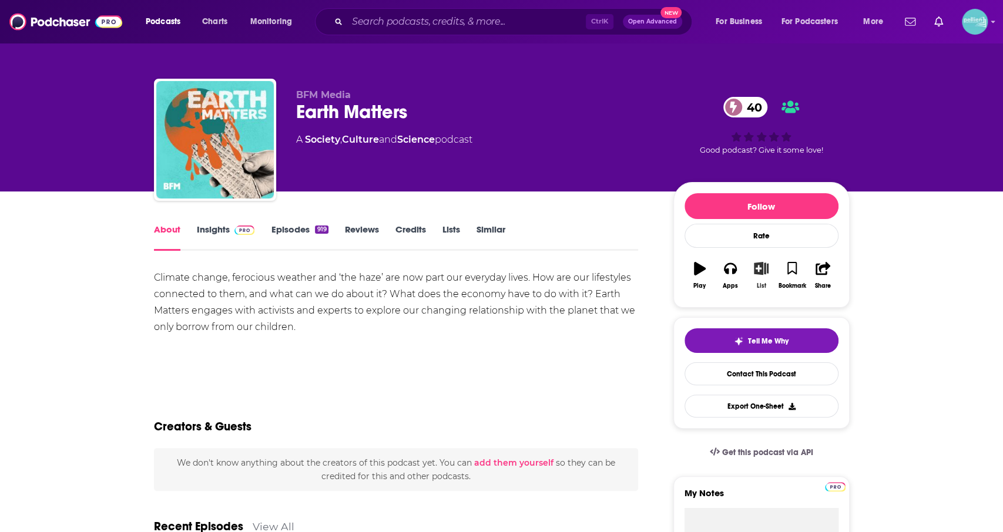
click at [755, 276] on button "List" at bounding box center [761, 275] width 31 height 42
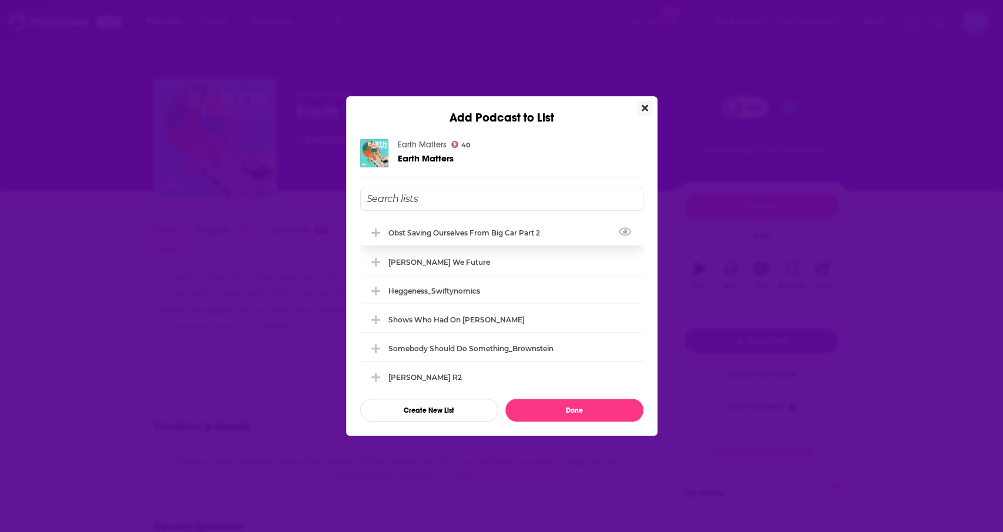
click at [527, 237] on div "Obst Saving Ourselves from Big Car Part 2" at bounding box center [501, 233] width 283 height 26
click at [565, 417] on button "Done" at bounding box center [574, 410] width 138 height 23
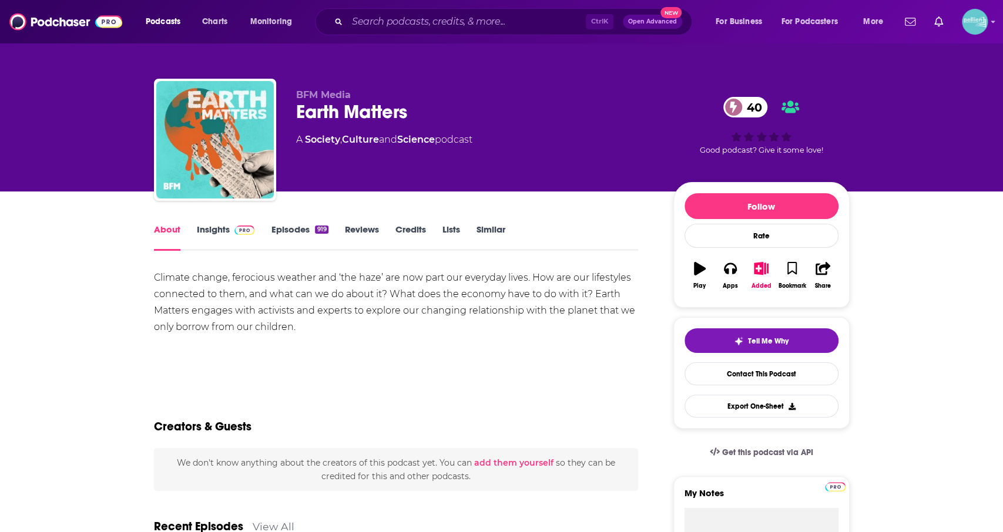
click at [227, 236] on link "Insights" at bounding box center [226, 237] width 58 height 27
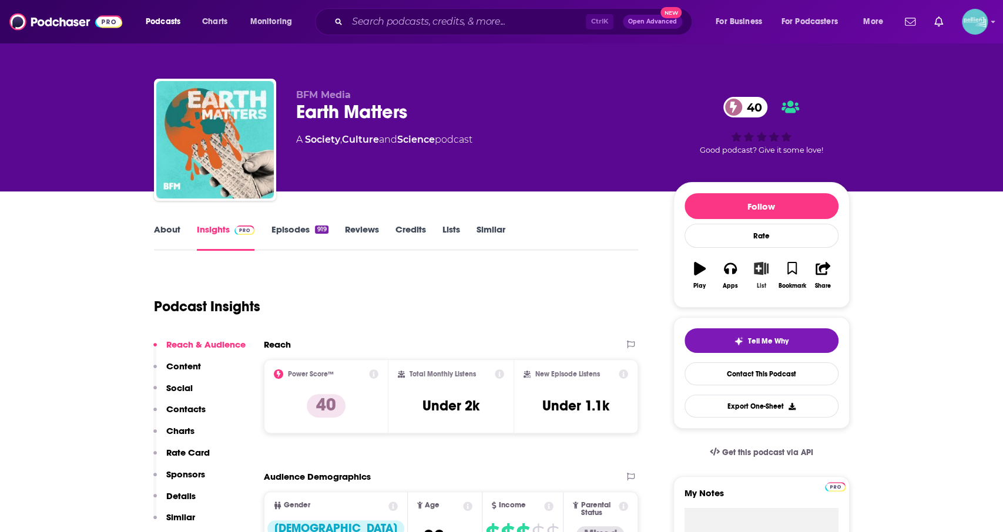
click at [756, 262] on icon "button" at bounding box center [761, 268] width 15 height 13
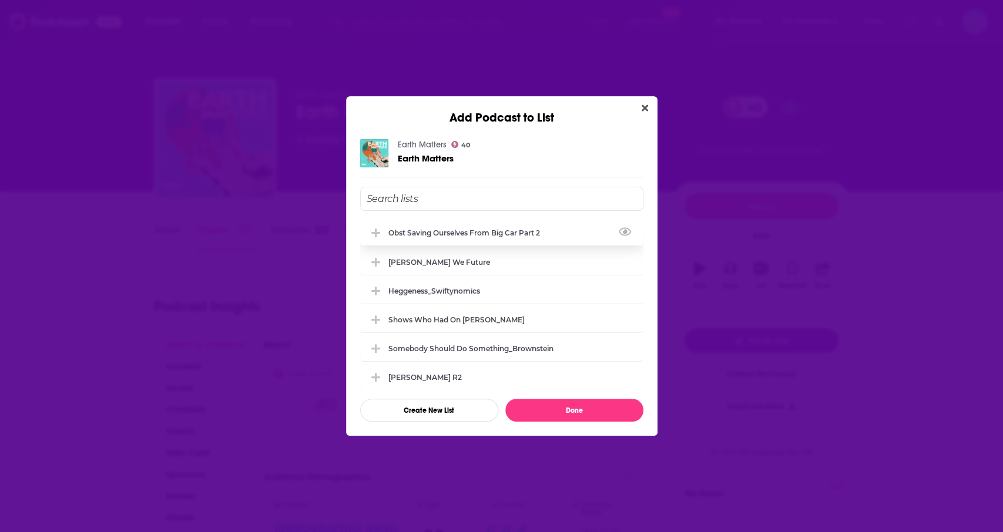
click at [551, 239] on div "Obst Saving Ourselves from Big Car Part 2" at bounding box center [501, 233] width 283 height 26
click at [566, 410] on button "Done" at bounding box center [574, 410] width 138 height 23
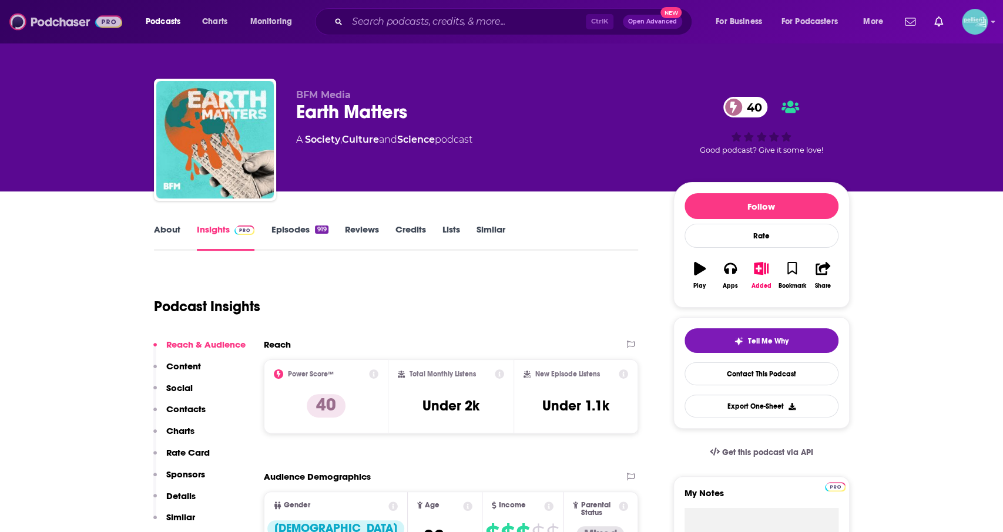
click at [76, 26] on img at bounding box center [65, 22] width 113 height 22
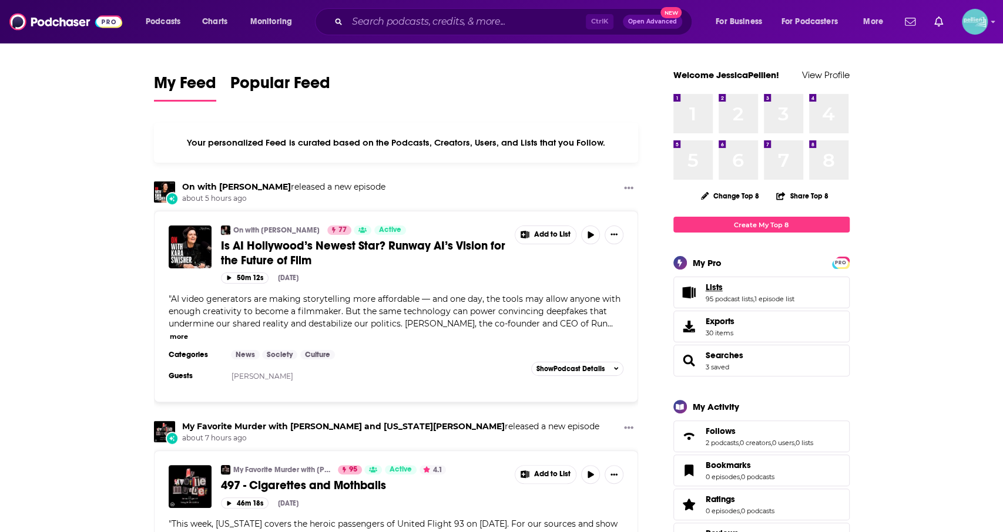
click at [710, 287] on span "Lists" at bounding box center [714, 287] width 17 height 11
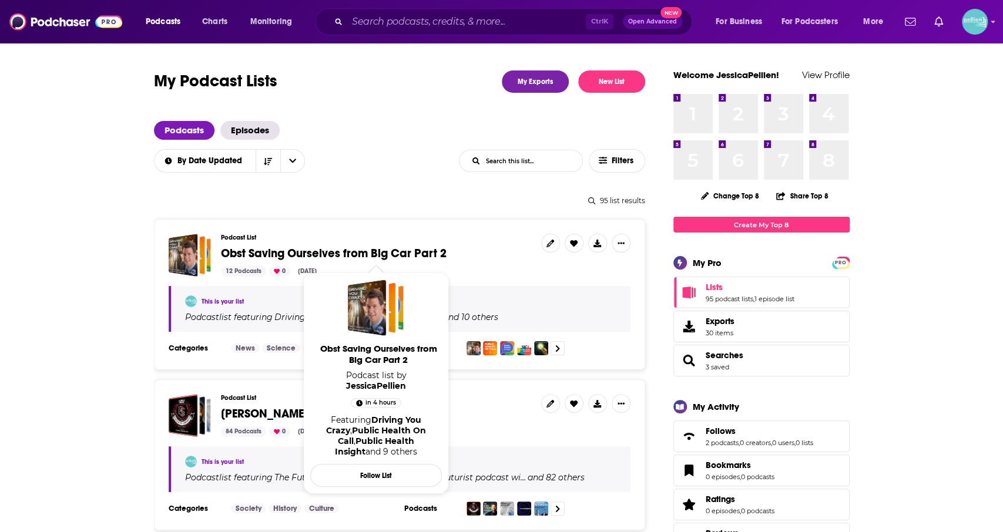
click at [252, 252] on span "Obst Saving Ourselves from Big Car Part 2" at bounding box center [334, 253] width 226 height 15
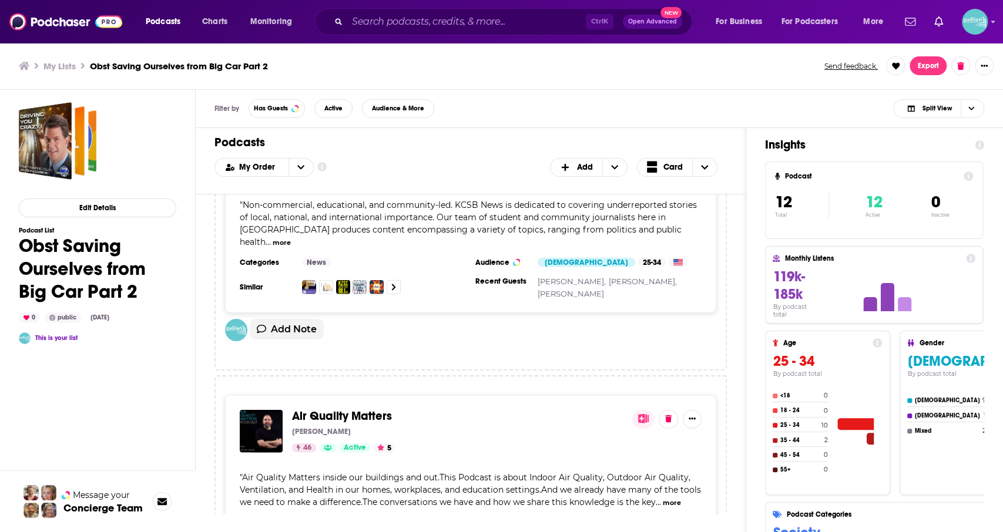
scroll to position [1916, 0]
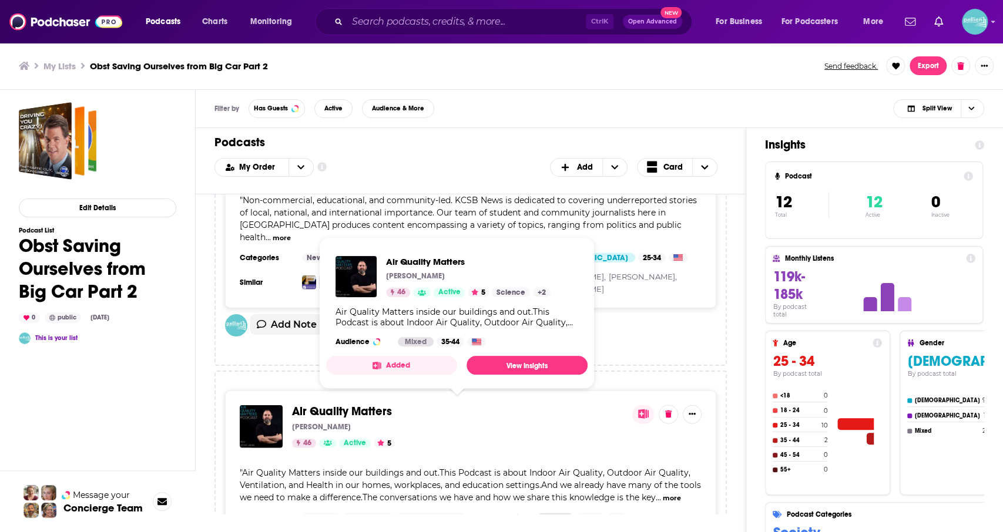
click at [350, 410] on span "Air Quality Matters" at bounding box center [342, 411] width 100 height 15
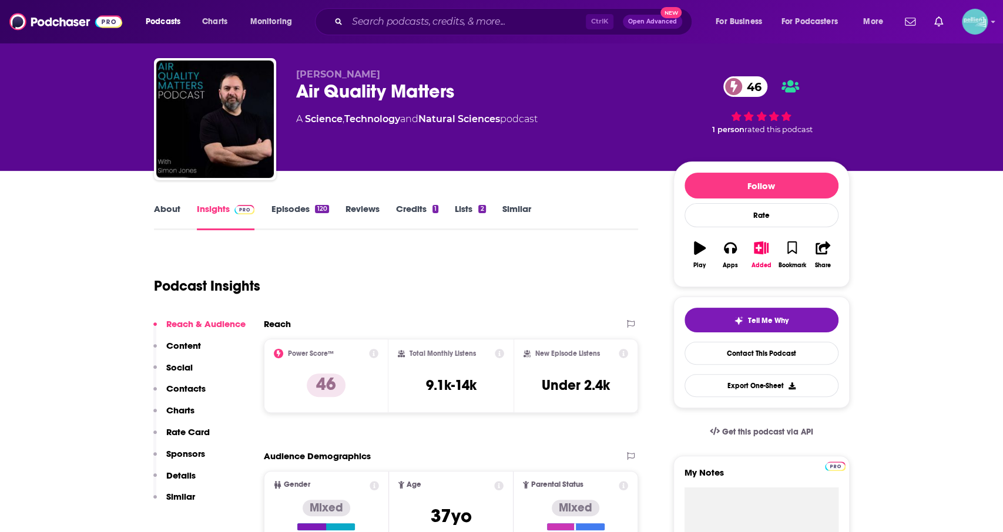
scroll to position [5, 0]
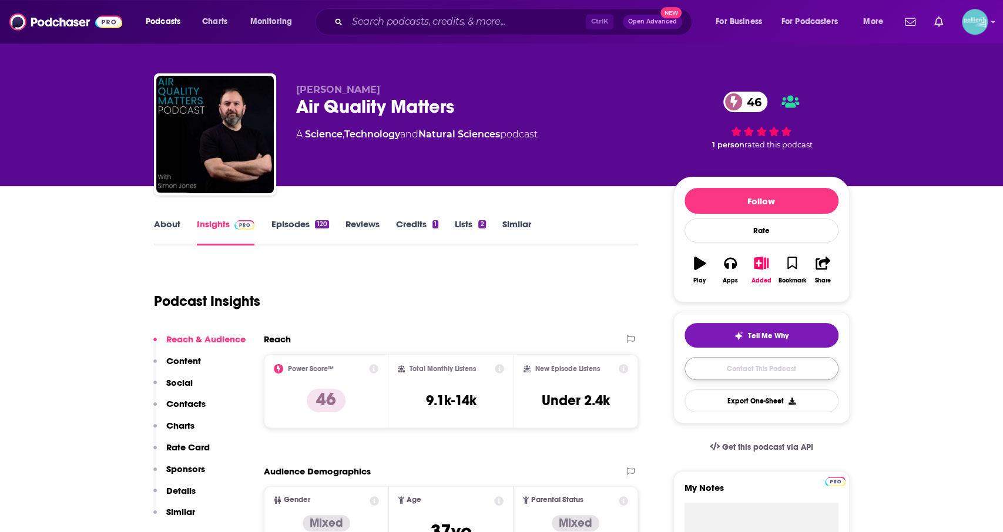
click at [706, 368] on link "Contact This Podcast" at bounding box center [762, 368] width 154 height 23
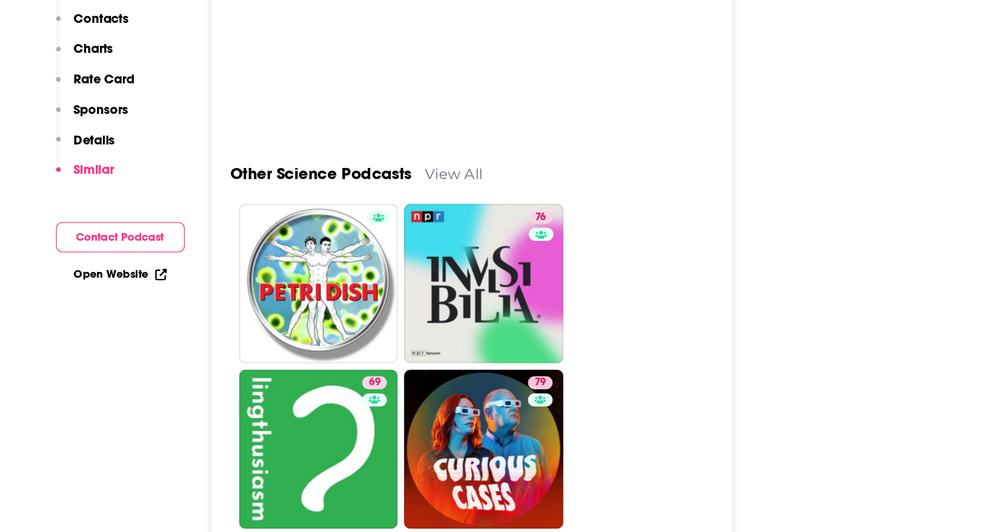
scroll to position [3097, 0]
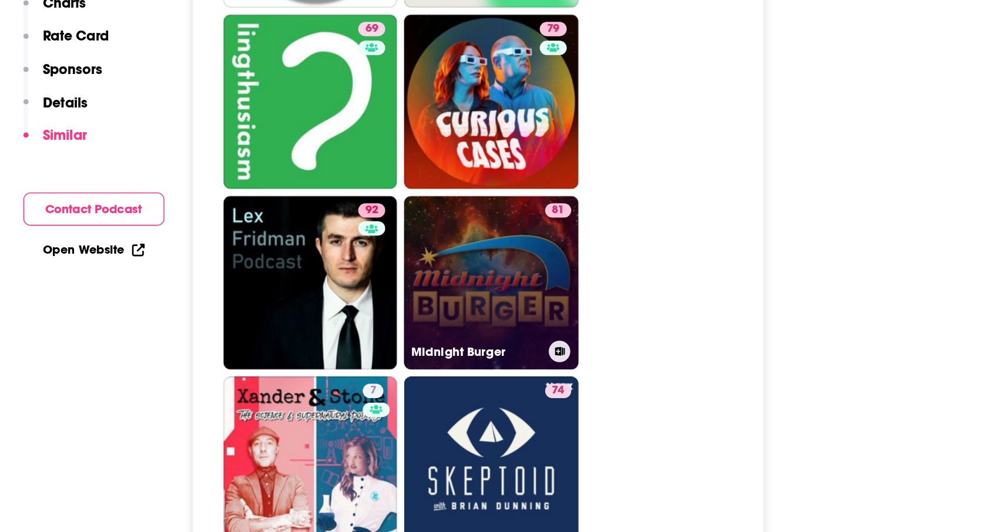
scroll to position [3346, 0]
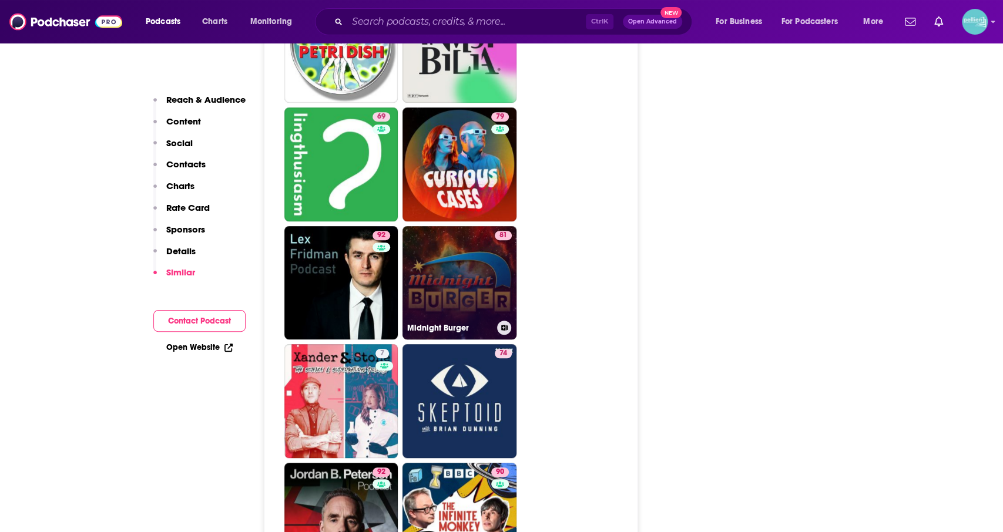
click at [498, 283] on div "81" at bounding box center [503, 276] width 17 height 91
type input "https://www.podchaser.com/podcasts/midnight-burger-1521260"
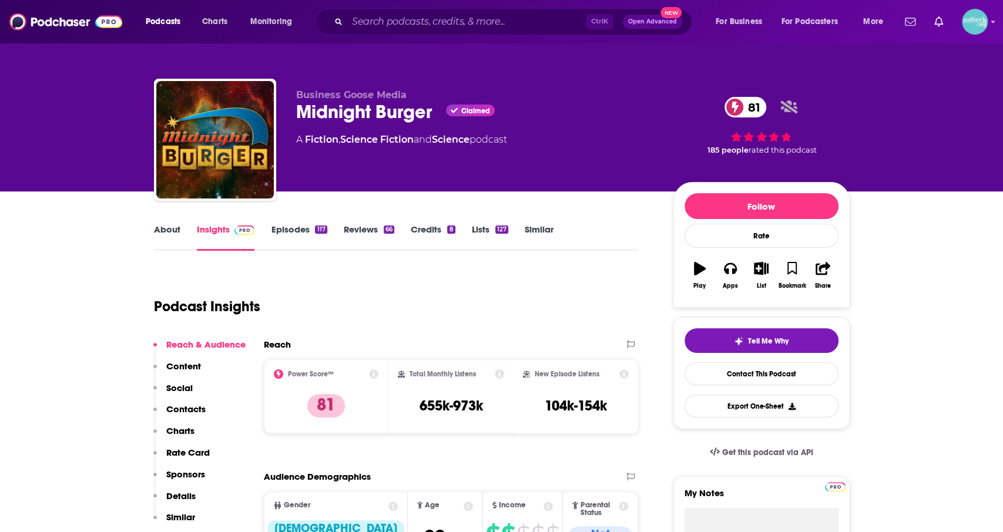
scroll to position [86, 0]
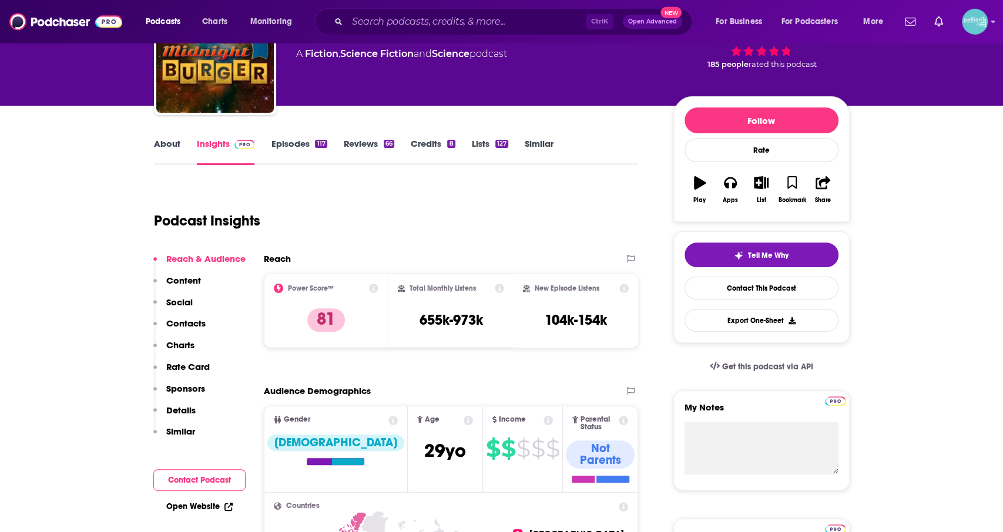
click at [164, 143] on link "About" at bounding box center [167, 151] width 26 height 27
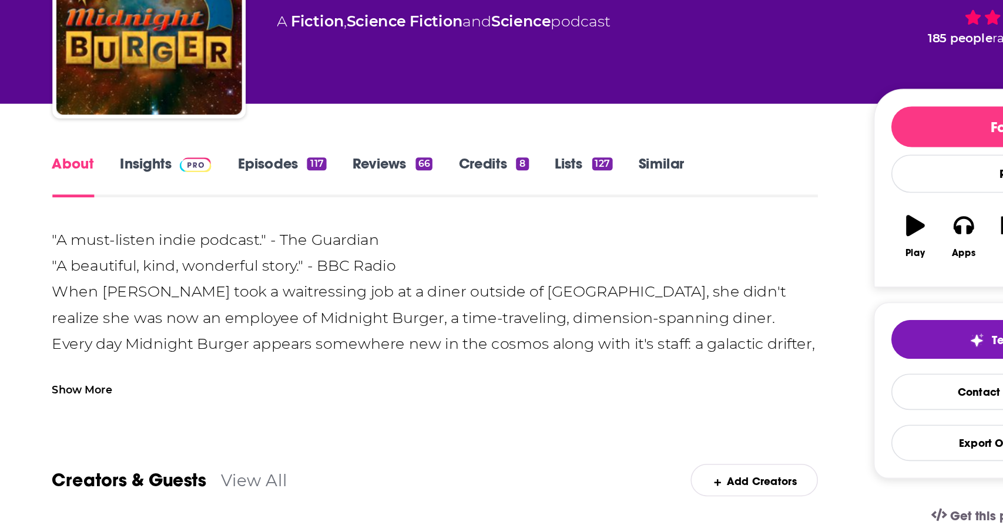
click at [250, 336] on div ""A must-listen indie podcast." - The Guardian "A beautiful, kind, wonderful sto…" at bounding box center [396, 344] width 485 height 148
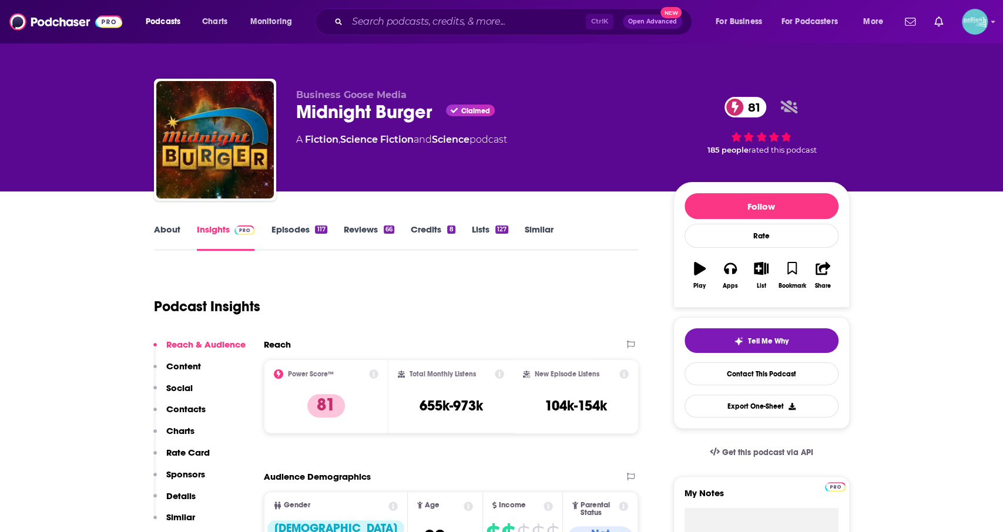
type input "[URL][DOMAIN_NAME]"
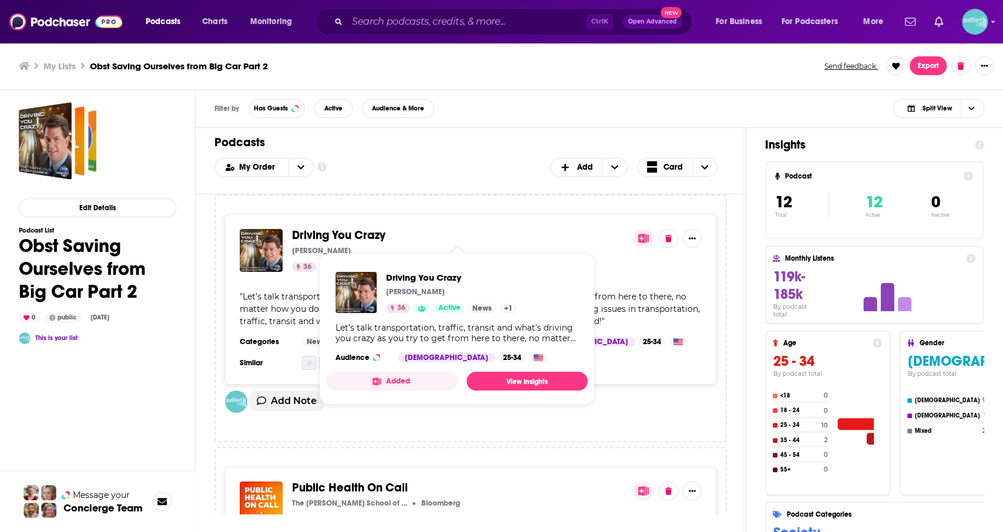
click at [342, 235] on span "Driving You Crazy" at bounding box center [338, 235] width 93 height 15
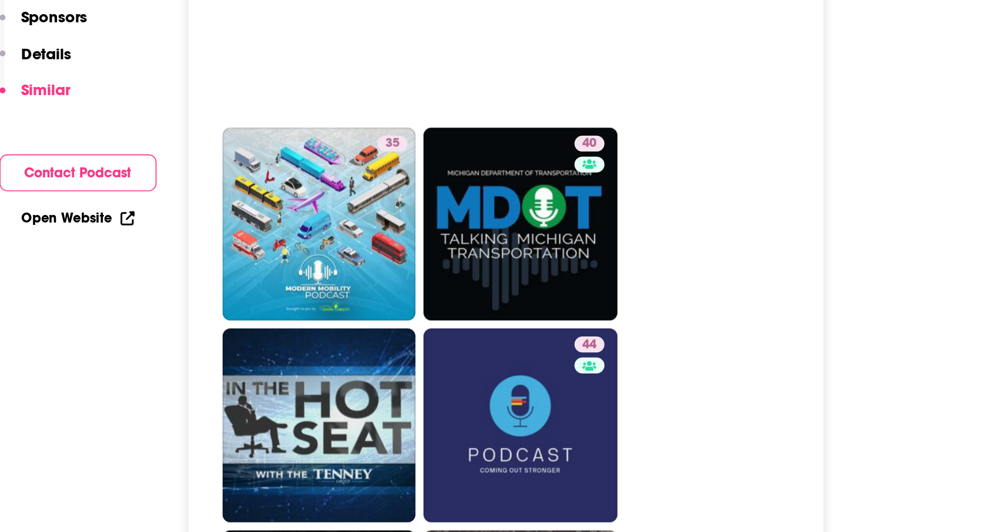
scroll to position [1910, 0]
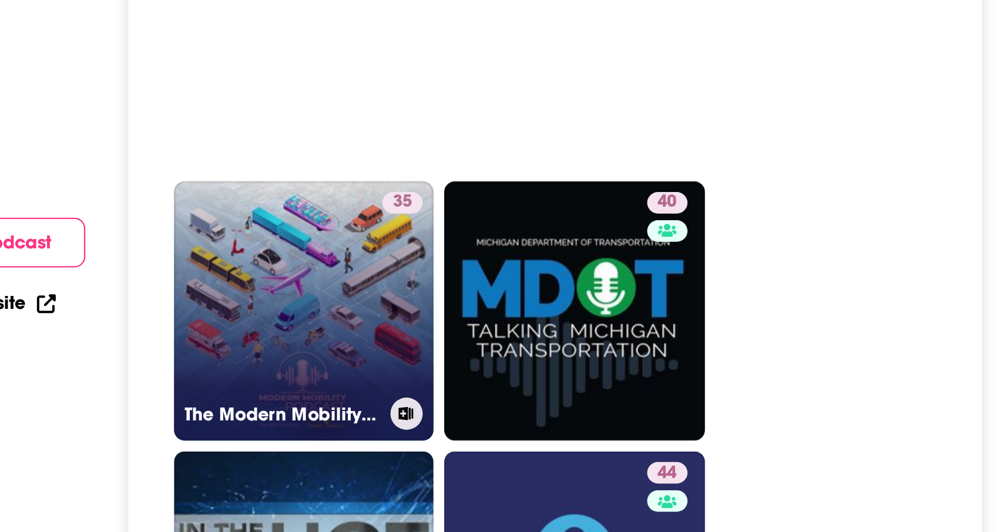
click at [359, 314] on link "35 The Modern Mobility Podcast" at bounding box center [341, 351] width 114 height 114
type input "https://www.podchaser.com/podcasts/the-modern-mobility-podcast-3813431"
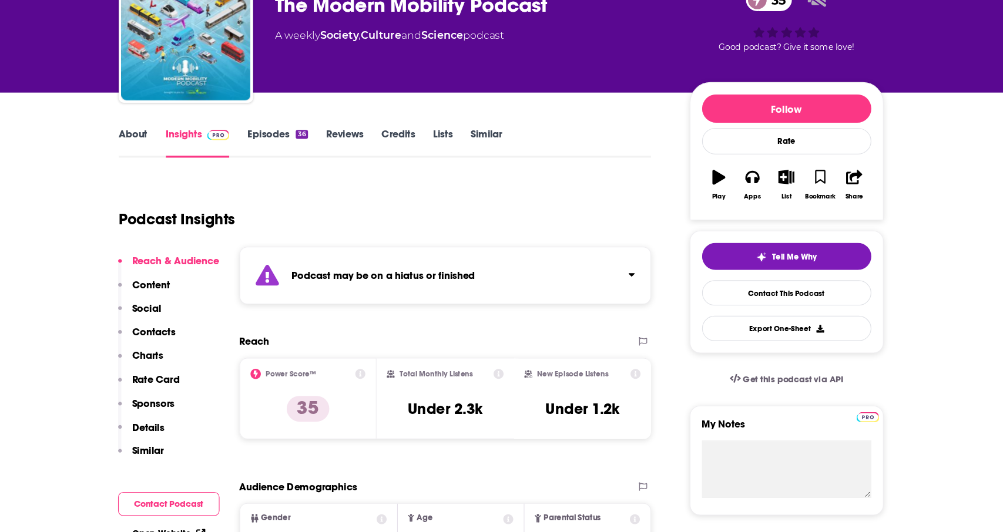
scroll to position [87, 0]
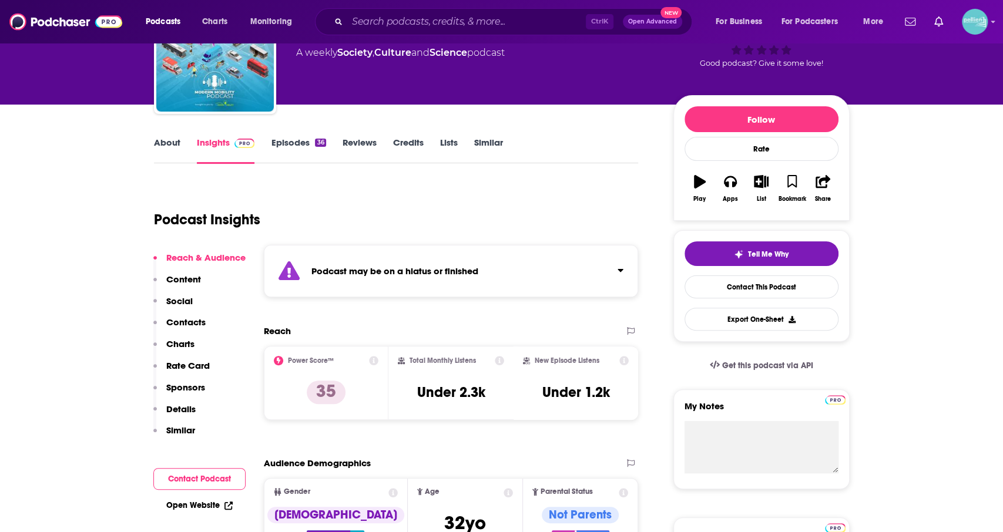
click at [292, 136] on div "About Insights Episodes 36 Reviews Credits Lists Similar" at bounding box center [396, 149] width 485 height 29
click at [293, 143] on link "Episodes 36" at bounding box center [298, 150] width 55 height 27
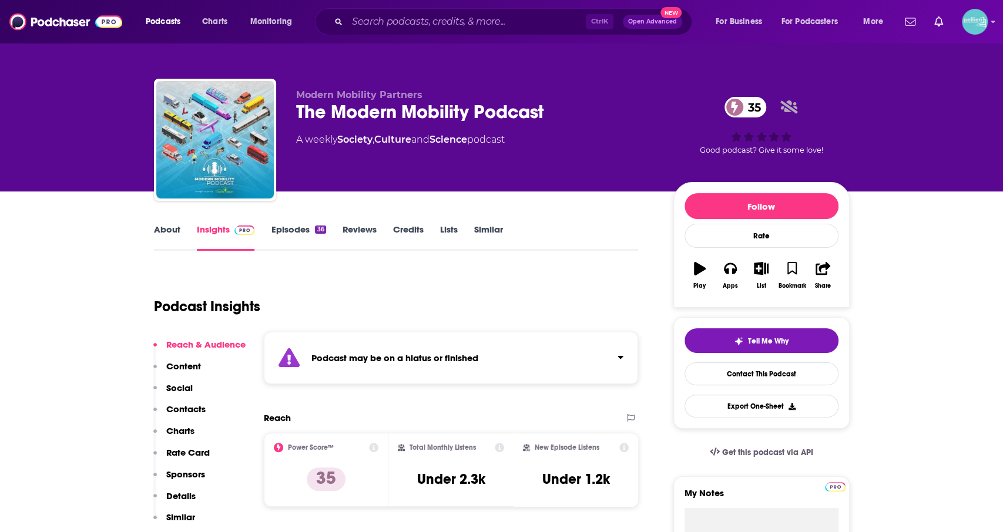
type input "https://www.podchaser.com/podcasts/driving-you-crazy-227330"
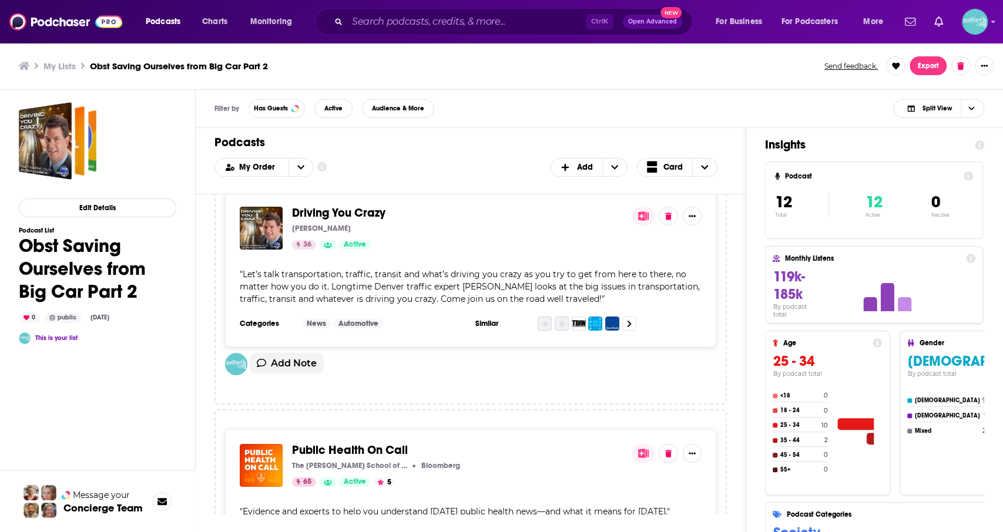
scroll to position [21, 0]
drag, startPoint x: 415, startPoint y: 31, endPoint x: 413, endPoint y: 25, distance: 6.3
click at [413, 25] on div "Ctrl K Open Advanced New" at bounding box center [503, 21] width 377 height 27
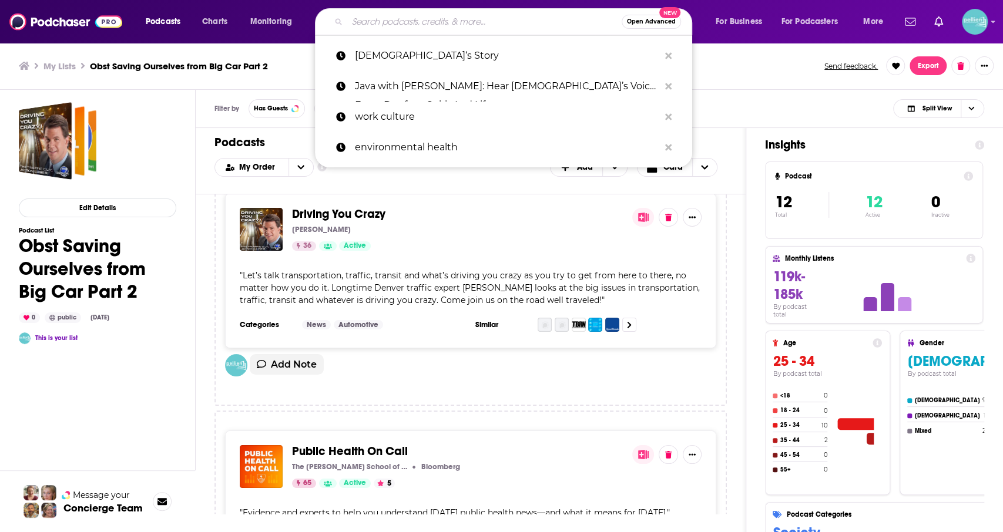
click at [413, 25] on input "Search podcasts, credits, & more..." at bounding box center [484, 21] width 274 height 19
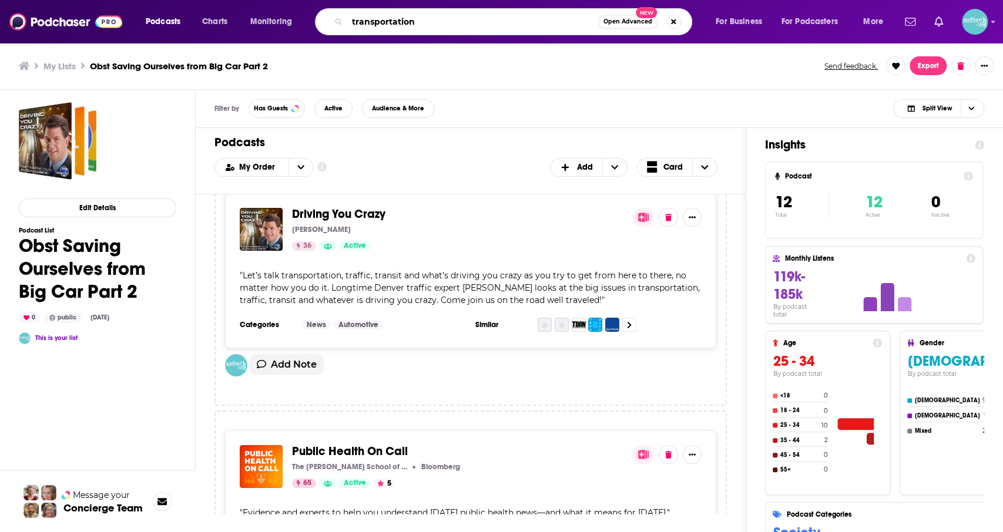
type input "transportation"
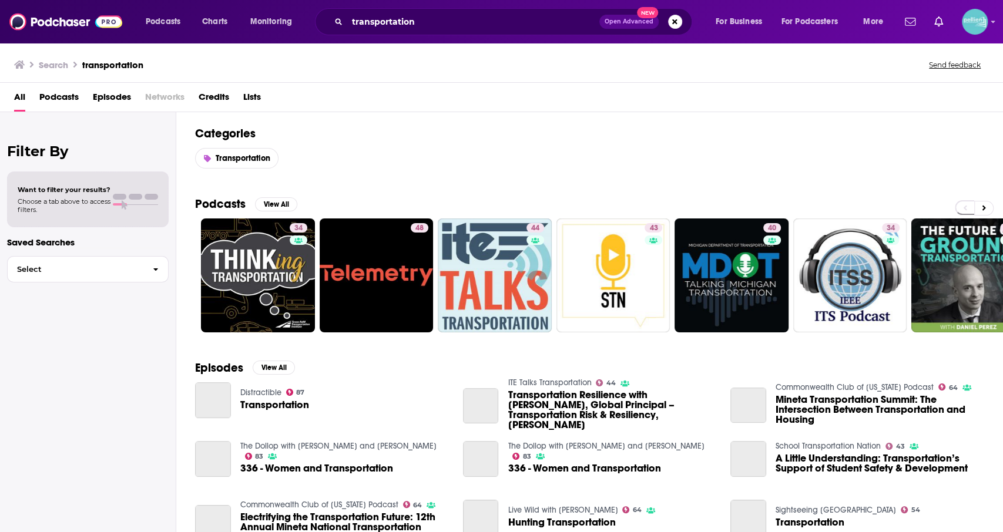
click at [46, 89] on span "Podcasts" at bounding box center [58, 100] width 39 height 24
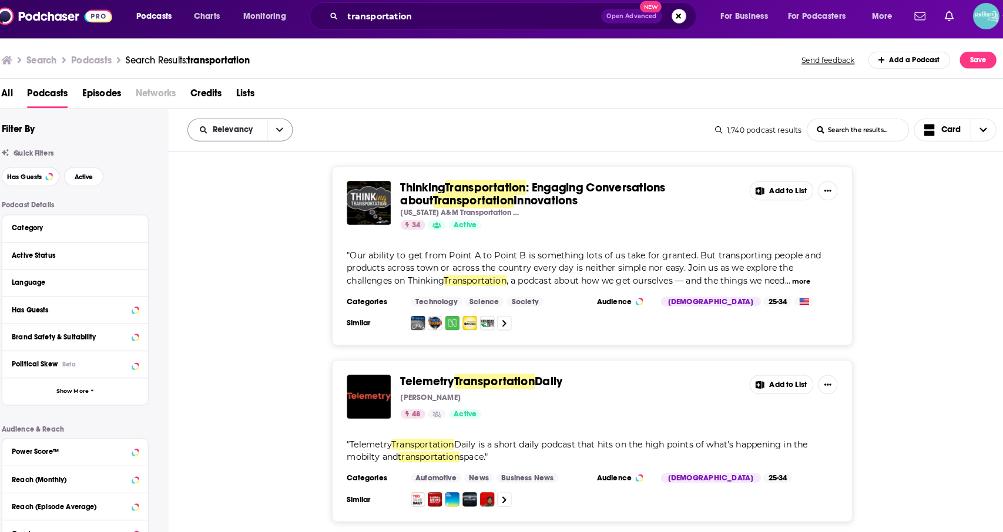
click at [221, 136] on span "Relevancy" at bounding box center [241, 133] width 43 height 8
click at [235, 233] on span "Power Score" at bounding box center [254, 233] width 69 height 6
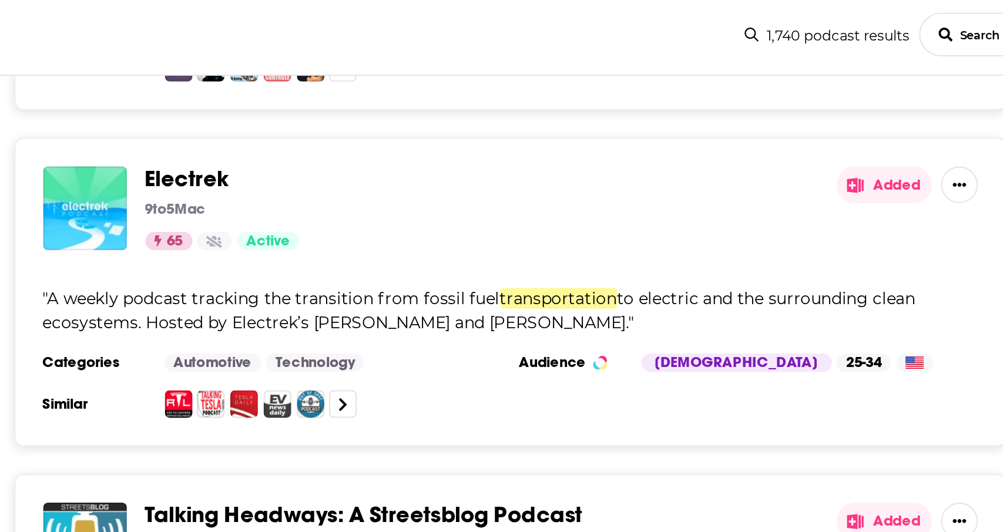
scroll to position [192, 0]
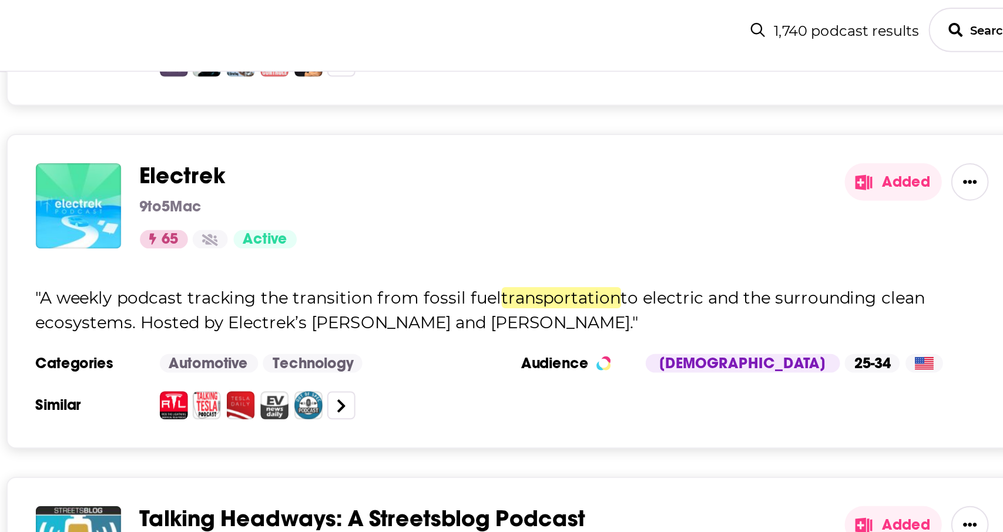
click at [434, 199] on span "Electrek" at bounding box center [425, 206] width 43 height 15
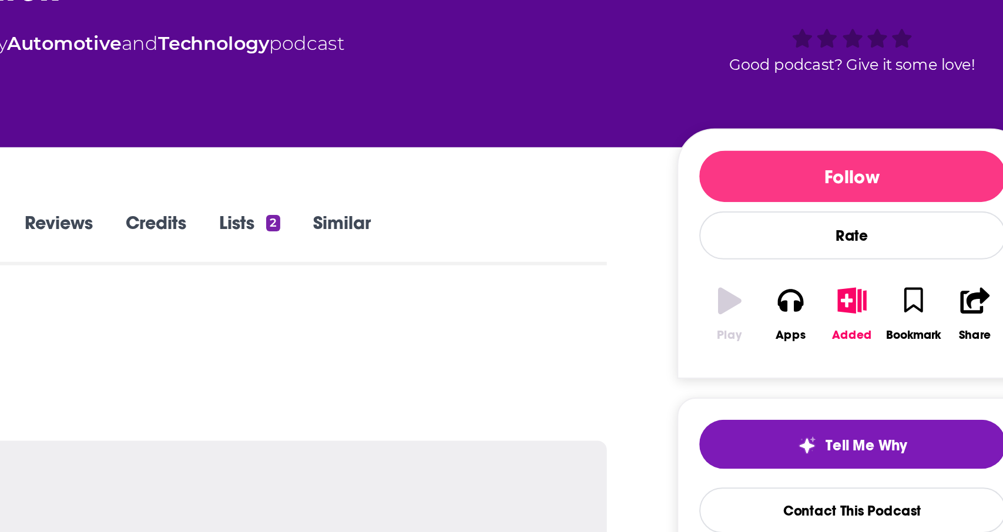
scroll to position [42, 0]
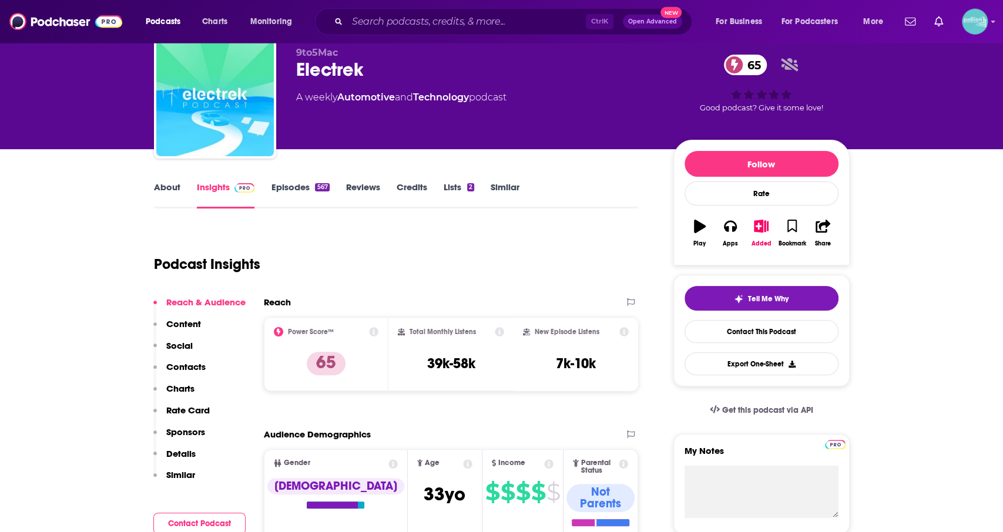
click at [289, 189] on link "Episodes 567" at bounding box center [300, 195] width 58 height 27
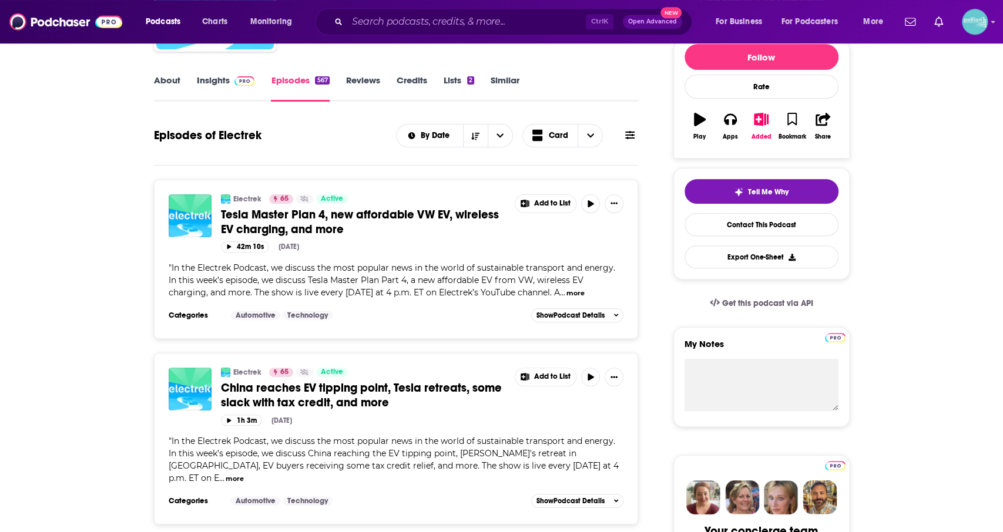
scroll to position [149, 0]
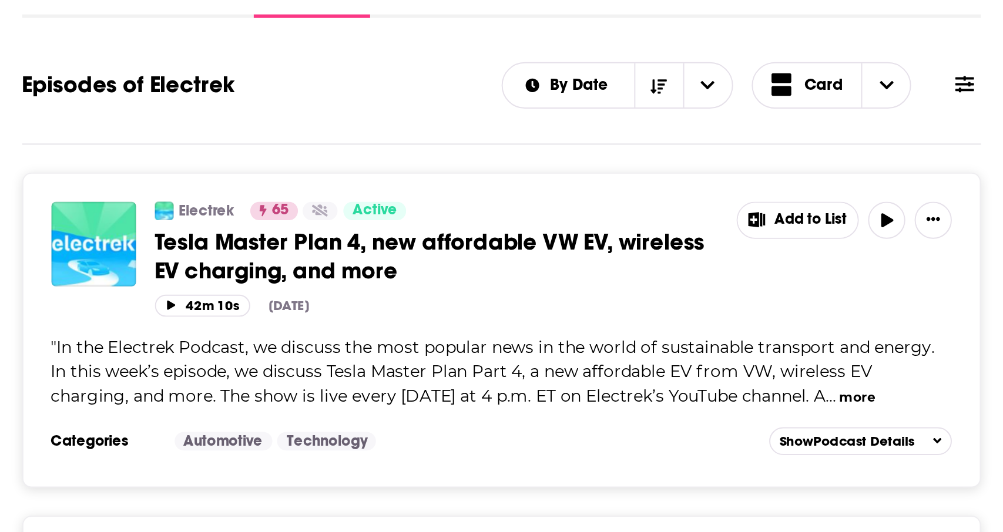
click at [567, 293] on button "more" at bounding box center [576, 294] width 18 height 10
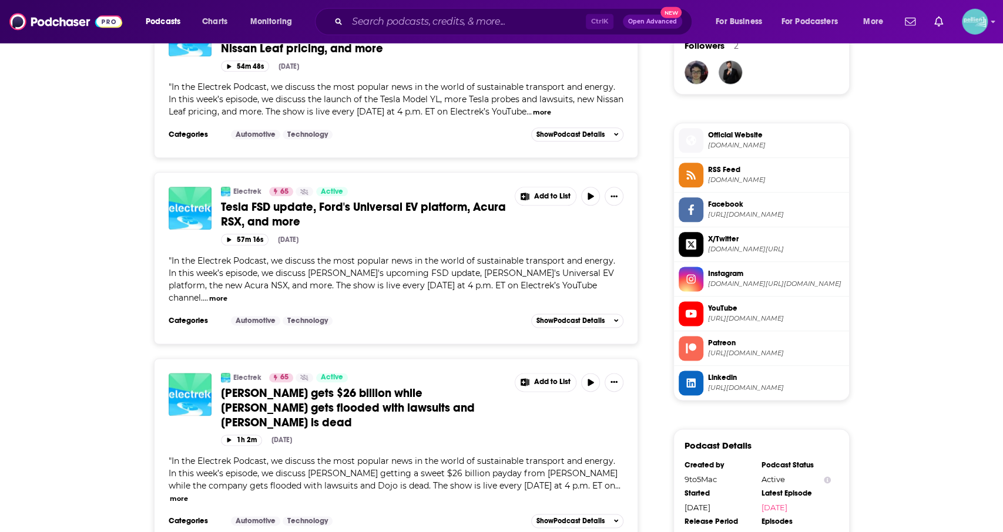
scroll to position [873, 0]
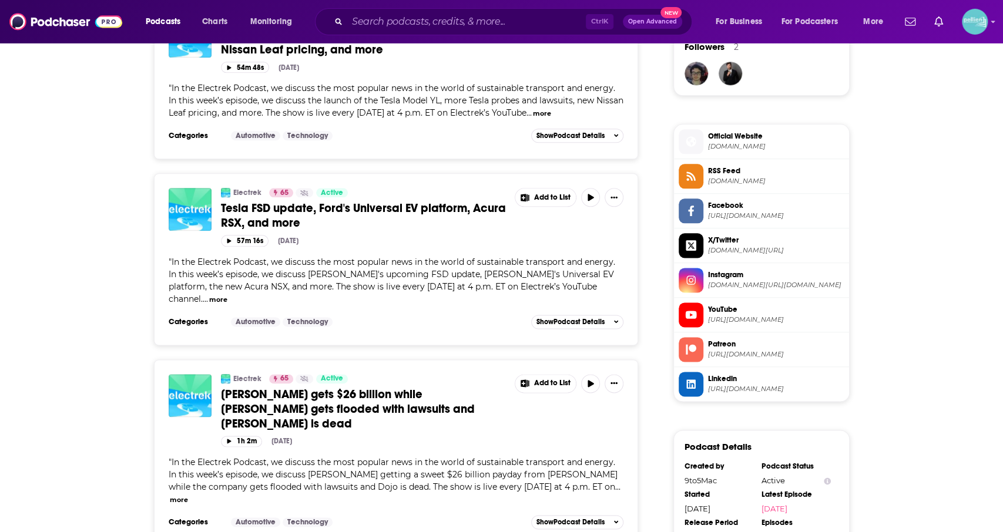
click at [721, 132] on span "Official Website" at bounding box center [776, 136] width 136 height 11
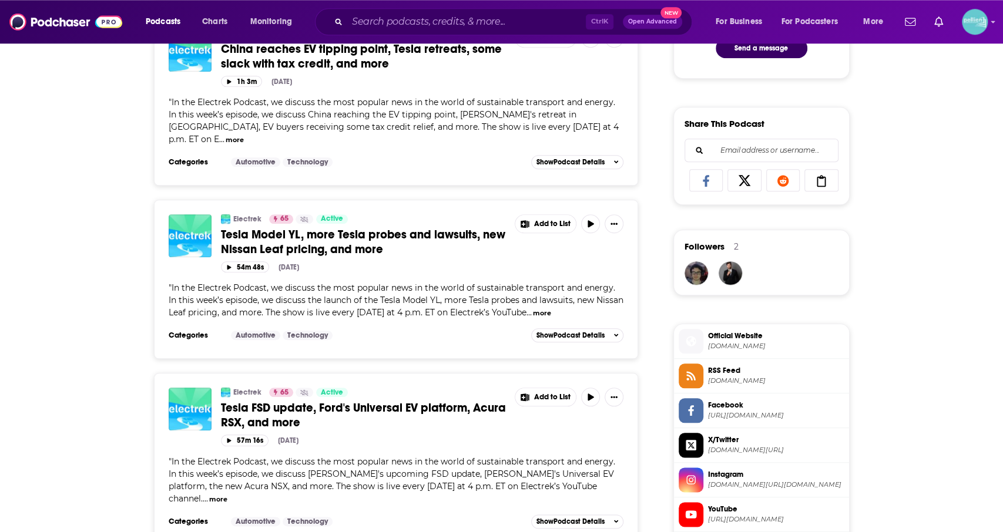
scroll to position [672, 0]
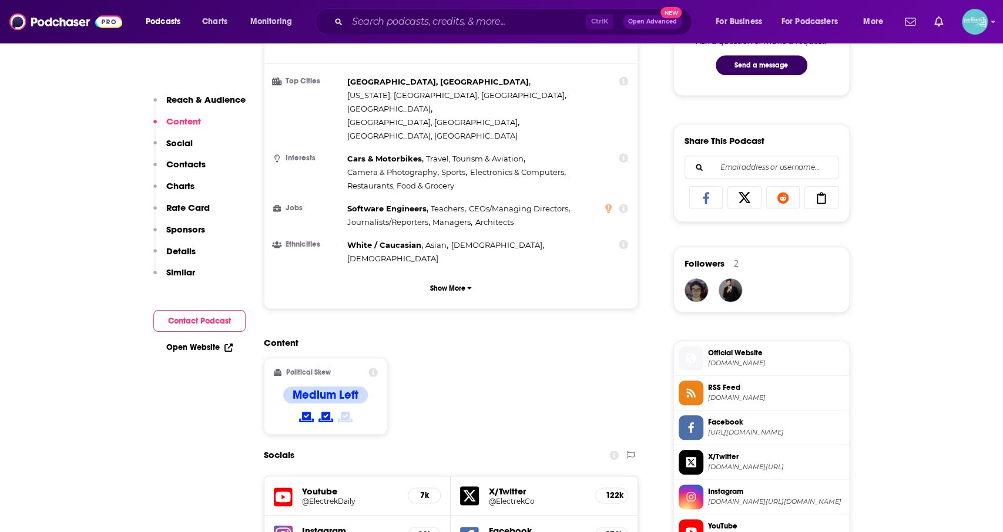
scroll to position [708, 0]
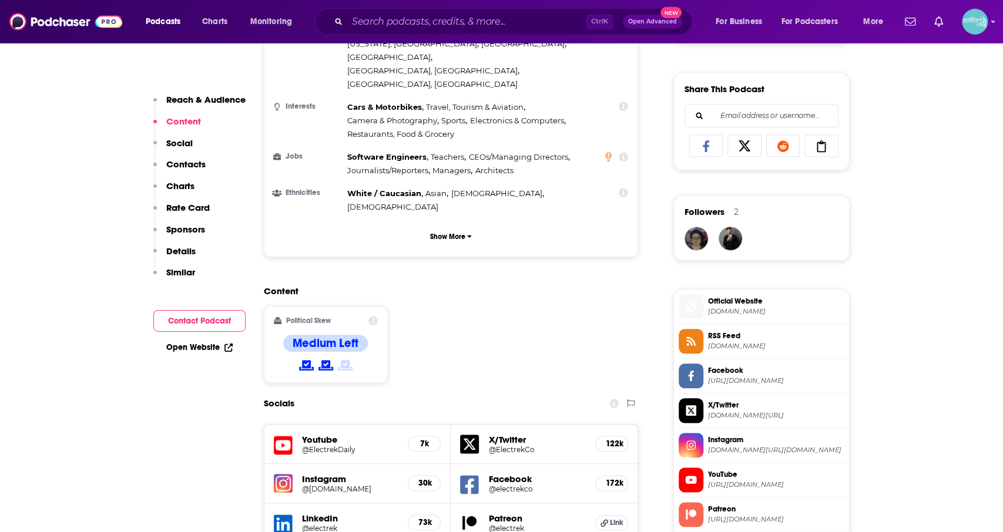
click at [733, 296] on span "Official Website" at bounding box center [776, 301] width 136 height 11
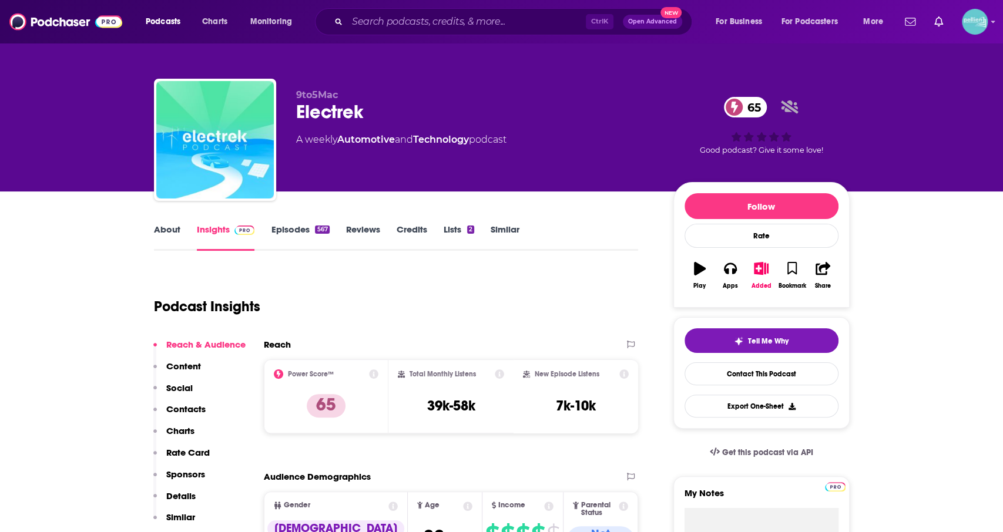
click at [176, 241] on link "About" at bounding box center [167, 237] width 26 height 27
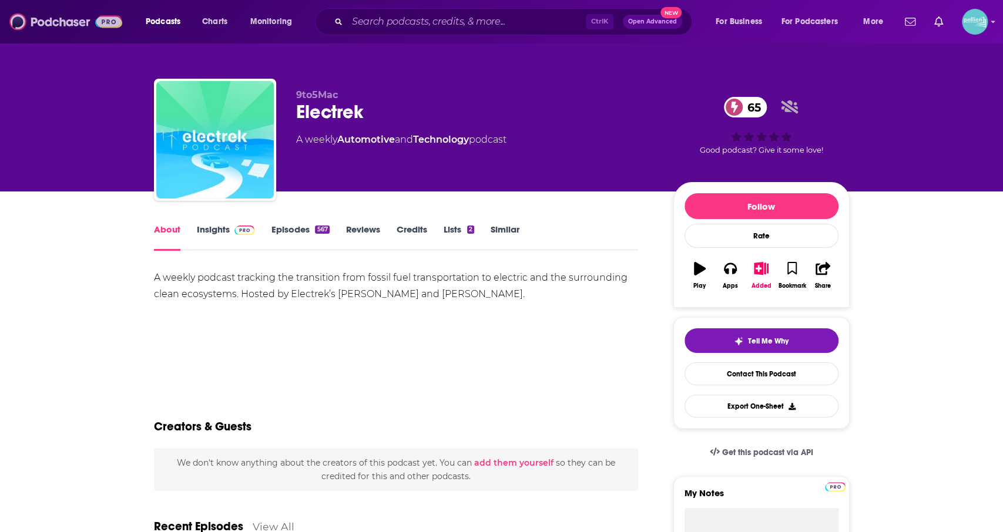
click at [82, 17] on img at bounding box center [65, 22] width 113 height 22
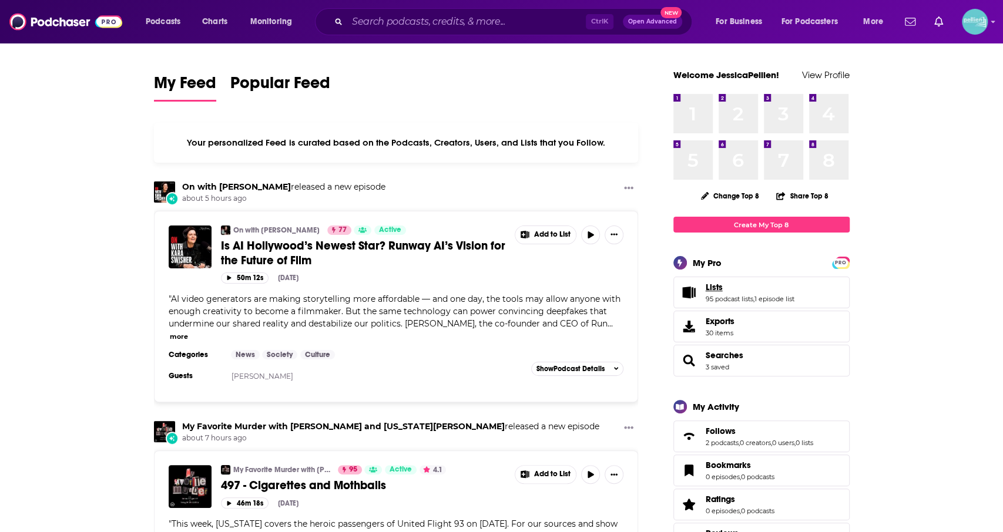
click at [719, 290] on span "Lists" at bounding box center [714, 287] width 17 height 11
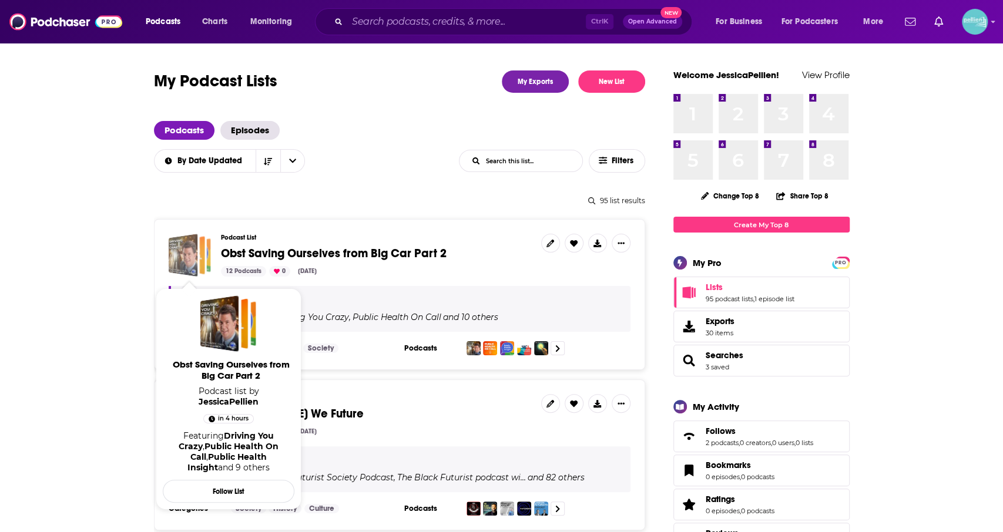
click at [210, 255] on div "Obst Saving Ourselves from Big Car Part 2" at bounding box center [199, 256] width 22 height 34
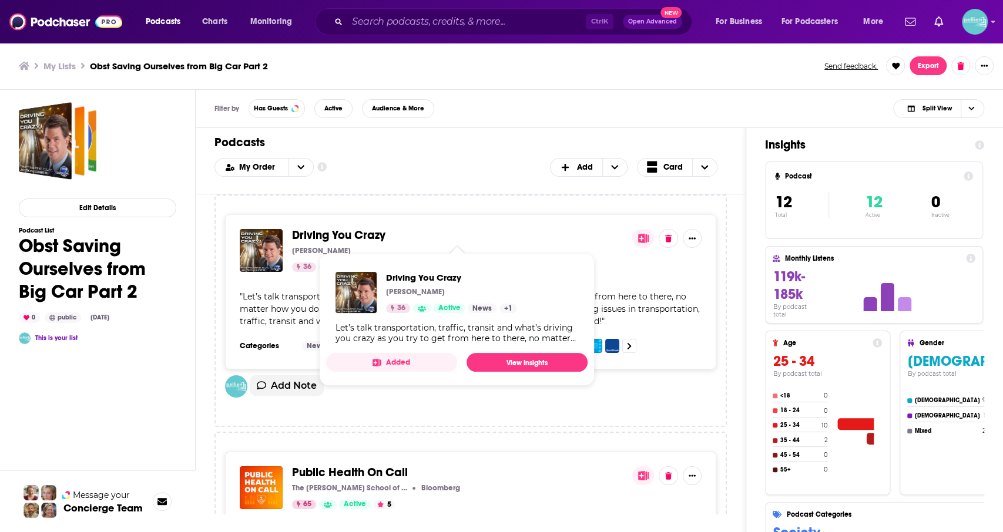
click at [329, 239] on span "Driving You Crazy" at bounding box center [338, 235] width 93 height 15
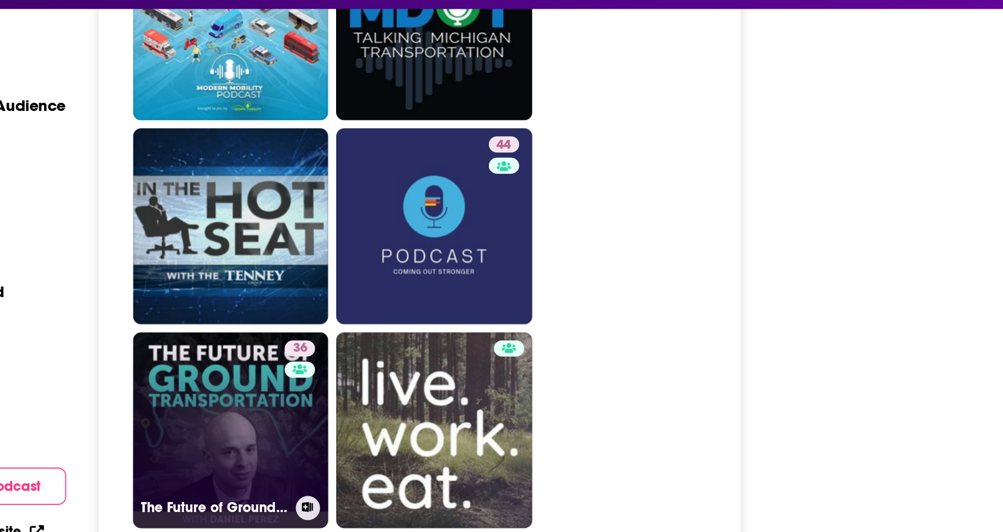
scroll to position [2168, 0]
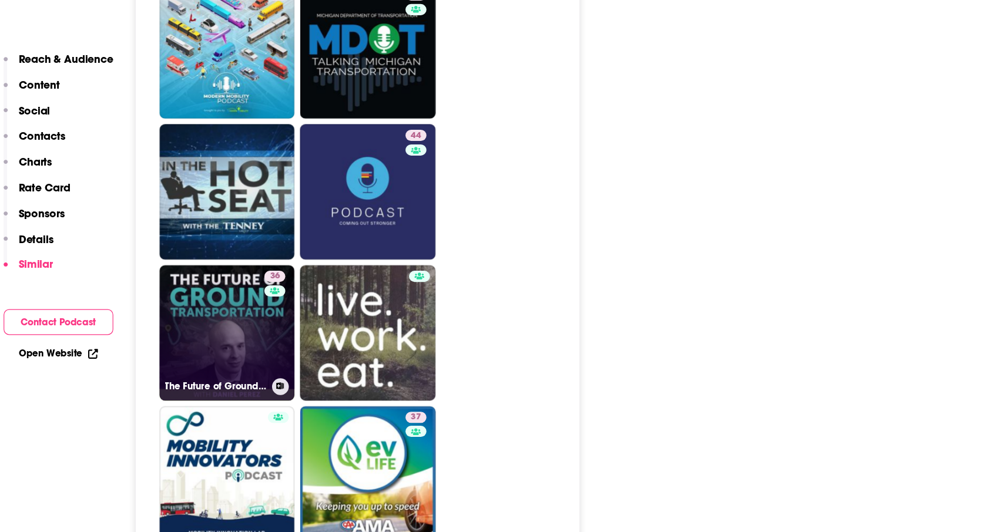
click at [304, 287] on link "36 The Future of Ground Transportation" at bounding box center [341, 330] width 114 height 114
type input "https://www.podchaser.com/podcasts/the-future-of-ground-transport-5032065"
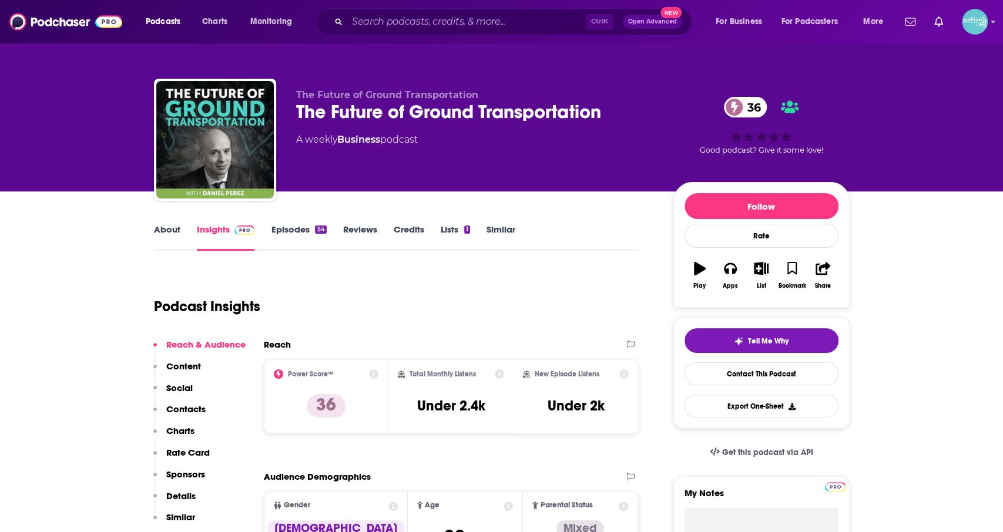
click at [159, 226] on link "About" at bounding box center [167, 237] width 26 height 27
type input "https://www.podchaser.com/podcasts/driving-you-crazy-227330"
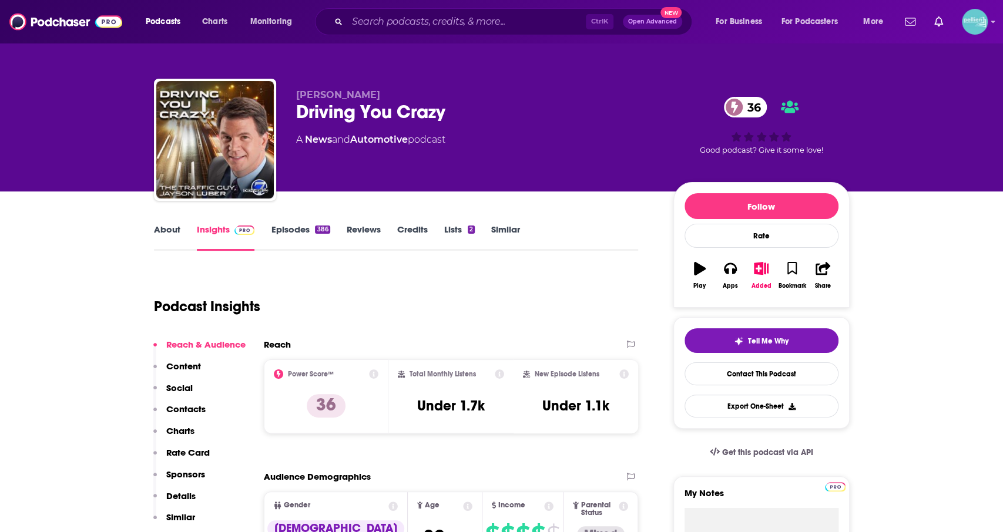
click at [386, 133] on div "A News and Automotive podcast" at bounding box center [370, 140] width 149 height 14
click at [386, 142] on link "Automotive" at bounding box center [379, 139] width 58 height 11
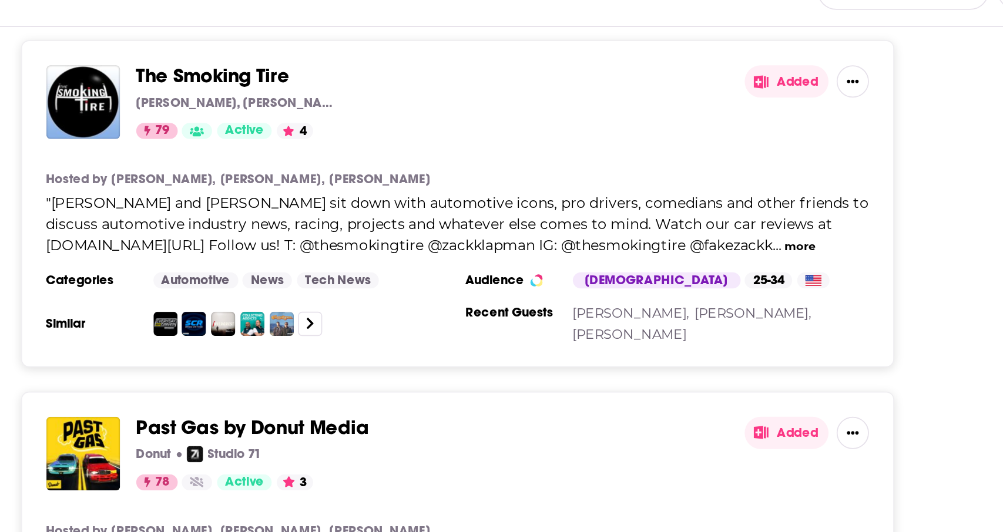
scroll to position [619, 0]
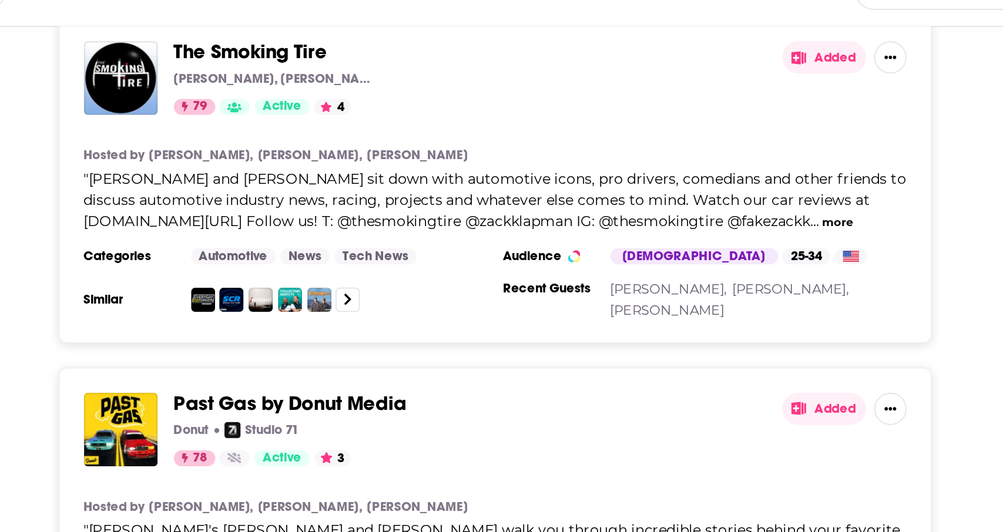
click at [784, 170] on button "Added" at bounding box center [782, 176] width 49 height 19
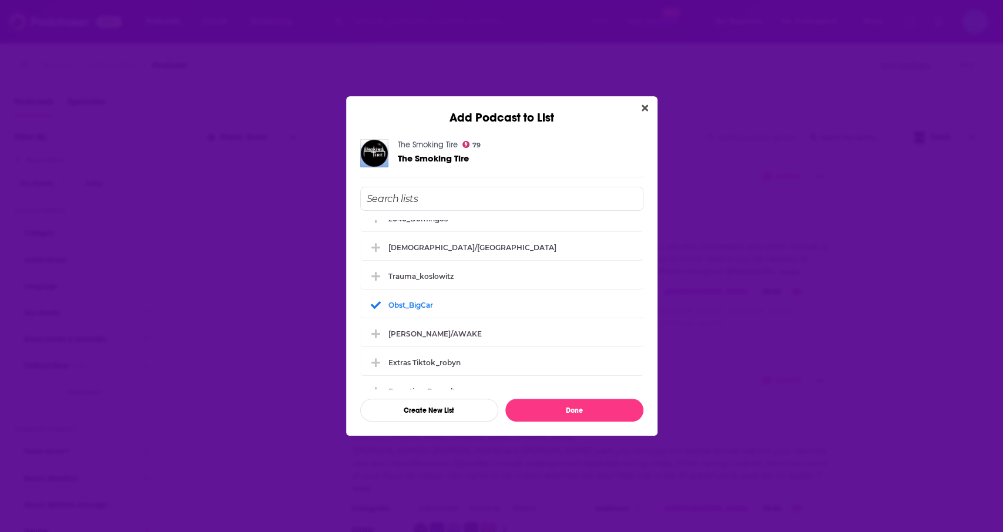
scroll to position [462, 0]
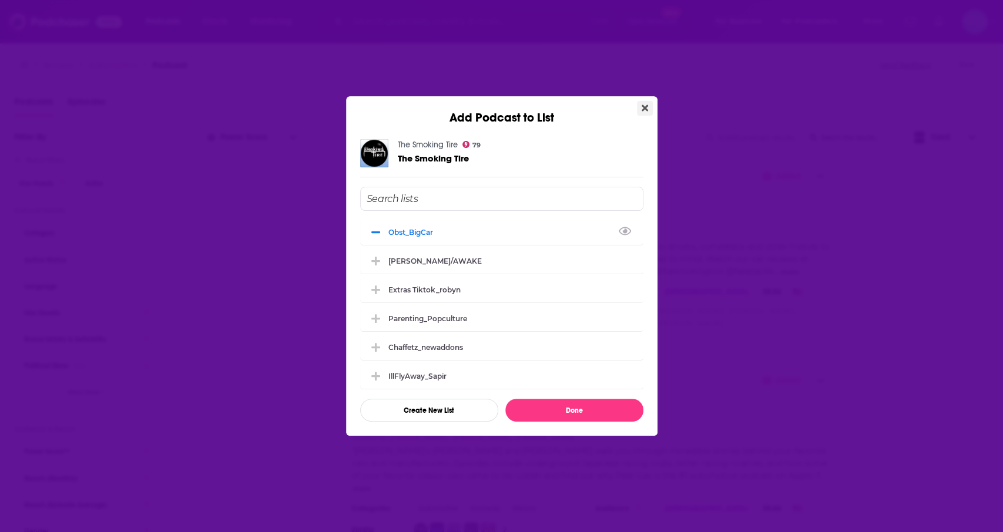
click at [645, 108] on icon "Close" at bounding box center [645, 108] width 6 height 6
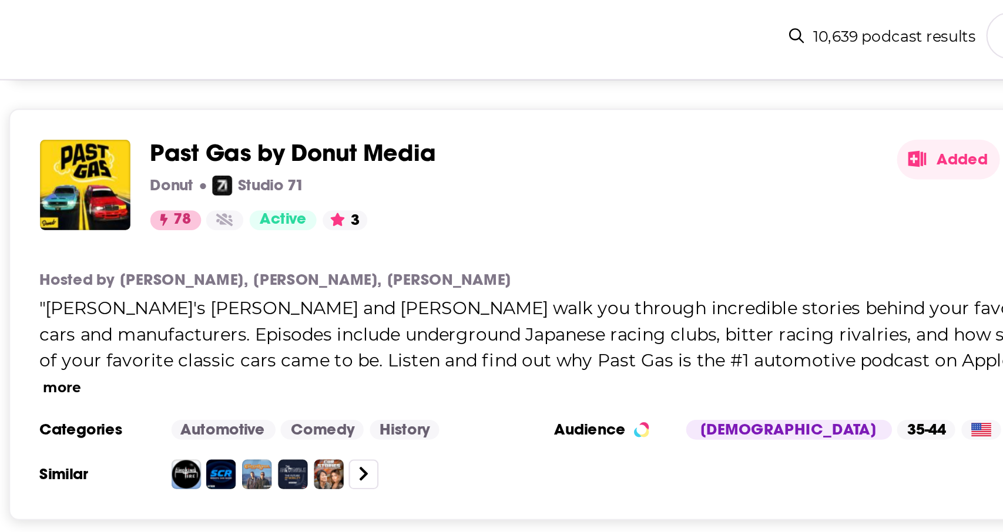
scroll to position [802, 0]
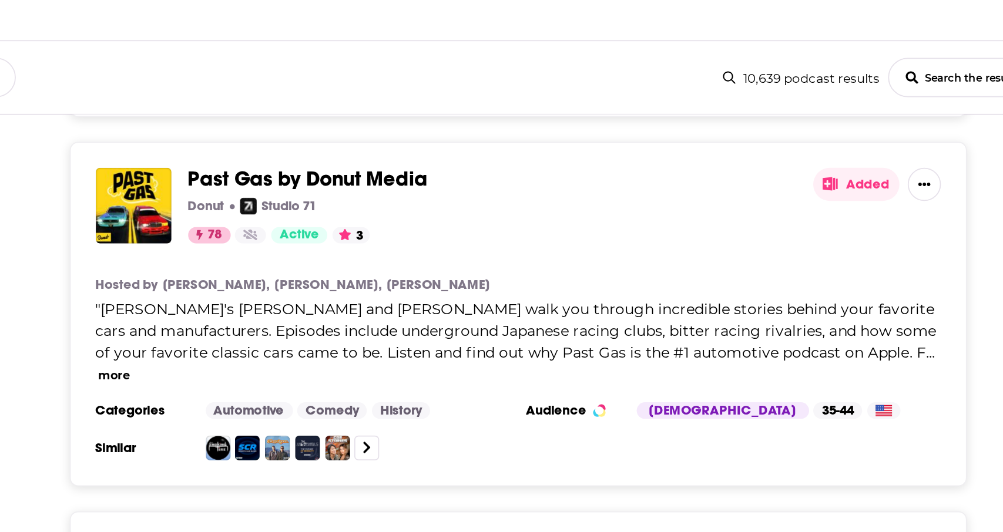
click at [371, 302] on button "more" at bounding box center [362, 307] width 18 height 10
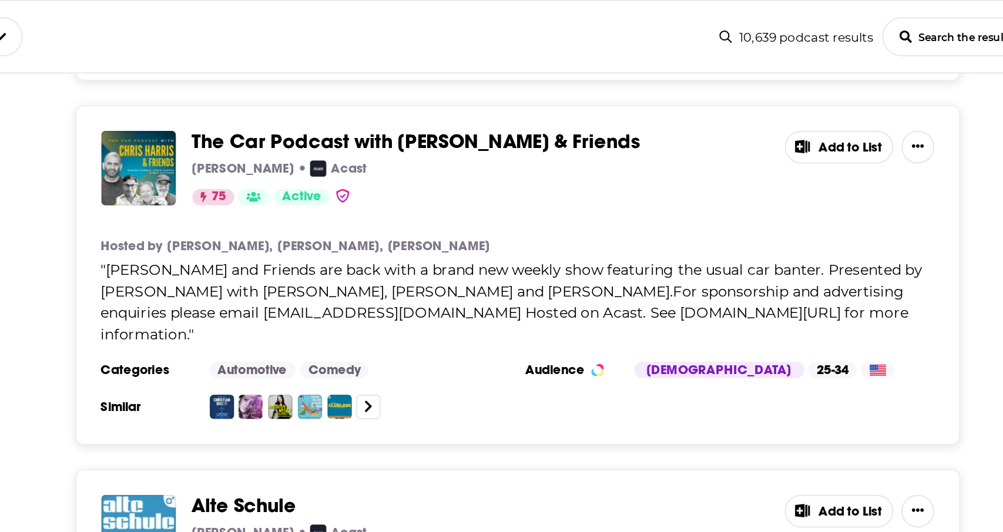
scroll to position [1419, 0]
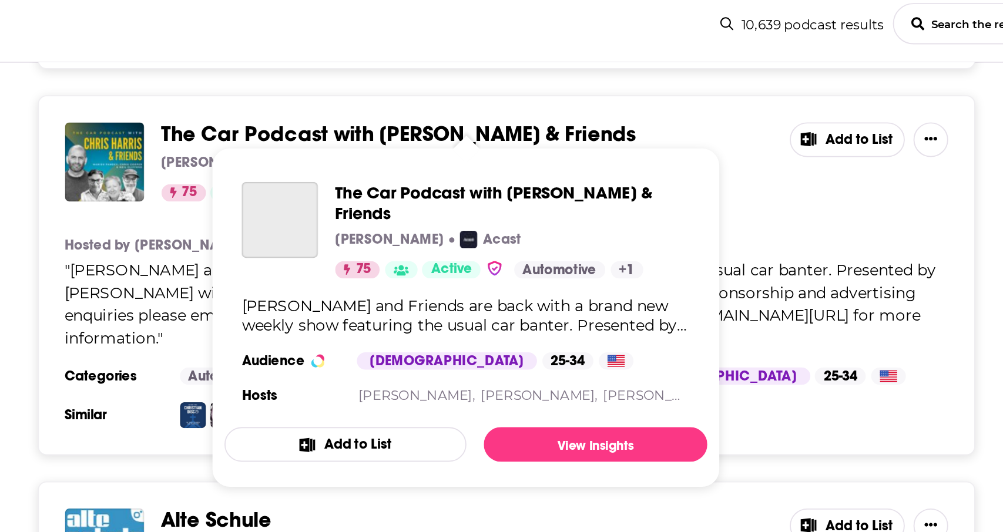
click at [532, 190] on span "The Car Podcast with Chris Harris & Friends" at bounding box center [532, 197] width 257 height 15
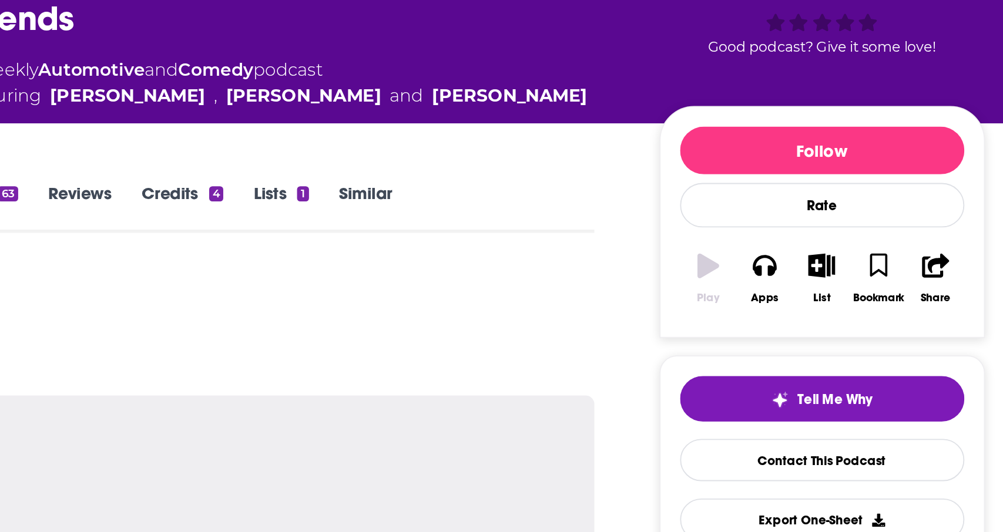
scroll to position [70, 0]
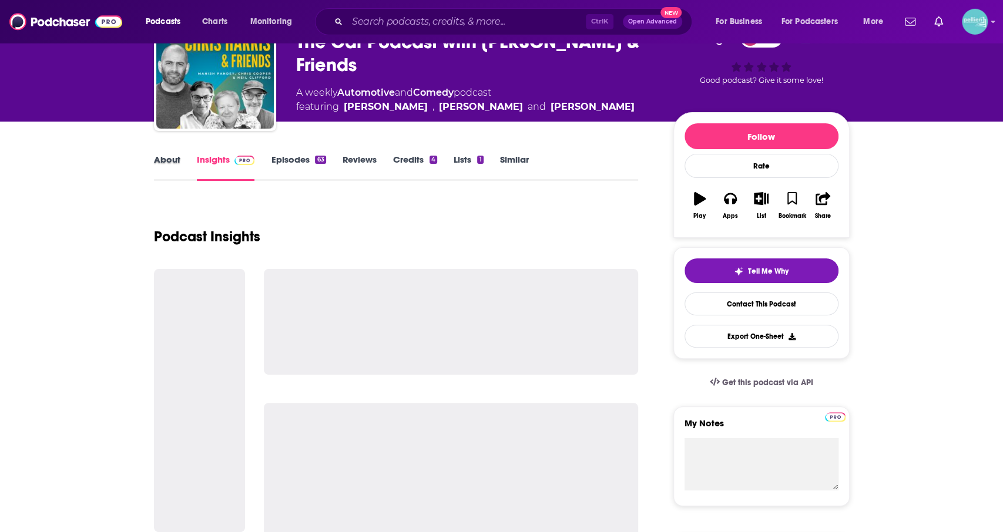
click at [183, 162] on div "About" at bounding box center [175, 167] width 43 height 27
click at [180, 162] on div "About" at bounding box center [175, 167] width 43 height 27
click at [172, 159] on link "About" at bounding box center [167, 167] width 26 height 27
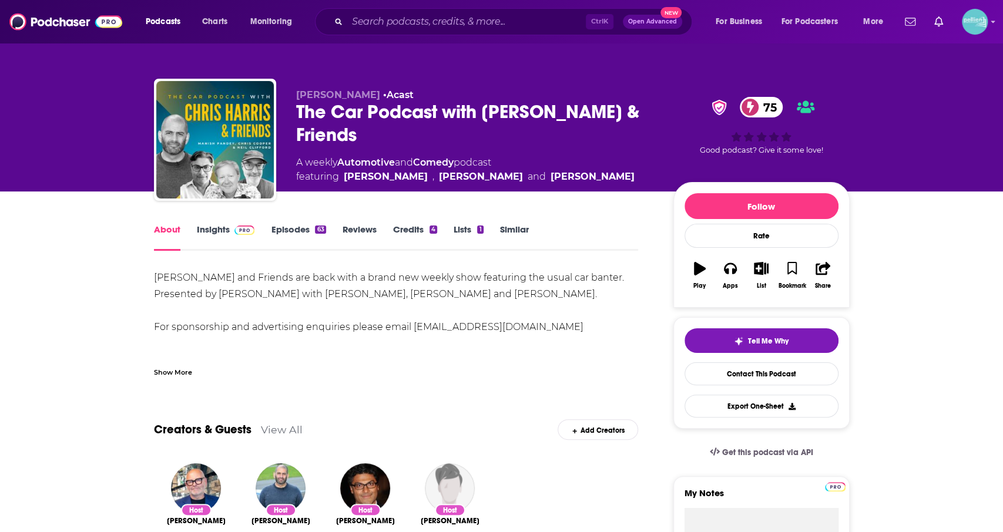
click at [314, 237] on link "Episodes 63" at bounding box center [298, 237] width 55 height 27
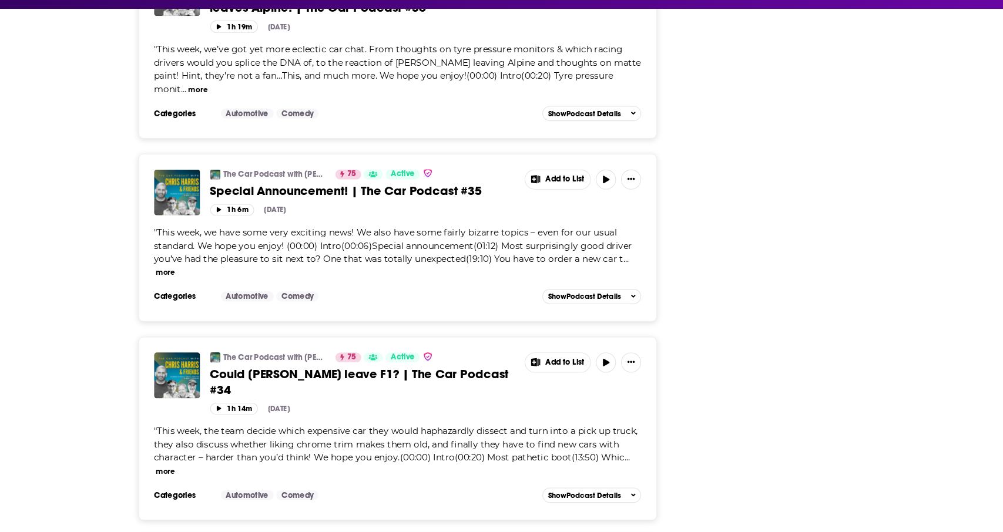
scroll to position [3700, 0]
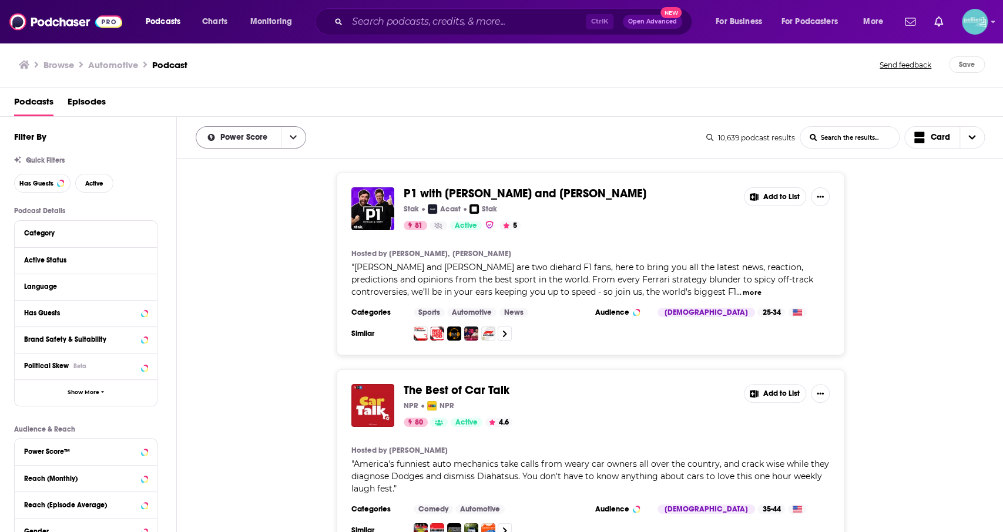
click at [284, 141] on button "open menu" at bounding box center [293, 137] width 25 height 21
click at [284, 141] on button "close menu" at bounding box center [293, 137] width 25 height 21
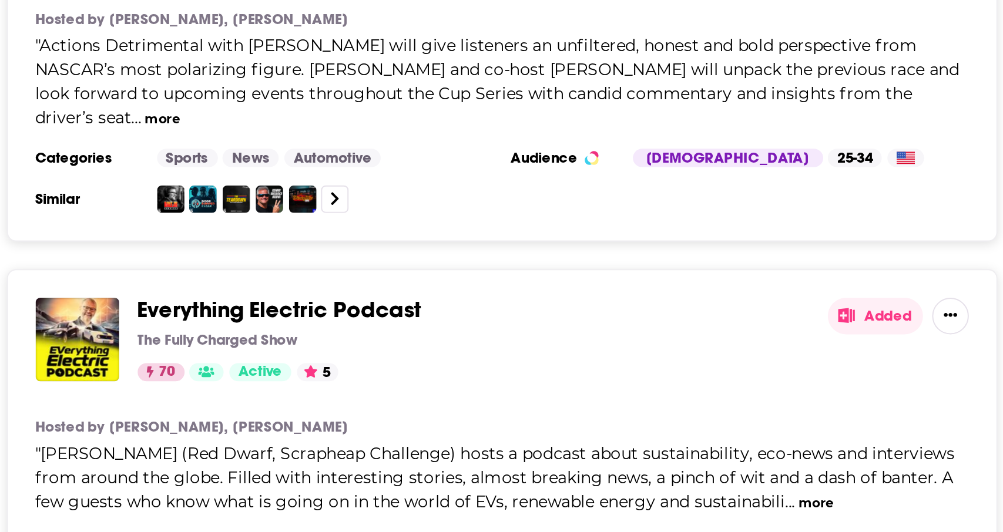
scroll to position [2376, 0]
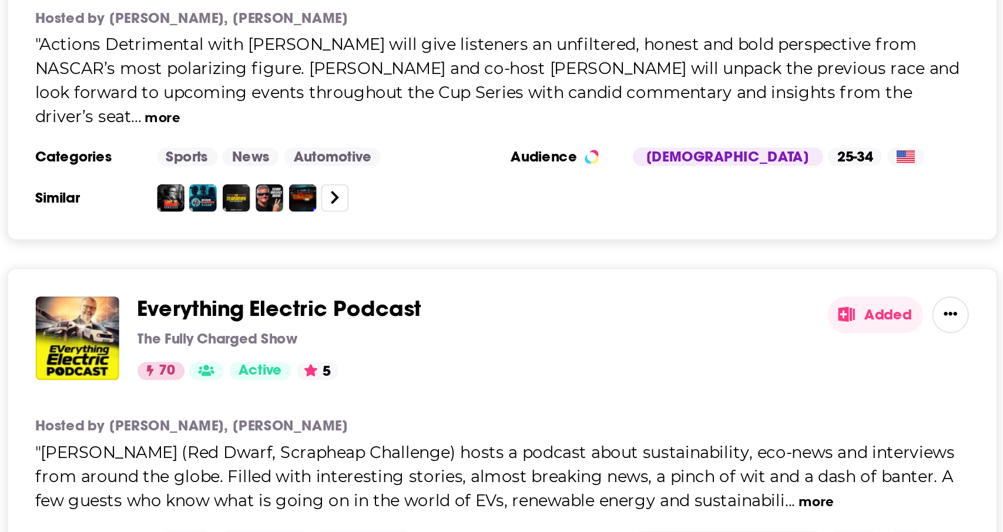
click at [493, 438] on span "Robert Llewellyn (Red Dwarf, Scrapheap Challenge) hosts a podcast about sustain…" at bounding box center [586, 455] width 471 height 35
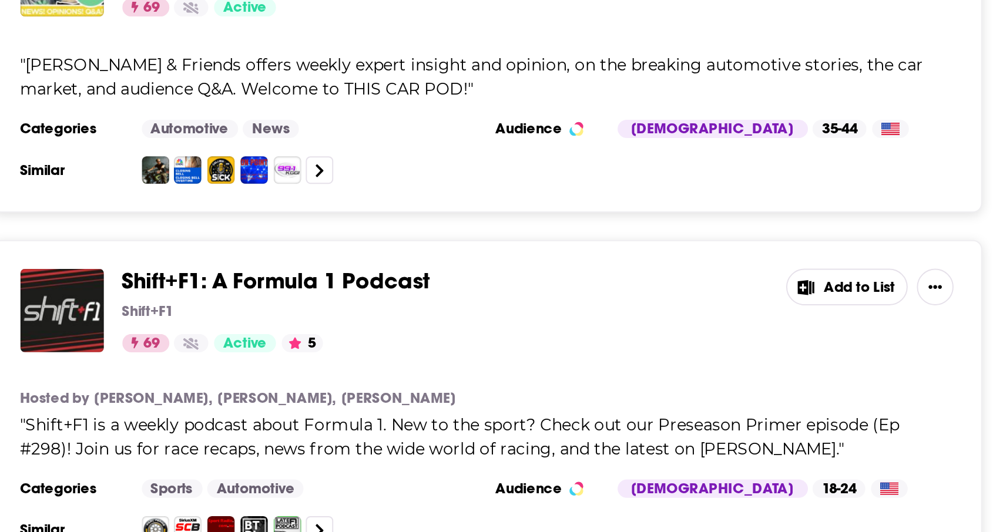
scroll to position [3368, 0]
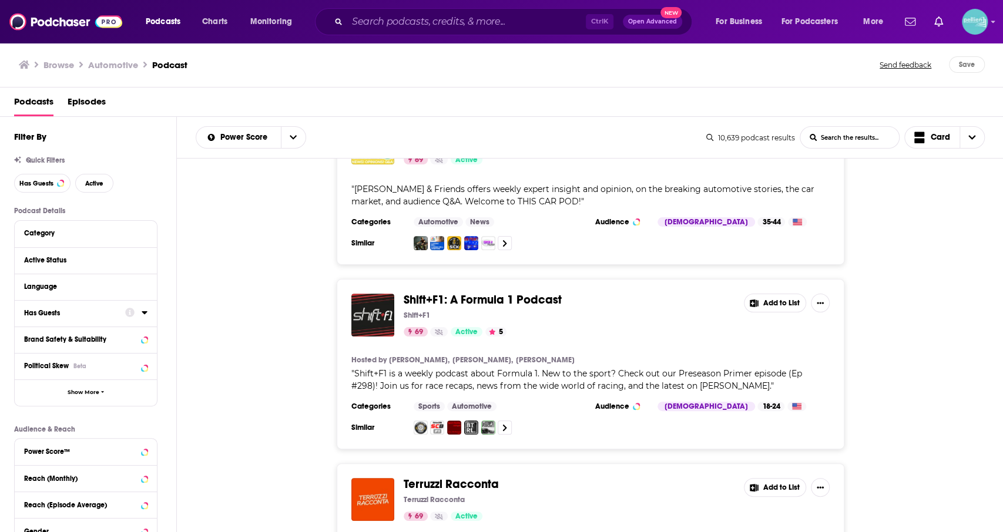
click at [142, 317] on icon at bounding box center [145, 312] width 6 height 9
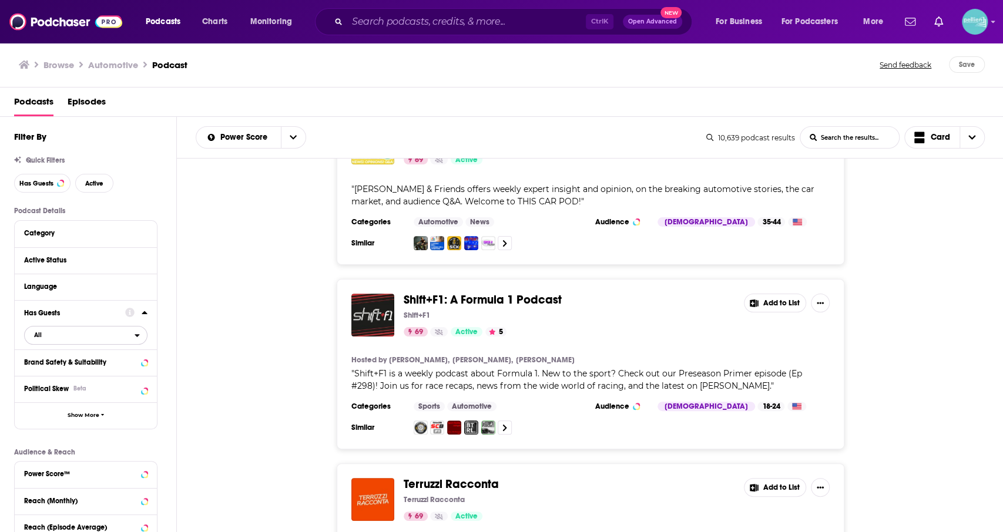
click at [109, 337] on span "All" at bounding box center [80, 334] width 110 height 15
click at [104, 373] on span "2k" at bounding box center [124, 374] width 46 height 6
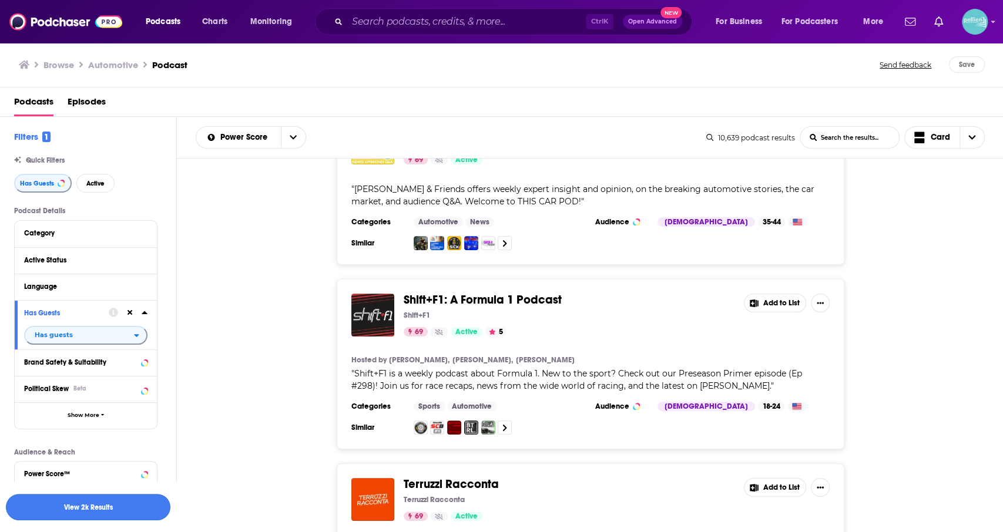
click at [129, 515] on button "View 2k Results" at bounding box center [88, 507] width 165 height 26
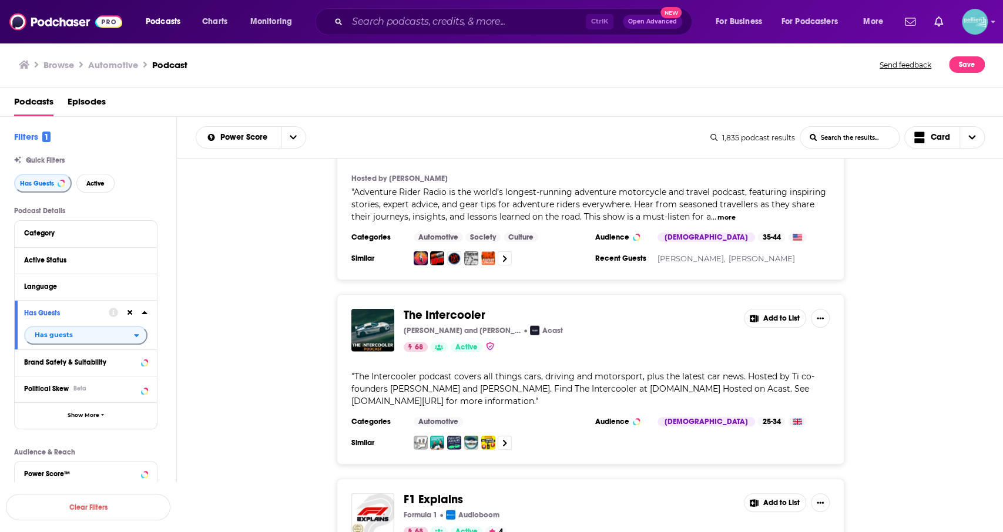
scroll to position [1897, 0]
click at [896, 386] on div "The Intercooler Dan Prosser and Andrew Frankel Acast 68 Active Add to List " Th…" at bounding box center [590, 379] width 827 height 170
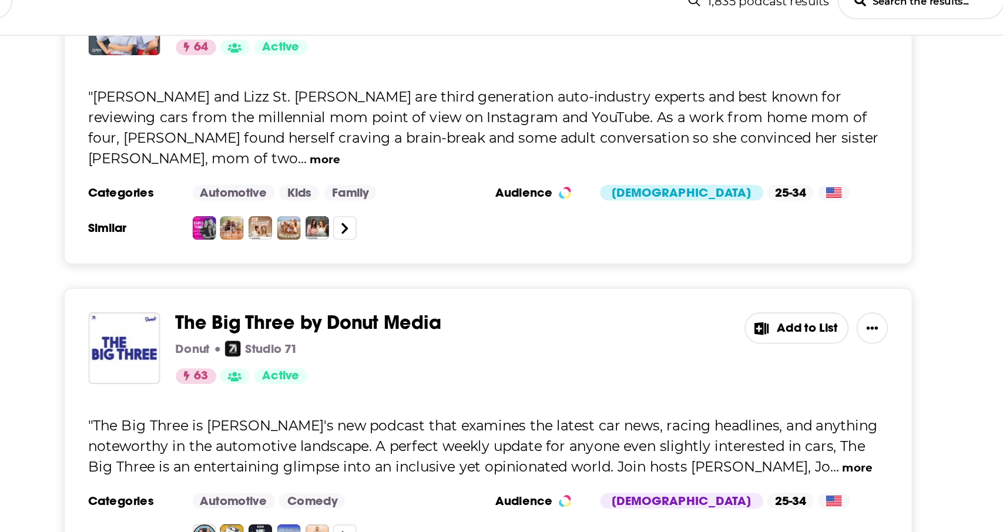
scroll to position [4506, 0]
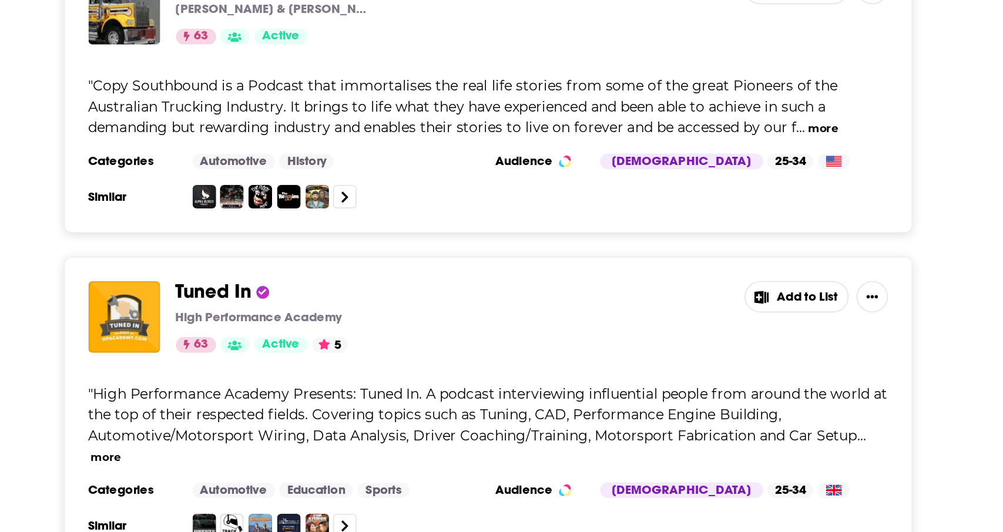
scroll to position [4896, 0]
click at [371, 483] on button "more" at bounding box center [362, 488] width 18 height 10
click at [776, 444] on div "" High Performance Academy Presents: Tuned In. A podcast interviewing influenti…" at bounding box center [590, 468] width 478 height 49
click at [366, 483] on button "less" at bounding box center [359, 488] width 13 height 10
drag, startPoint x: 781, startPoint y: 376, endPoint x: 760, endPoint y: 376, distance: 20.6
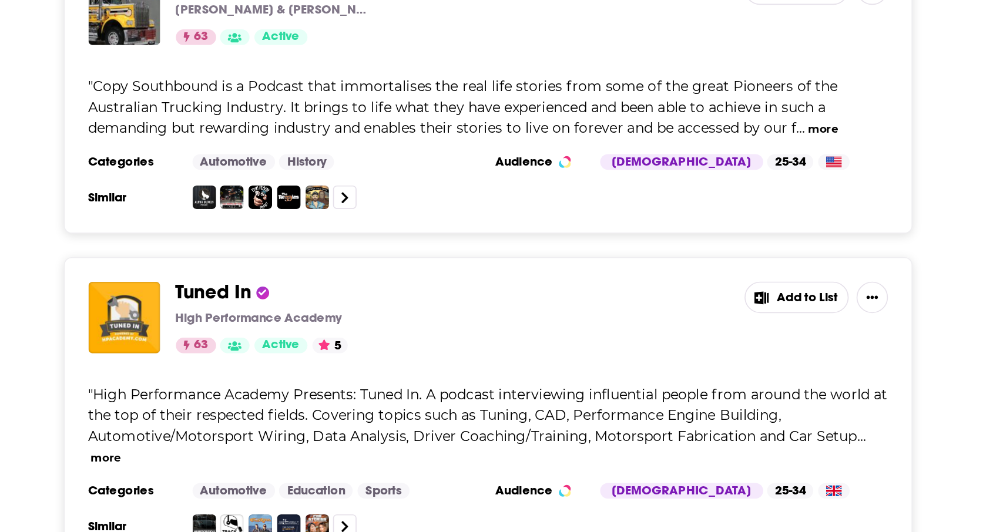
click at [760, 444] on div "" High Performance Academy Presents: Tuned In. A podcast interviewing influenti…" at bounding box center [590, 468] width 478 height 49
click at [371, 483] on button "more" at bounding box center [362, 488] width 18 height 10
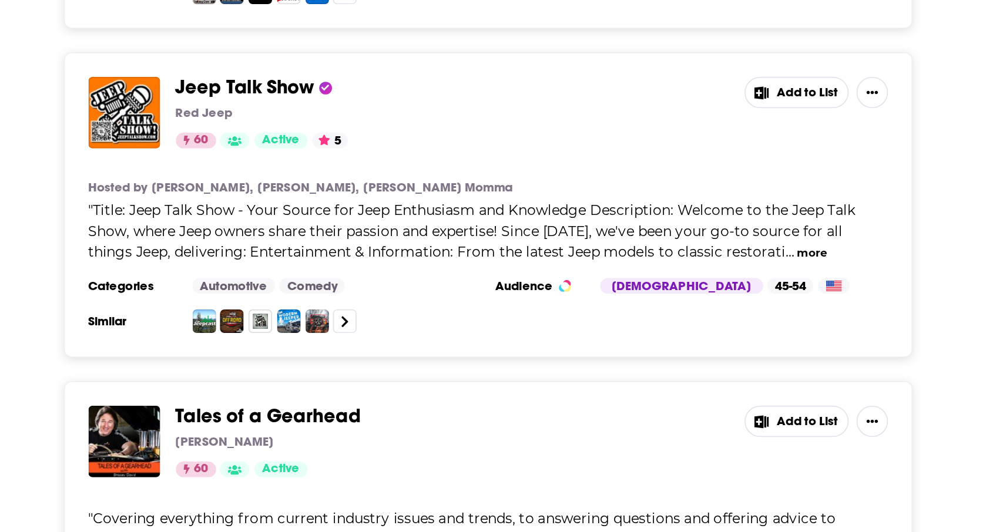
scroll to position [7665, 0]
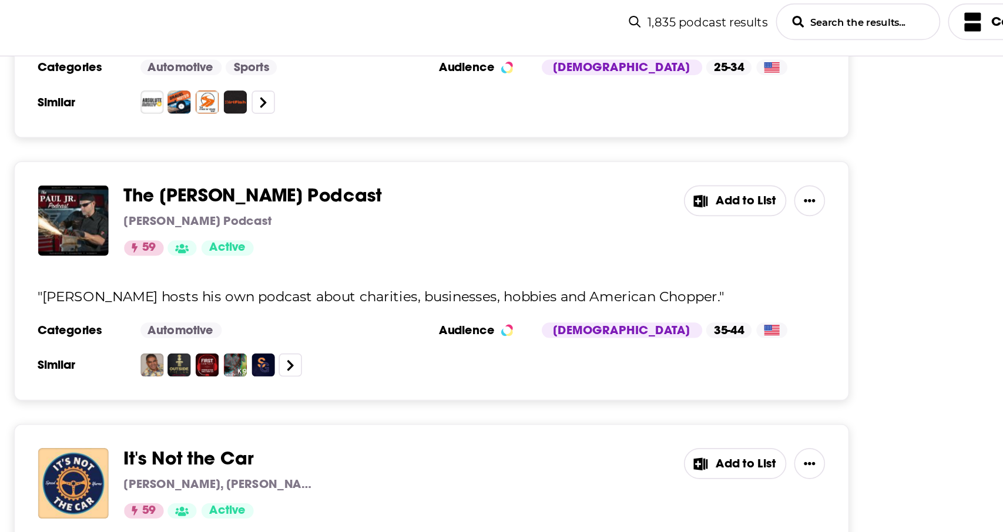
scroll to position [8622, 0]
click at [437, 497] on button "more" at bounding box center [427, 502] width 18 height 10
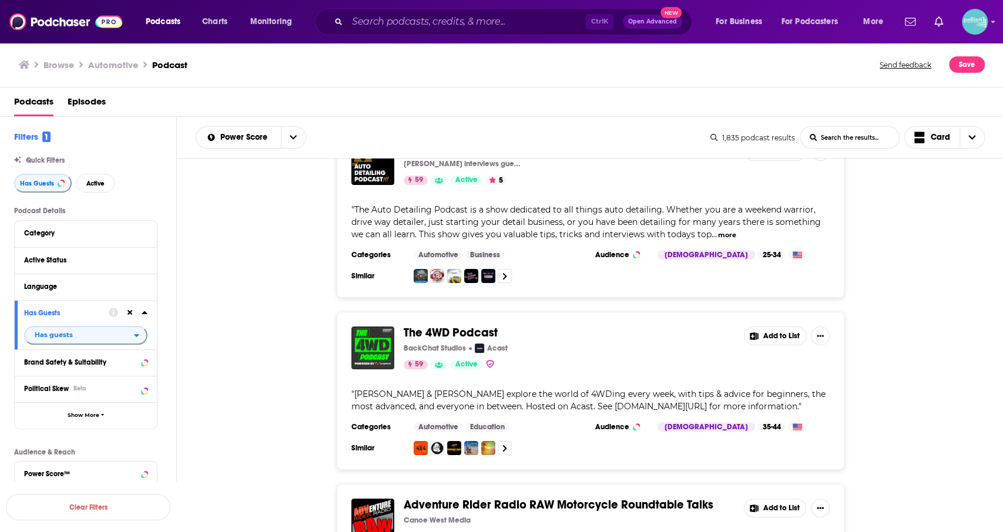
scroll to position [9085, 0]
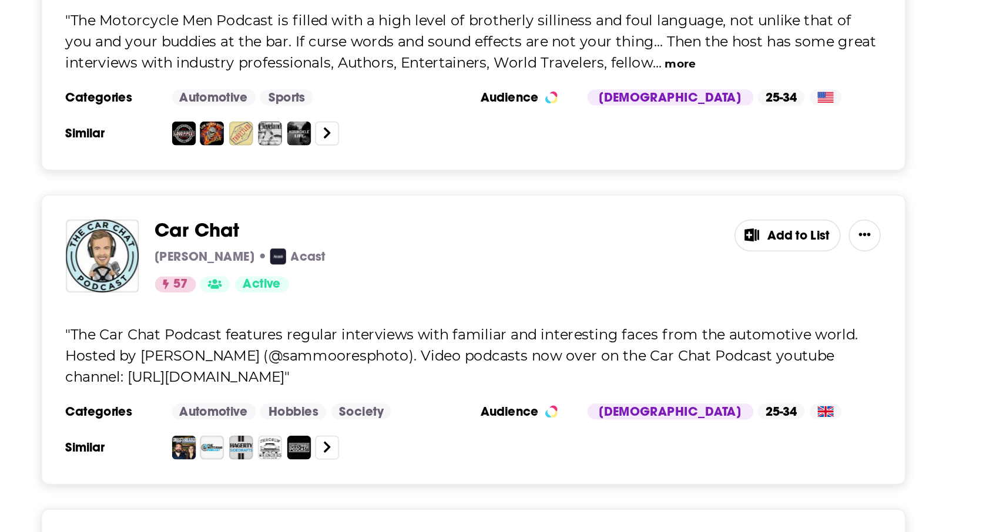
scroll to position [12285, 0]
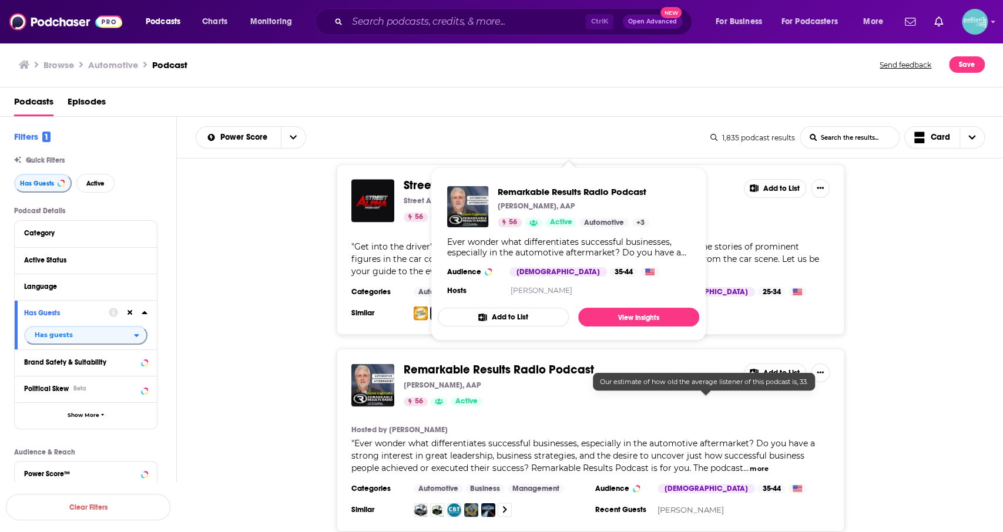
scroll to position [13667, 0]
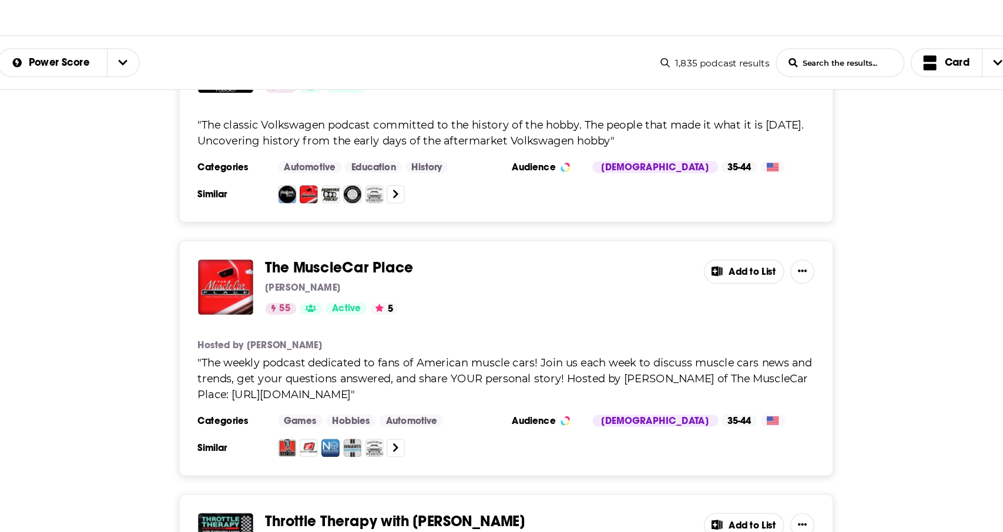
scroll to position [14673, 0]
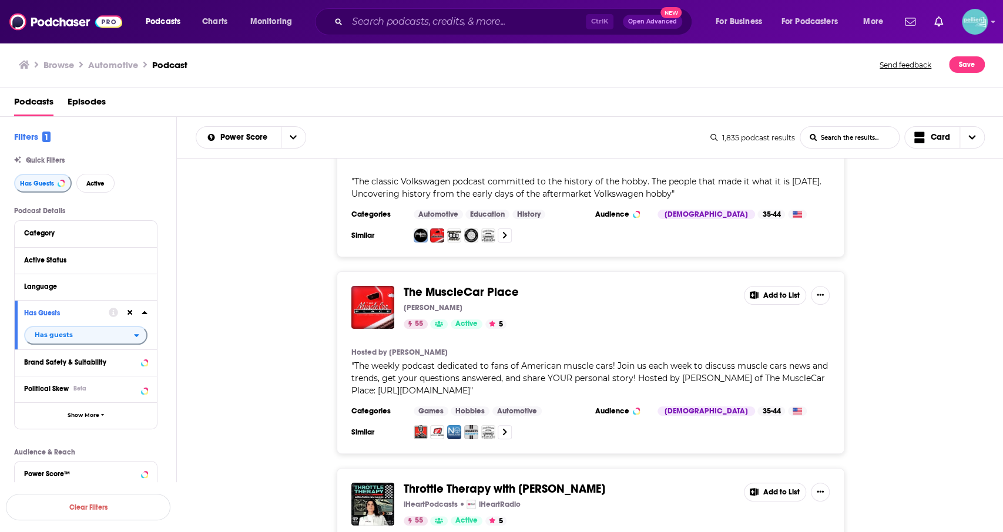
click at [35, 105] on span "Podcasts" at bounding box center [33, 104] width 39 height 24
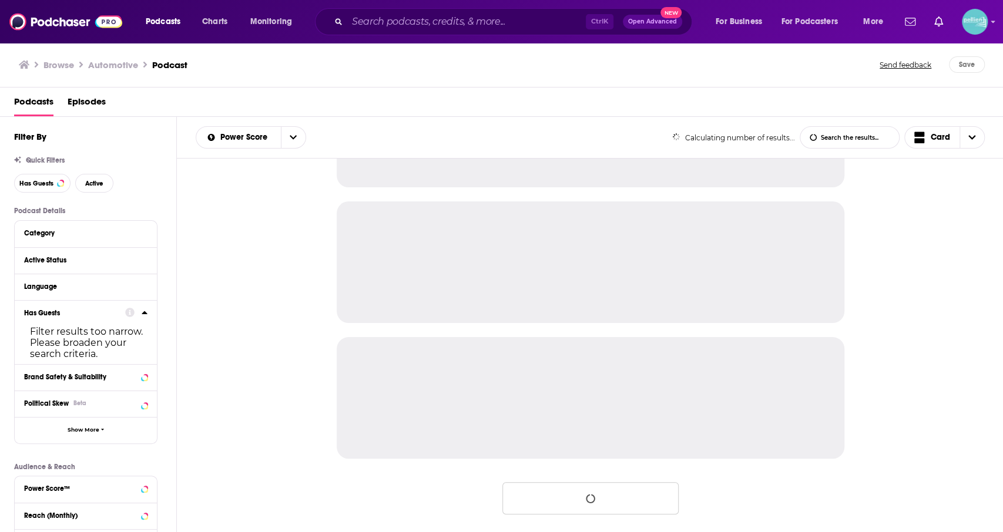
scroll to position [1057, 0]
click at [59, 65] on h3 "Browse" at bounding box center [58, 64] width 31 height 11
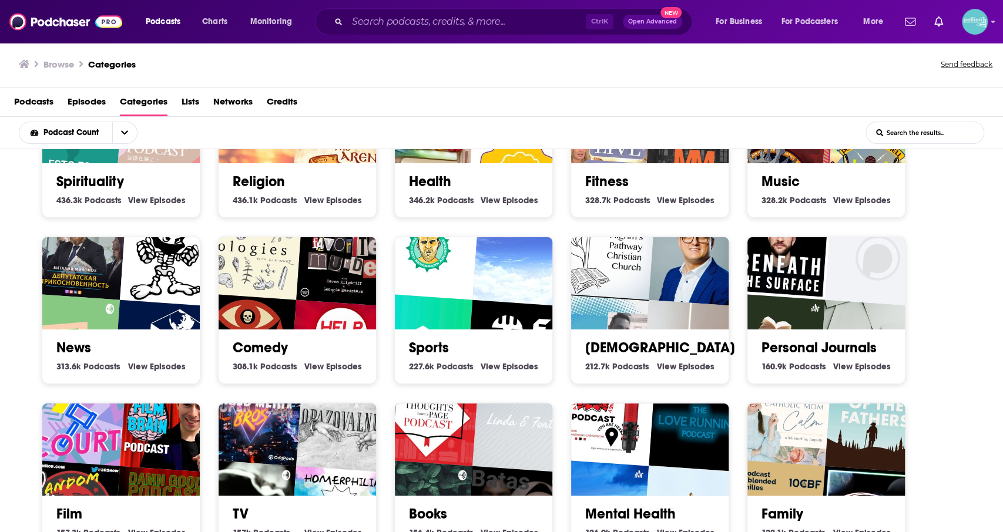
scroll to position [366, 0]
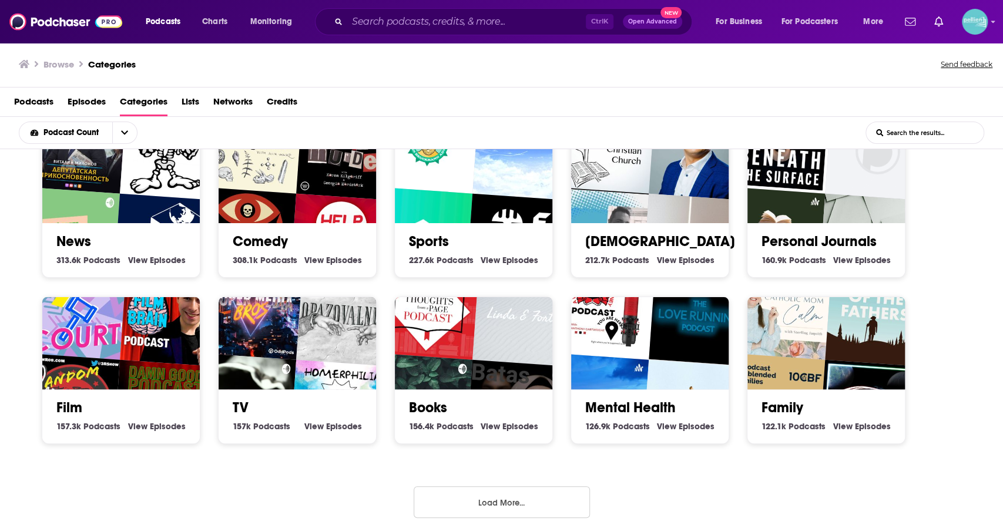
click at [467, 497] on button "Load More..." at bounding box center [502, 503] width 176 height 32
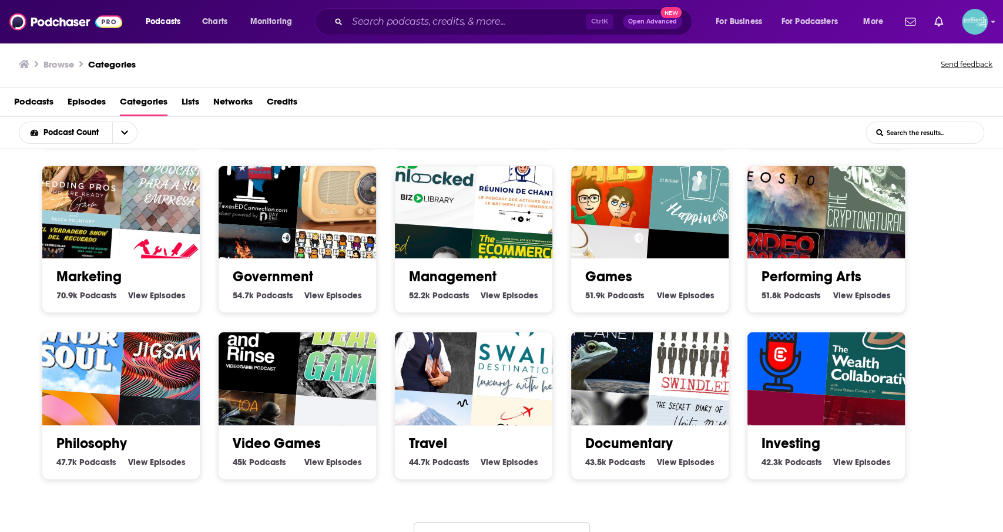
scroll to position [1030, 0]
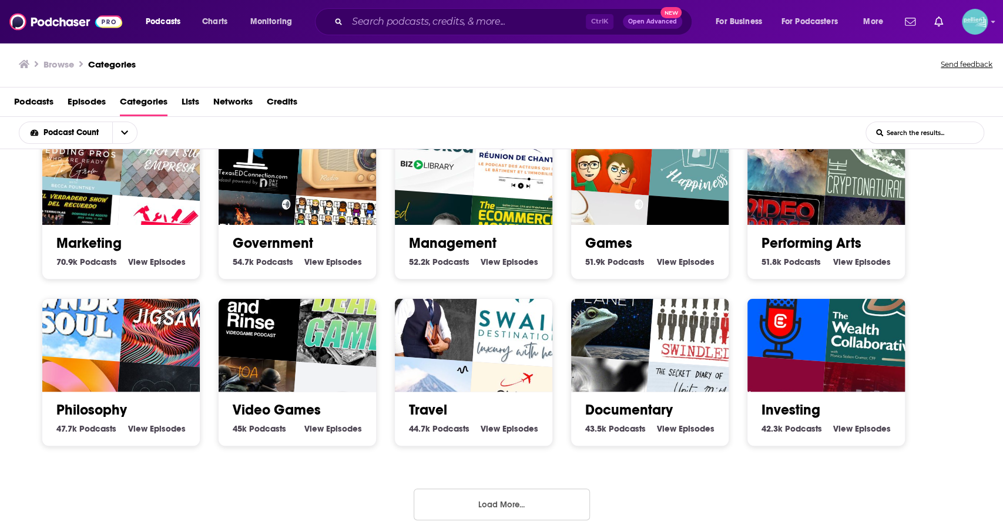
click at [505, 508] on button "Load More..." at bounding box center [502, 505] width 176 height 32
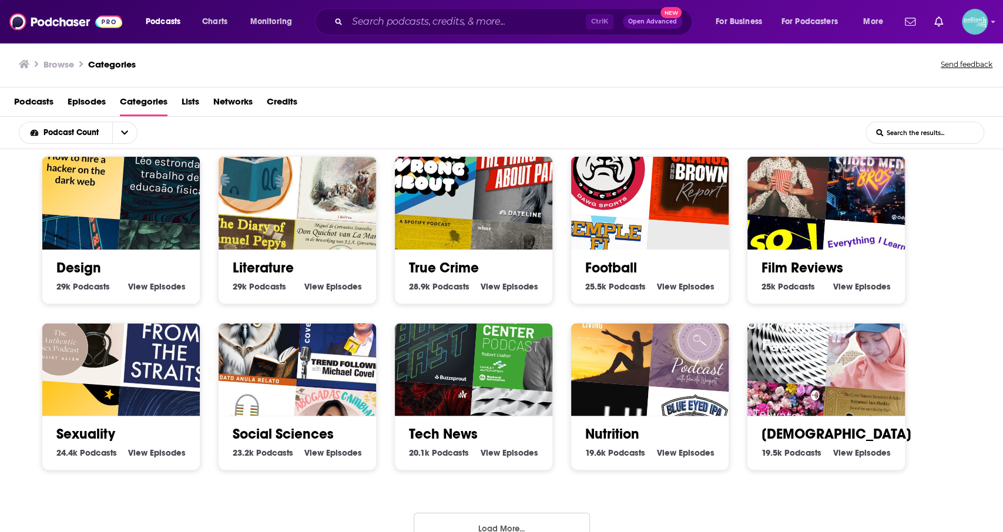
scroll to position [1694, 0]
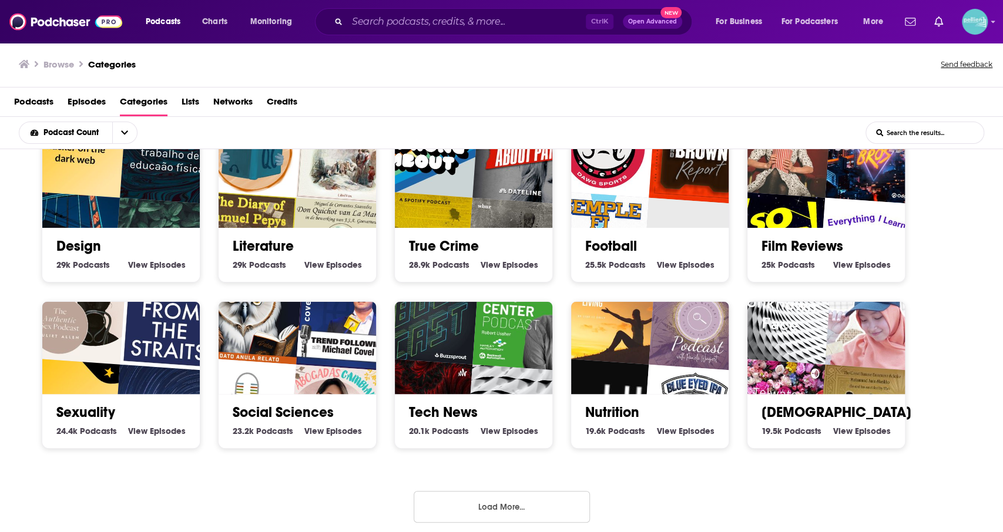
click at [463, 515] on button "Load More..." at bounding box center [502, 507] width 176 height 32
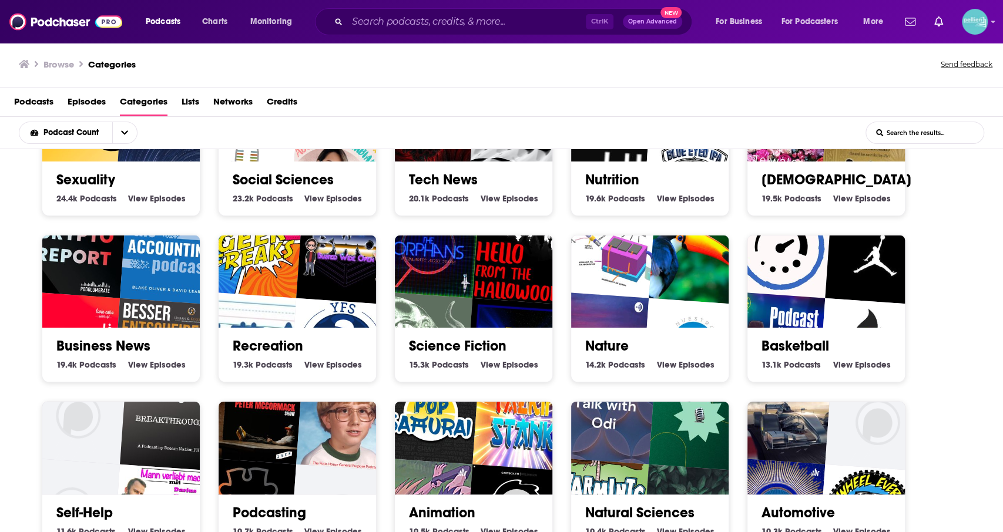
scroll to position [1925, 0]
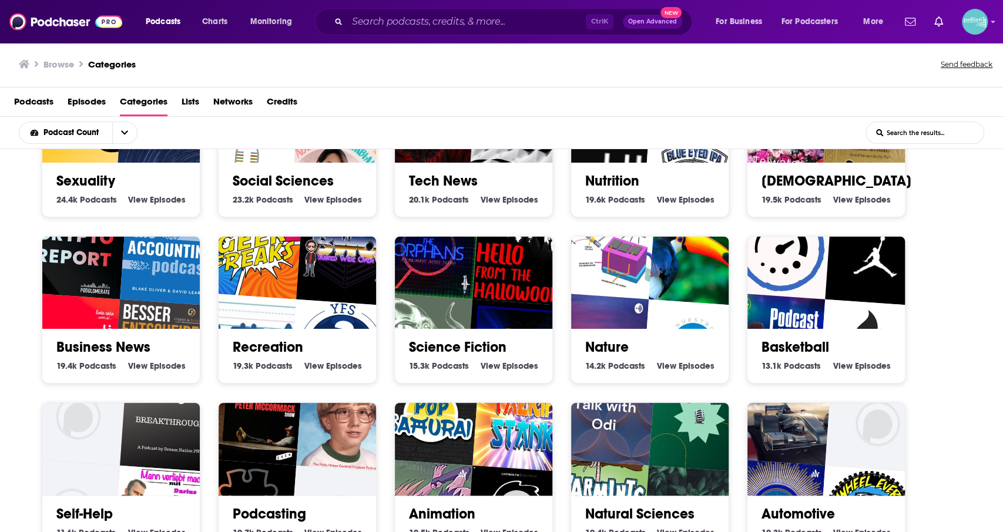
click at [639, 280] on img "Prototipo X Filtración De Aguas Grises" at bounding box center [605, 249] width 101 height 101
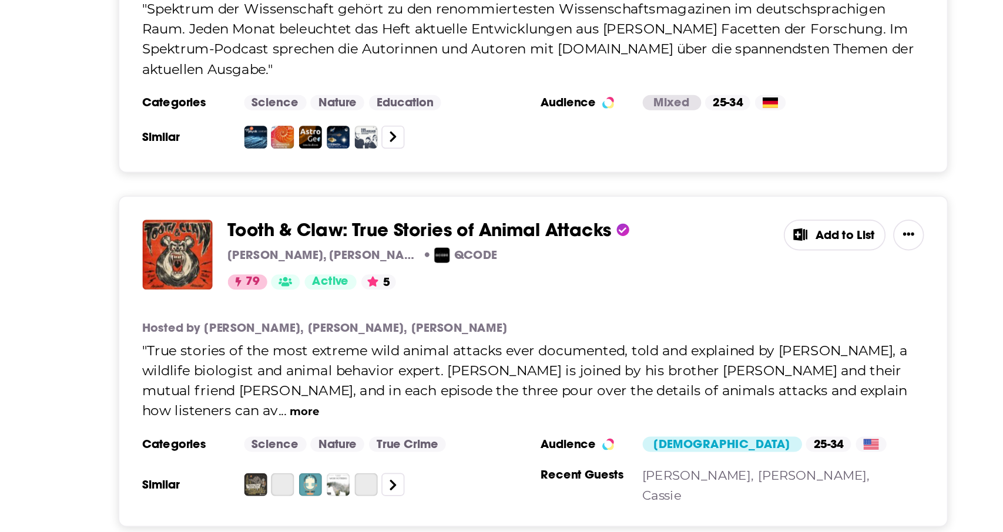
scroll to position [682, 0]
